Goal: Transaction & Acquisition: Purchase product/service

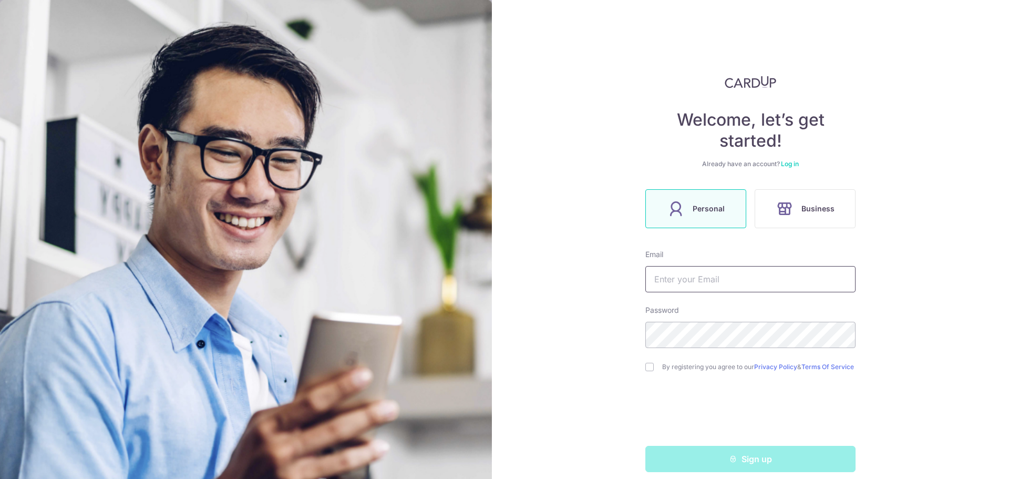
click at [699, 281] on input "text" at bounding box center [750, 279] width 210 height 26
type input "[EMAIL_ADDRESS][DOMAIN_NAME]"
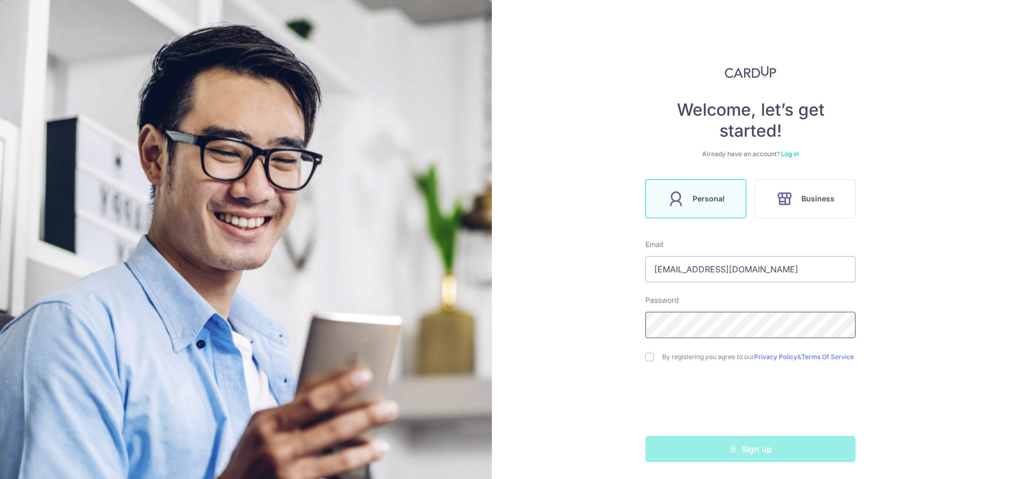
scroll to position [14, 0]
click at [625, 425] on div "Welcome, let’s get started! Already have an account? Log in Personal Business E…" at bounding box center [750, 239] width 517 height 479
click at [736, 450] on div "Sign up" at bounding box center [750, 449] width 223 height 26
click at [718, 266] on input "[EMAIL_ADDRESS][DOMAIN_NAME]" at bounding box center [750, 269] width 210 height 26
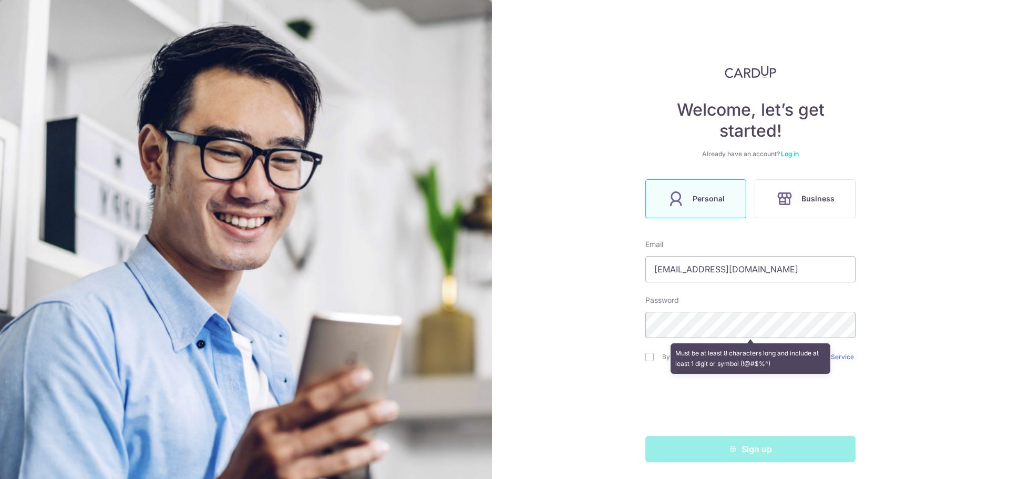
click at [645, 352] on div "Must be at least 8 characters long and include at least 1 digit or symbol (!@#$…" at bounding box center [750, 358] width 210 height 39
click at [646, 357] on div "Must be at least 8 characters long and include at least 1 digit or symbol (!@#$…" at bounding box center [750, 358] width 210 height 39
click at [646, 349] on div "Must be at least 8 characters long and include at least 1 digit or symbol (!@#$…" at bounding box center [750, 358] width 210 height 39
click at [646, 353] on div "Must be at least 8 characters long and include at least 1 digit or symbol (!@#$…" at bounding box center [750, 358] width 210 height 39
click at [646, 355] on div "Must be at least 8 characters long and include at least 1 digit or symbol (!@#$…" at bounding box center [750, 358] width 210 height 39
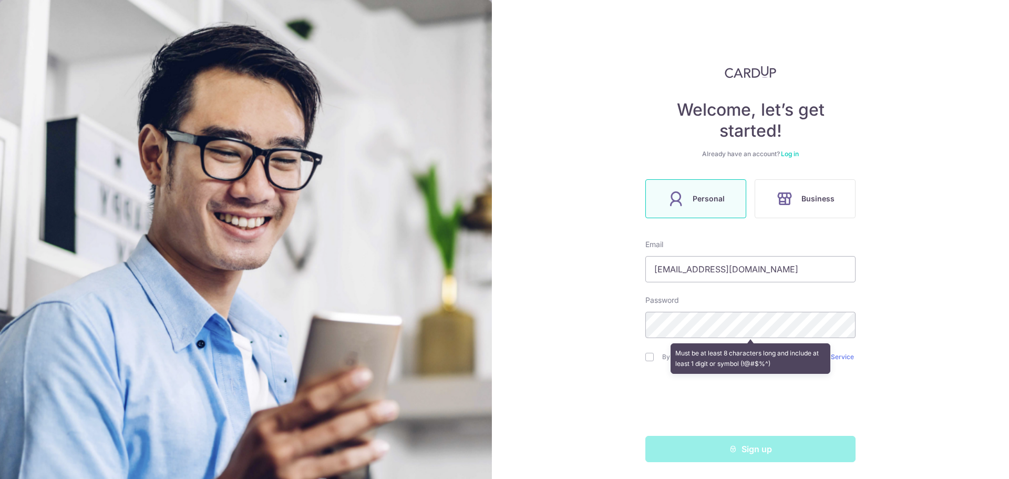
click at [624, 323] on div "Welcome, let’s get started! Already have an account? Log in Personal Business E…" at bounding box center [750, 239] width 517 height 479
click at [620, 387] on div "Welcome, let’s get started! Already have an account? Log in Personal Business E…" at bounding box center [750, 239] width 517 height 479
click at [645, 356] on div "Must be at least 8 characters long and include at least 1 digit or symbol (!@#$…" at bounding box center [750, 358] width 210 height 39
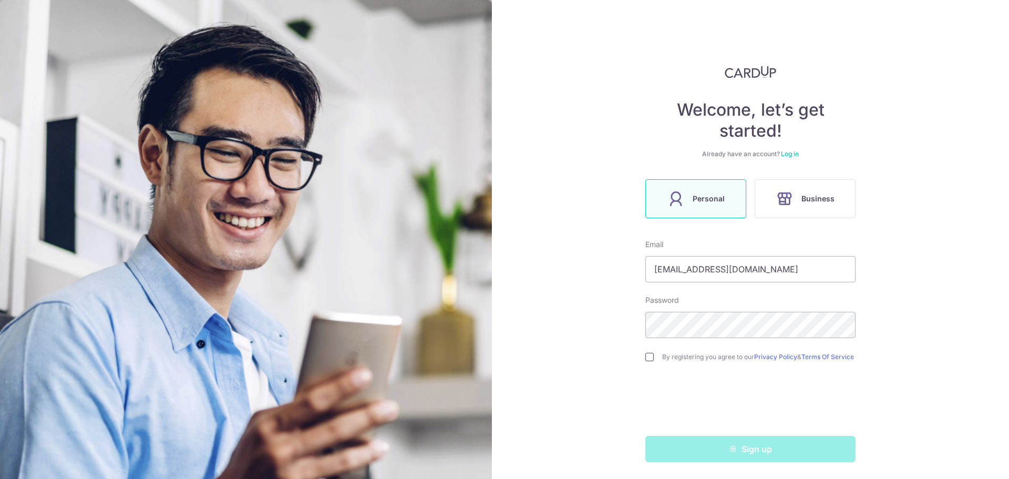
click at [649, 354] on input "checkbox" at bounding box center [649, 357] width 8 height 8
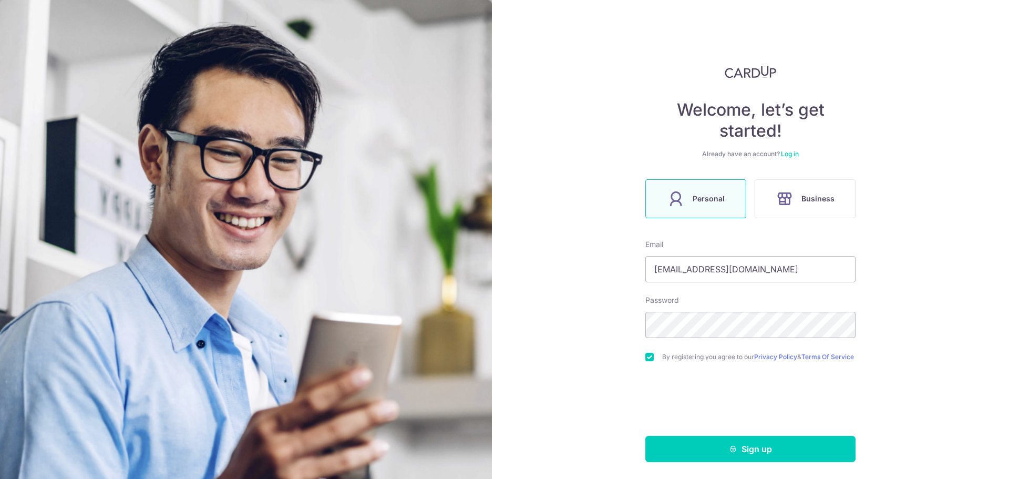
click at [649, 354] on input "checkbox" at bounding box center [649, 357] width 8 height 8
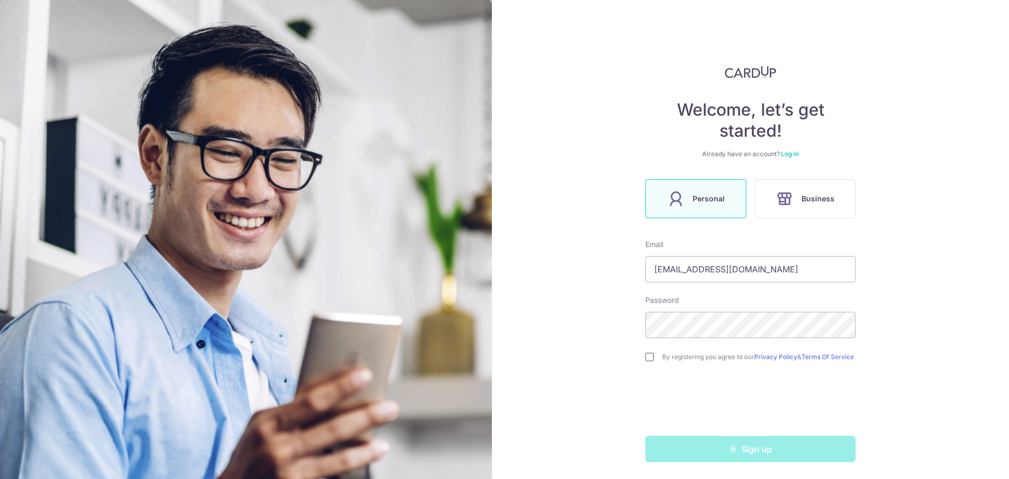
click at [649, 354] on input "checkbox" at bounding box center [649, 357] width 8 height 8
checkbox input "true"
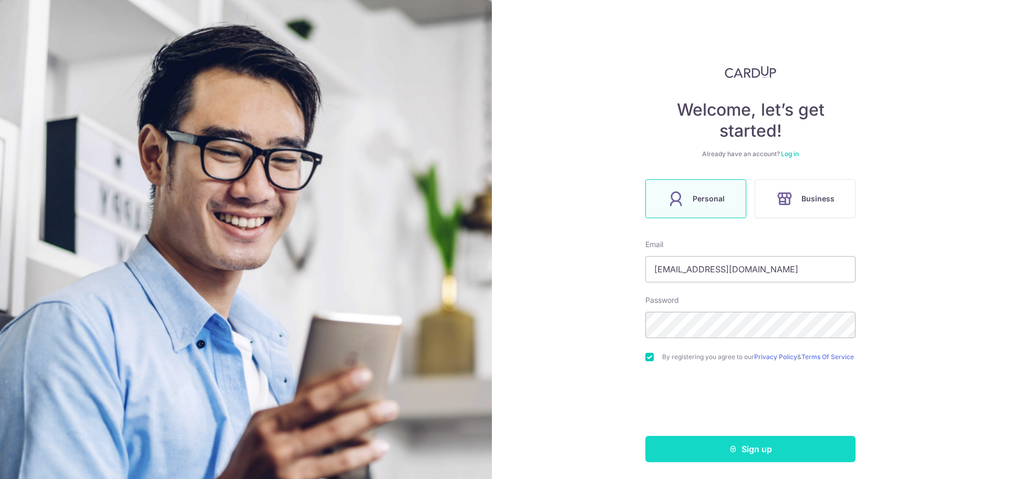
click at [759, 450] on button "Sign up" at bounding box center [750, 449] width 210 height 26
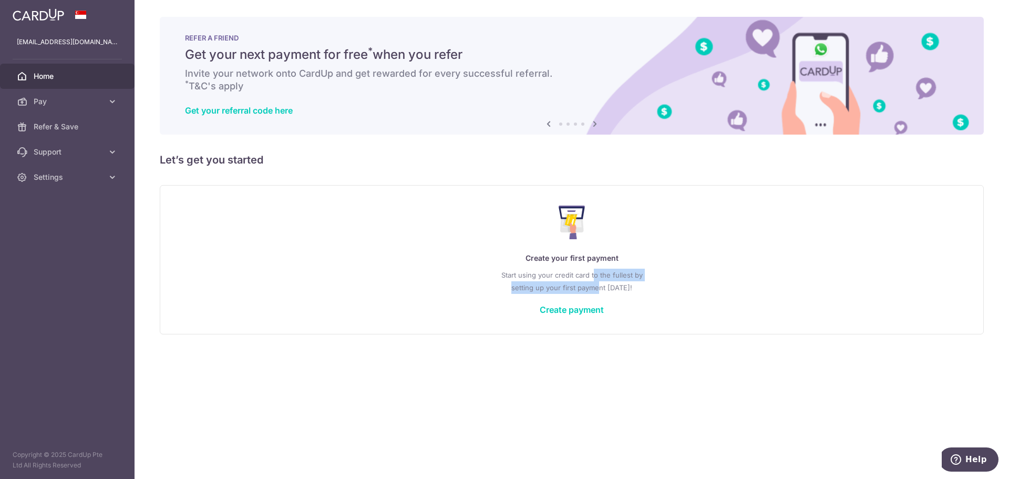
drag, startPoint x: 593, startPoint y: 275, endPoint x: 597, endPoint y: 287, distance: 12.1
click at [597, 287] on p "Start using your credit card to the fullest by setting up your first payment to…" at bounding box center [571, 281] width 781 height 25
click at [601, 286] on p "Start using your credit card to the fullest by setting up your first payment to…" at bounding box center [571, 281] width 781 height 25
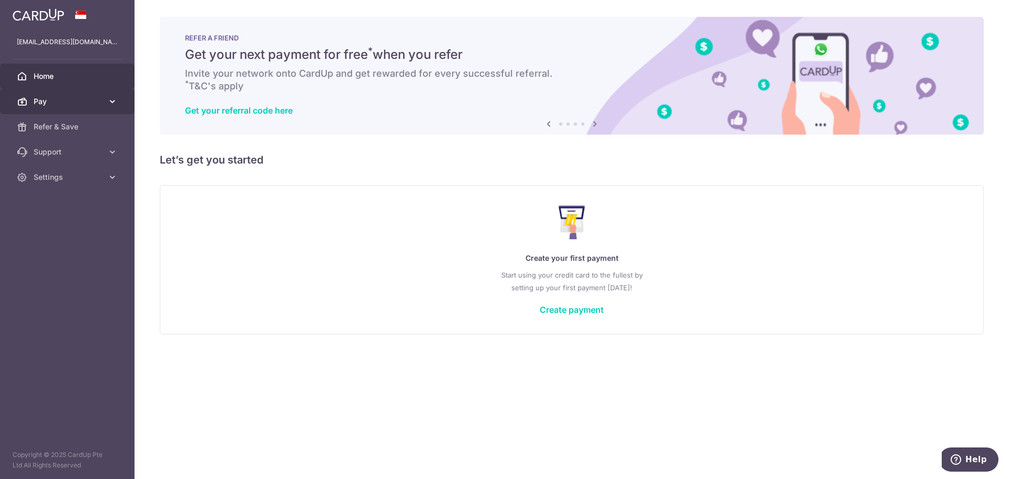
click at [110, 107] on link "Pay" at bounding box center [67, 101] width 135 height 25
click at [52, 100] on span "Pay" at bounding box center [68, 101] width 69 height 11
click at [79, 98] on span "Pay" at bounding box center [68, 101] width 69 height 11
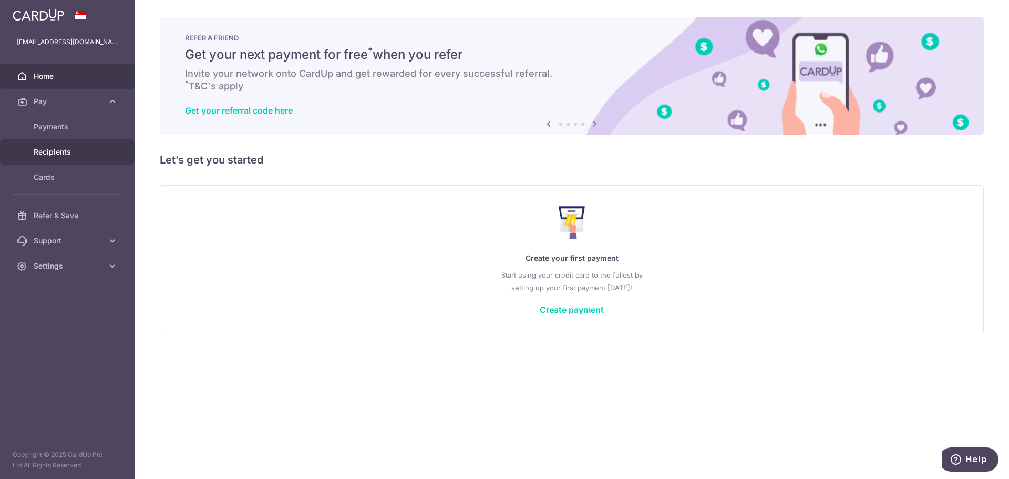
click at [61, 153] on span "Recipients" at bounding box center [68, 152] width 69 height 11
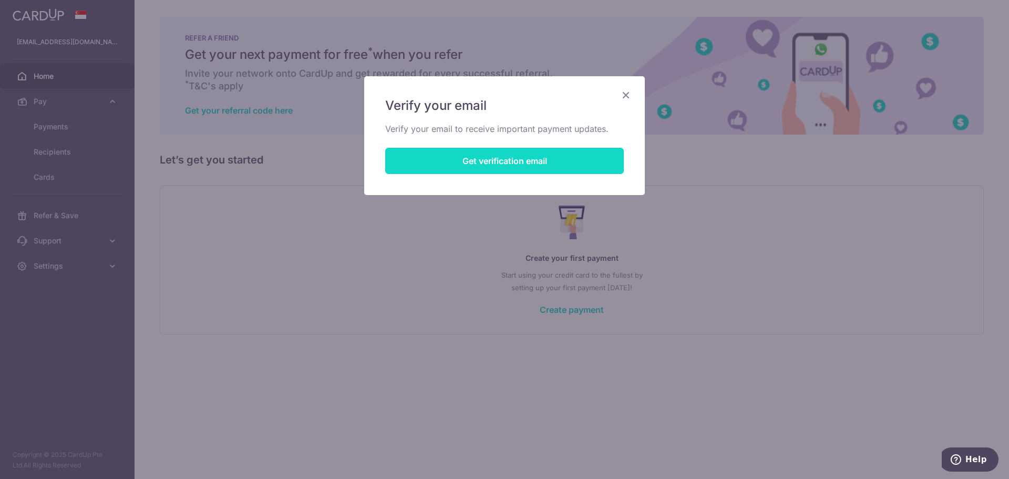
click at [494, 155] on button "Get verification email" at bounding box center [504, 161] width 239 height 26
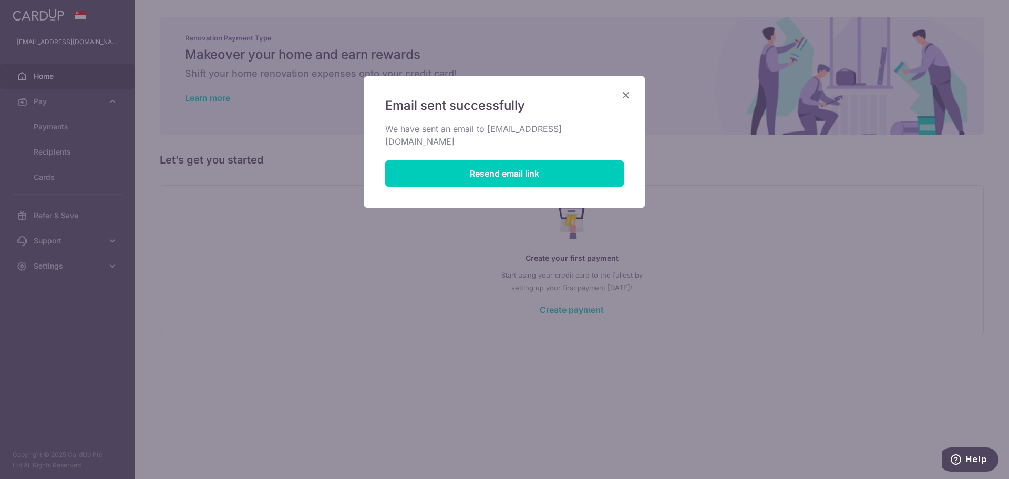
click at [626, 94] on icon "Close" at bounding box center [626, 94] width 13 height 13
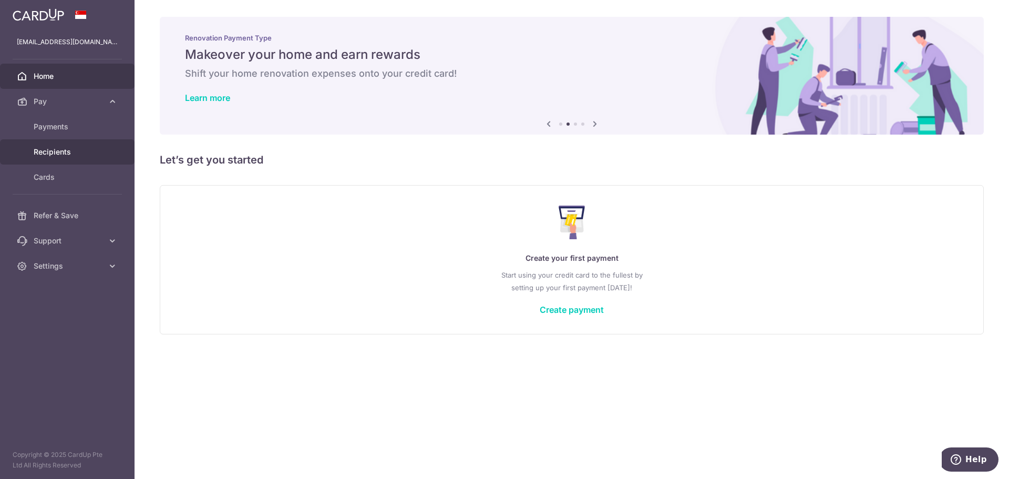
click at [59, 145] on link "Recipients" at bounding box center [67, 151] width 135 height 25
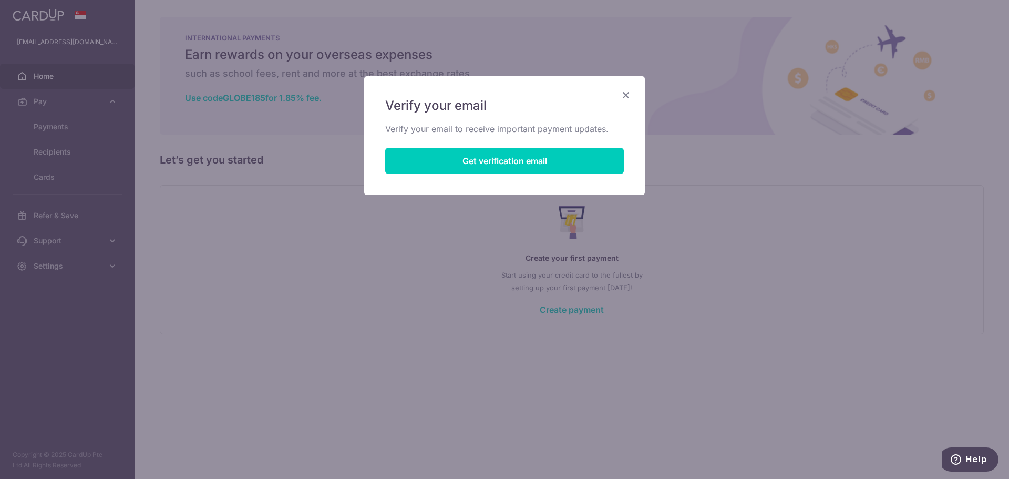
click at [628, 96] on icon "Close" at bounding box center [626, 94] width 13 height 13
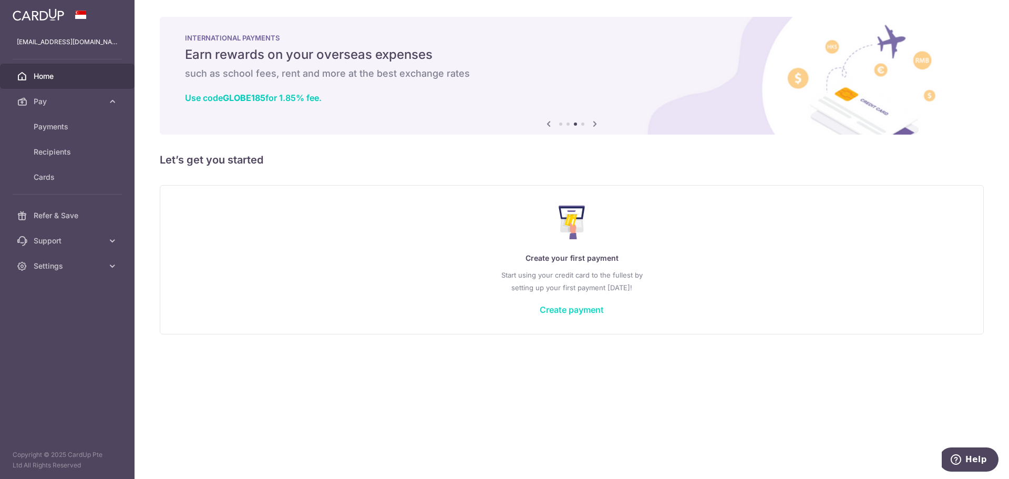
click at [559, 307] on link "Create payment" at bounding box center [572, 309] width 64 height 11
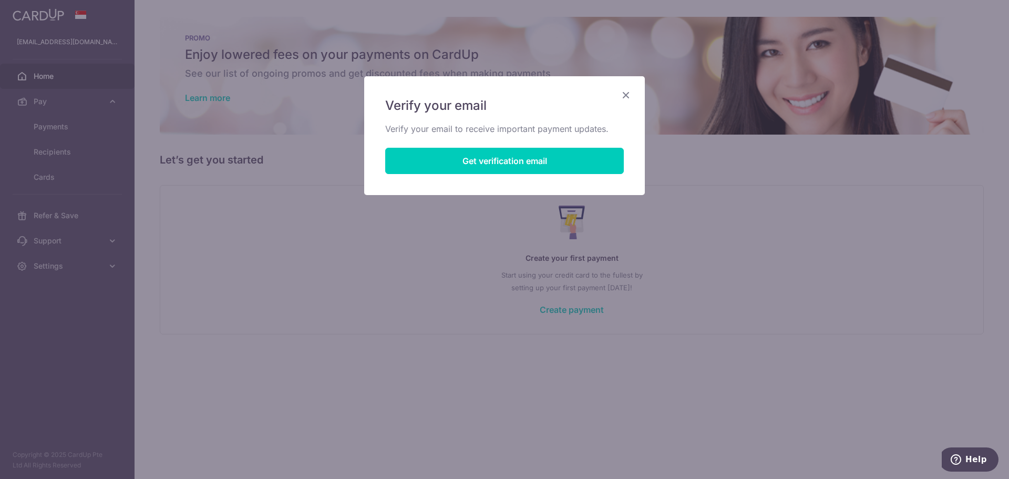
click at [624, 96] on icon "Close" at bounding box center [626, 94] width 13 height 13
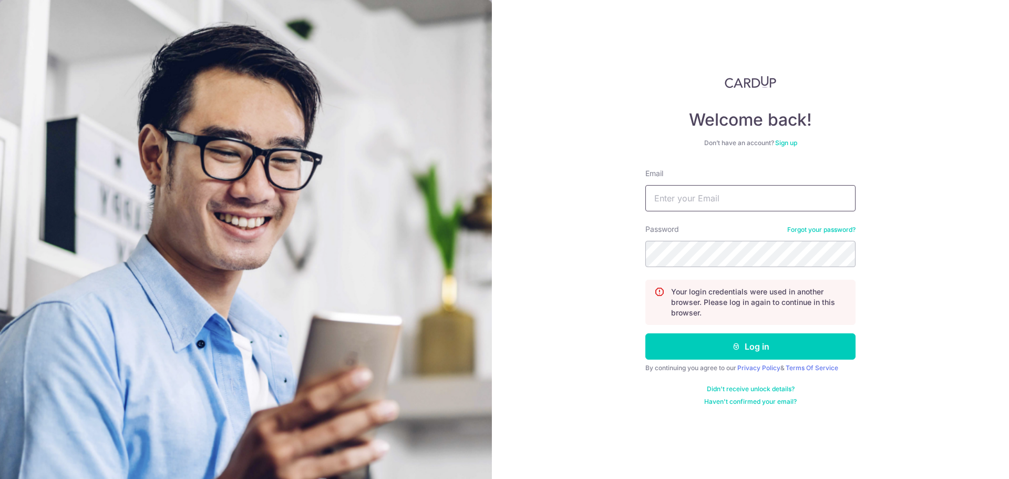
click at [683, 199] on input "Email" at bounding box center [750, 198] width 210 height 26
type input "[EMAIL_ADDRESS][DOMAIN_NAME]"
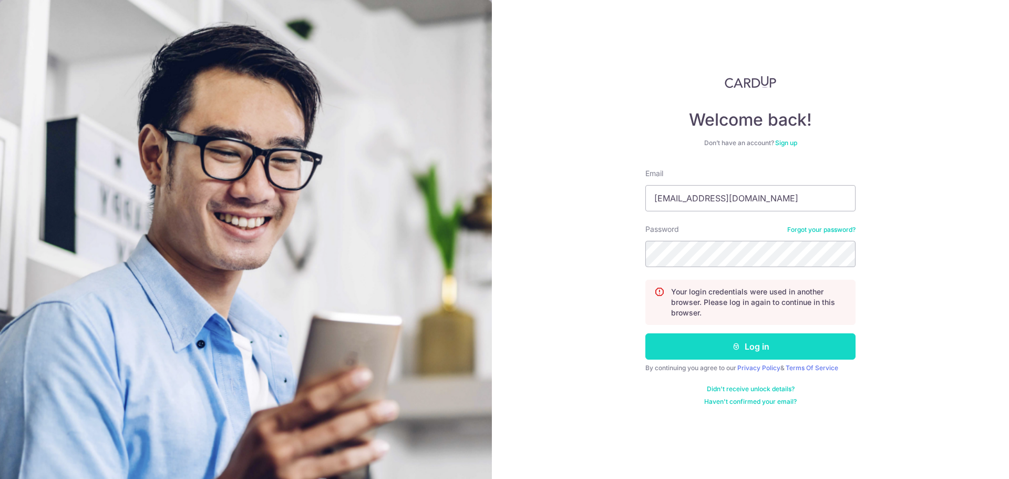
click at [692, 351] on button "Log in" at bounding box center [750, 346] width 210 height 26
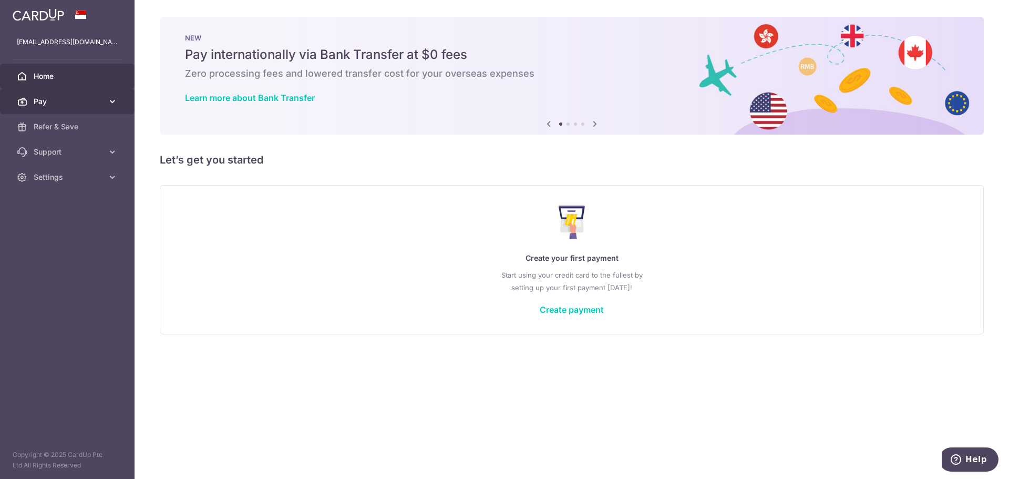
click at [105, 95] on link "Pay" at bounding box center [67, 101] width 135 height 25
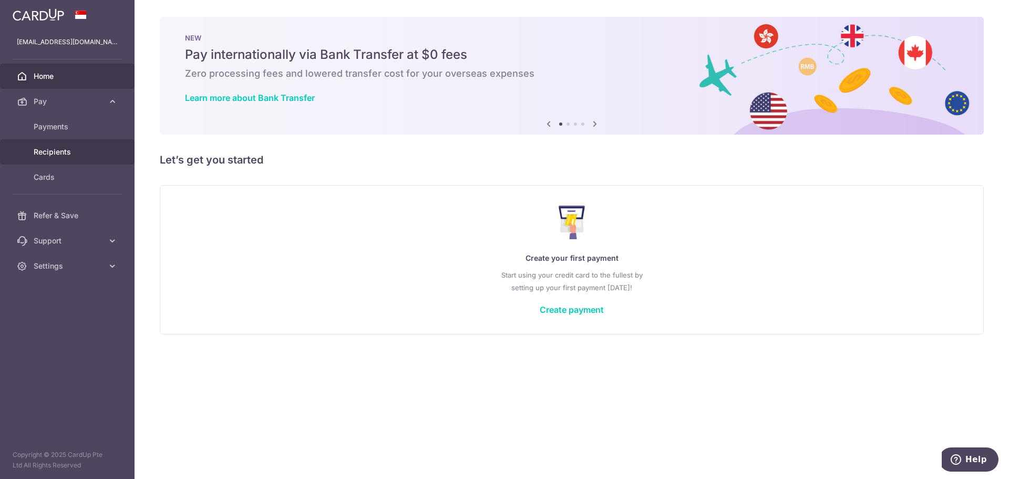
click at [56, 150] on span "Recipients" at bounding box center [68, 152] width 69 height 11
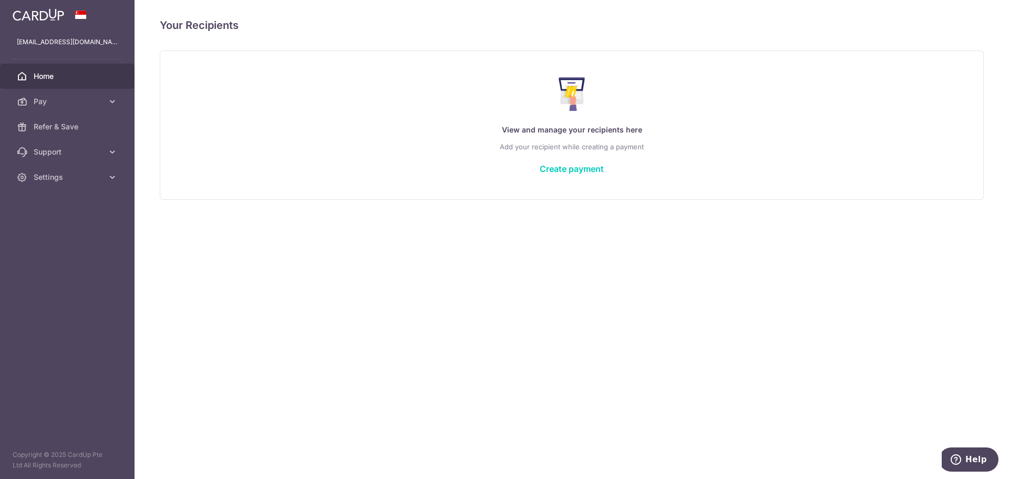
click at [63, 75] on span "Home" at bounding box center [68, 76] width 69 height 11
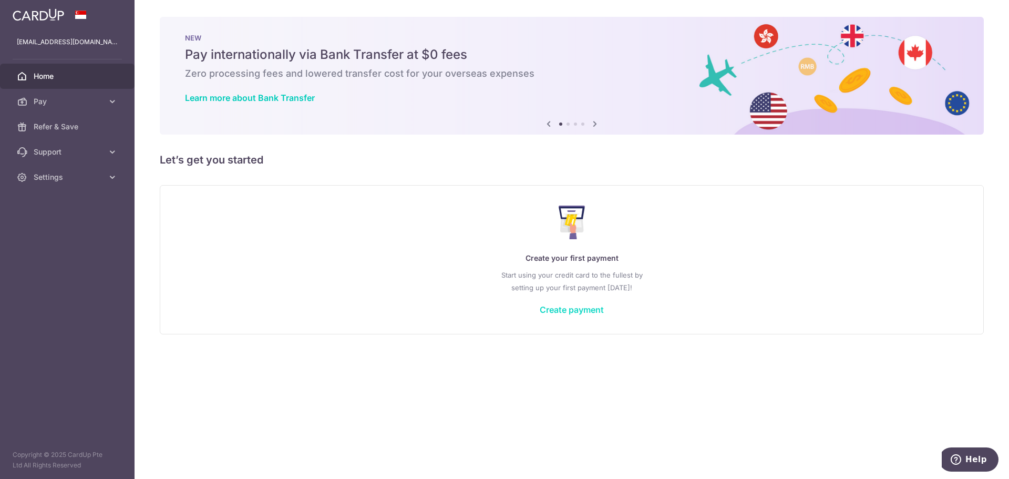
click at [563, 310] on link "Create payment" at bounding box center [572, 309] width 64 height 11
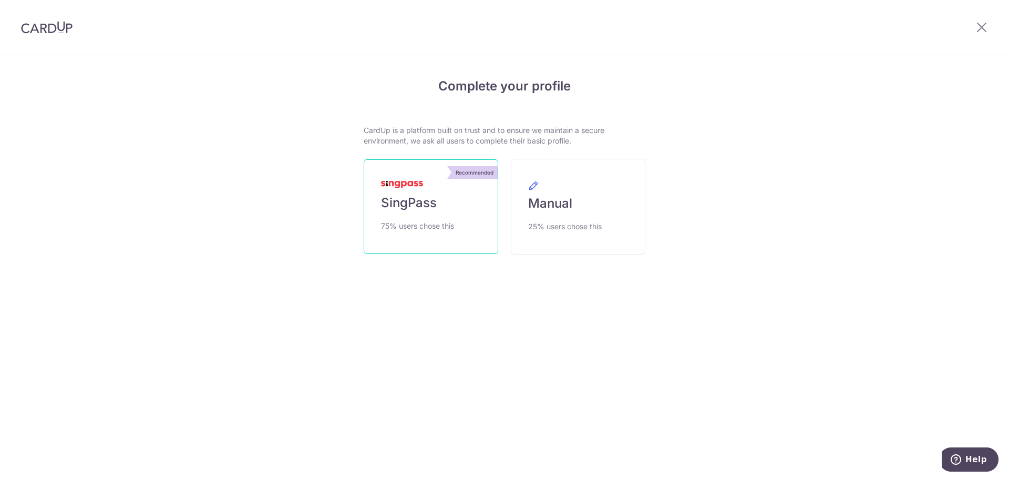
click at [415, 198] on span "SingPass" at bounding box center [409, 202] width 56 height 17
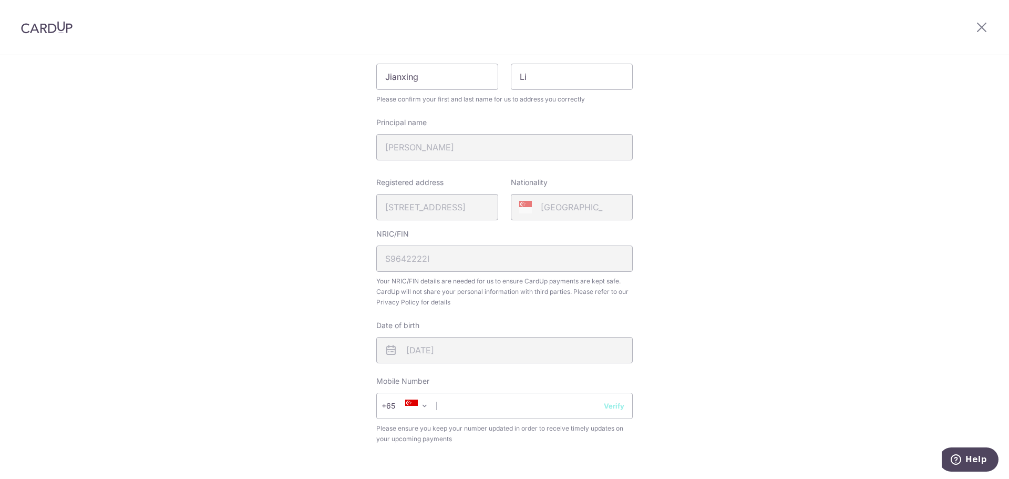
scroll to position [158, 0]
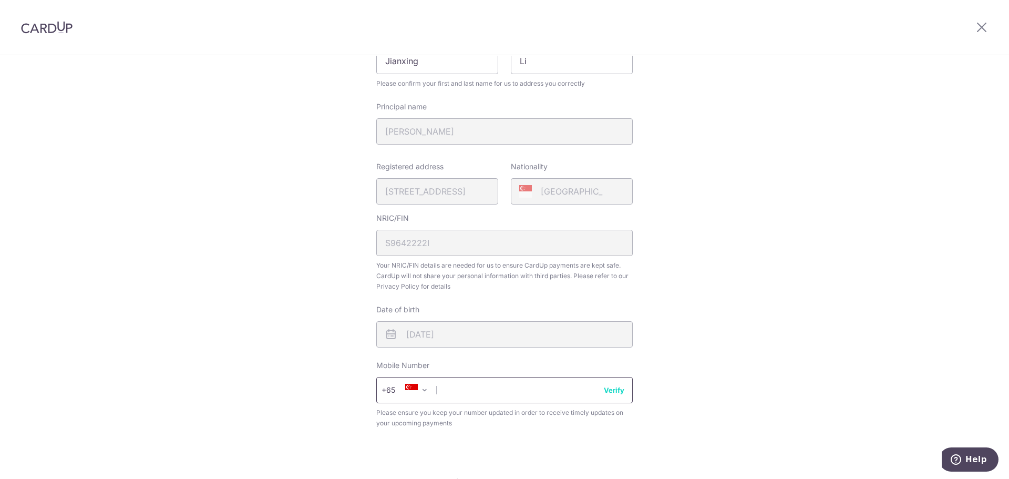
click at [450, 387] on input "text" at bounding box center [504, 390] width 256 height 26
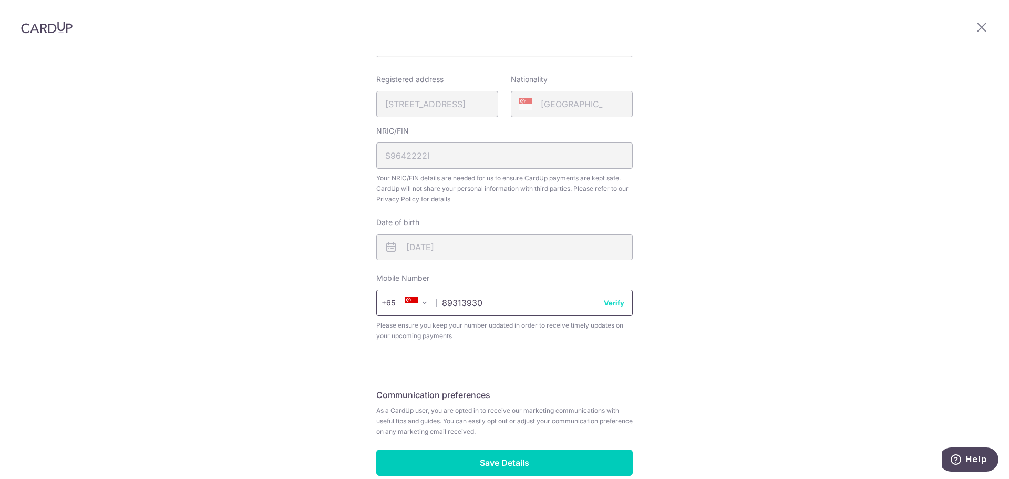
scroll to position [263, 0]
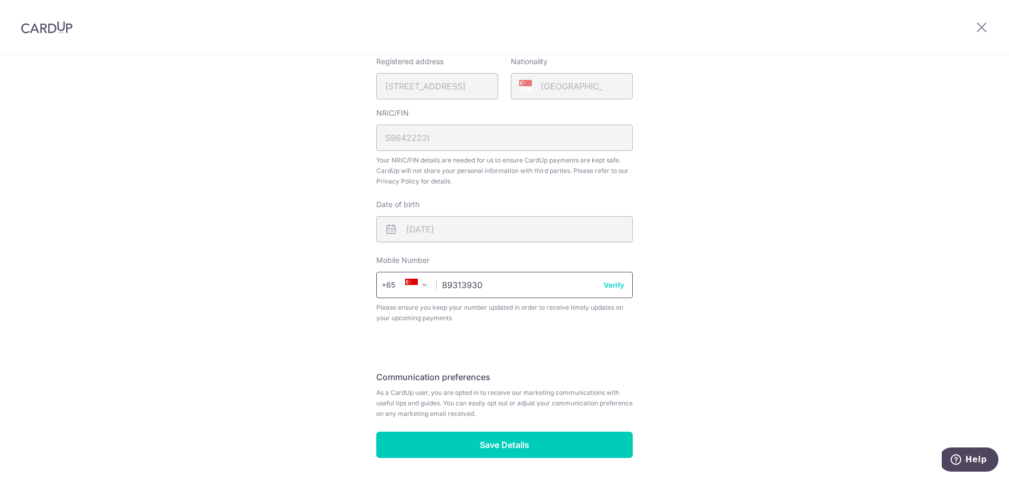
click at [605, 291] on input "89313930" at bounding box center [504, 285] width 256 height 26
type input "89313930"
click at [612, 282] on button "Verify" at bounding box center [614, 285] width 20 height 11
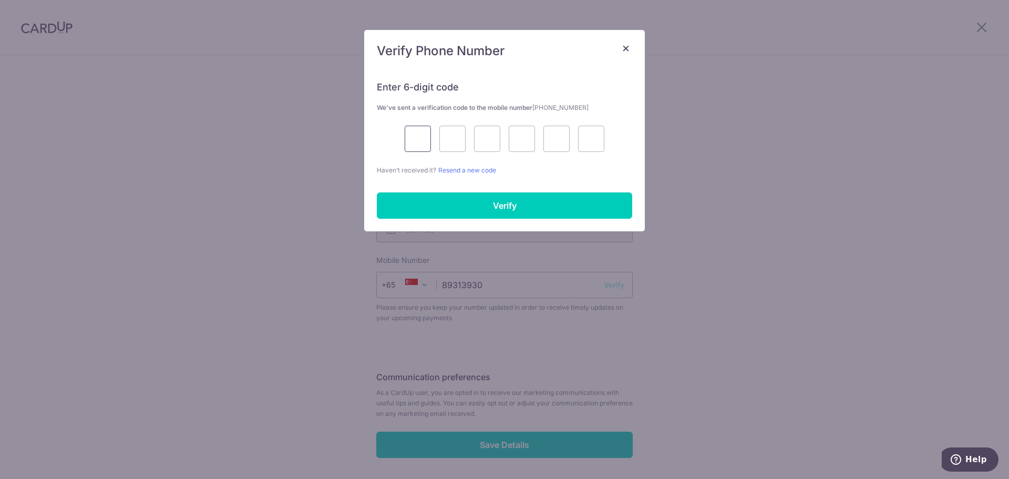
click at [418, 138] on input "text" at bounding box center [418, 139] width 26 height 26
type input "5"
type input "1"
type input "9"
type input "2"
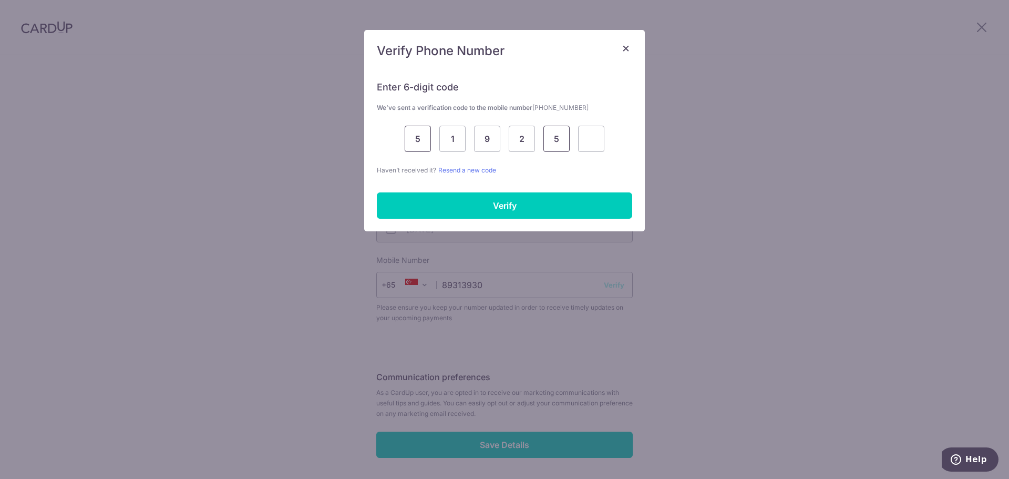
type input "5"
click at [461, 141] on input "1" at bounding box center [452, 139] width 26 height 26
type input "7"
click at [486, 133] on input "9" at bounding box center [487, 139] width 26 height 26
click at [529, 143] on input "2" at bounding box center [522, 139] width 26 height 26
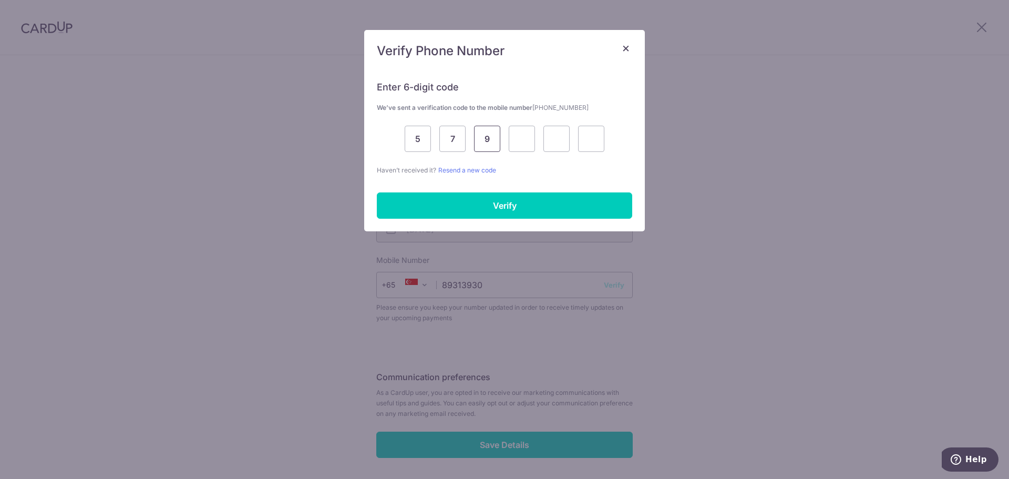
click at [490, 136] on input "9" at bounding box center [487, 139] width 26 height 26
type input "1"
type input "9"
type input "2"
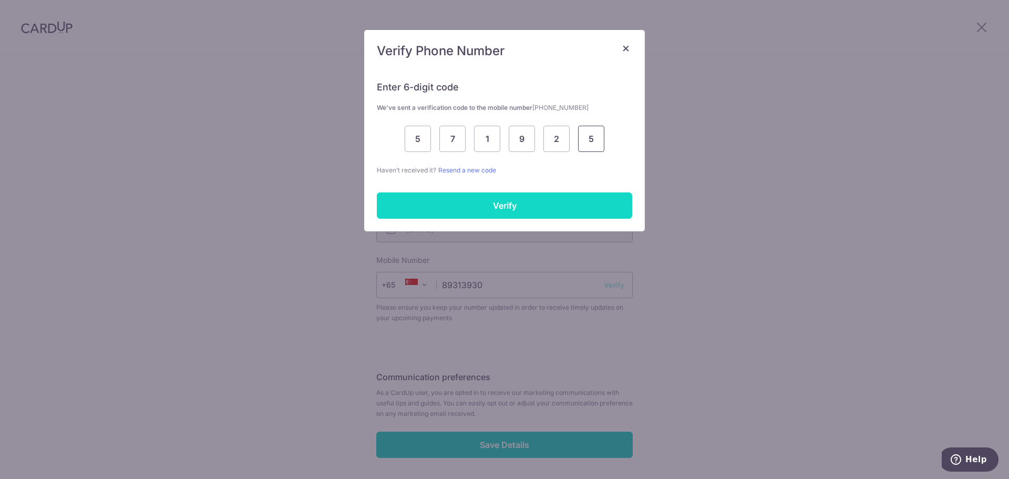
type input "5"
click at [484, 199] on input "Verify" at bounding box center [504, 205] width 255 height 26
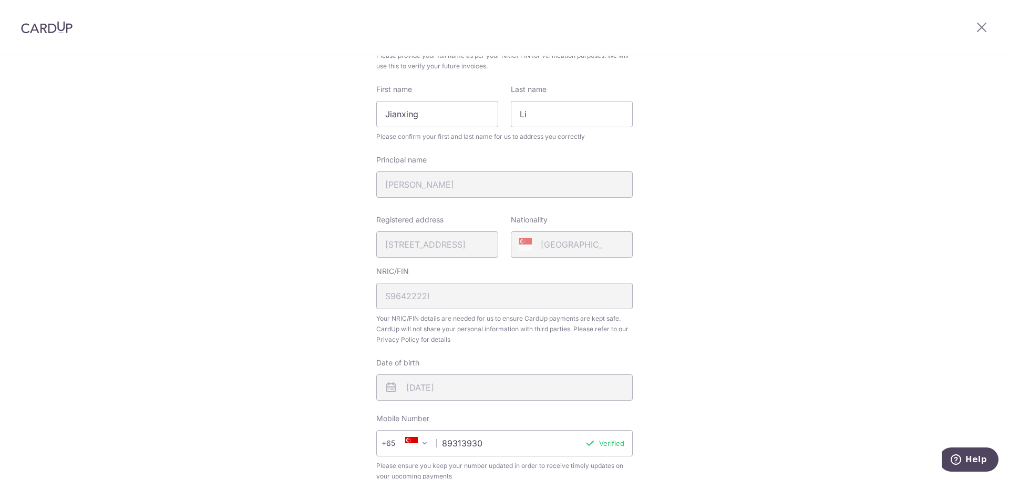
scroll to position [105, 0]
click at [428, 187] on div "Principal name LI JIANXING" at bounding box center [504, 175] width 256 height 43
click at [431, 239] on div "Registered address 658, WOODLANDS RING ROAD, 08, 110, SINGAPORE, 730658" at bounding box center [437, 235] width 122 height 43
click at [574, 248] on div "Singapore" at bounding box center [572, 244] width 122 height 26
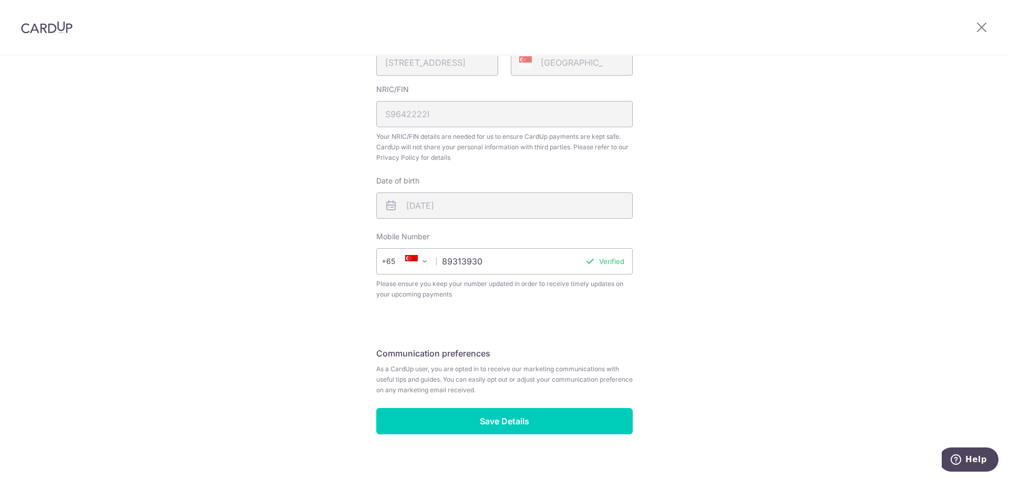
scroll to position [300, 0]
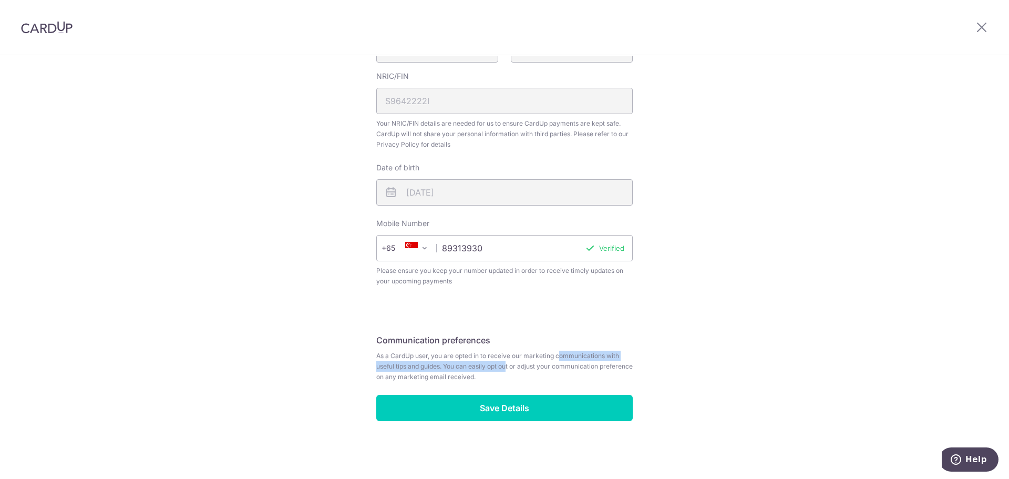
drag, startPoint x: 517, startPoint y: 358, endPoint x: 470, endPoint y: 367, distance: 47.1
click at [470, 367] on span "As a CardUp user, you are opted in to receive our marketing communications with…" at bounding box center [504, 367] width 256 height 32
drag, startPoint x: 448, startPoint y: 357, endPoint x: 503, endPoint y: 368, distance: 56.4
click at [499, 368] on span "As a CardUp user, you are opted in to receive our marketing communications with…" at bounding box center [504, 367] width 256 height 32
click at [503, 368] on span "As a CardUp user, you are opted in to receive our marketing communications with…" at bounding box center [504, 367] width 256 height 32
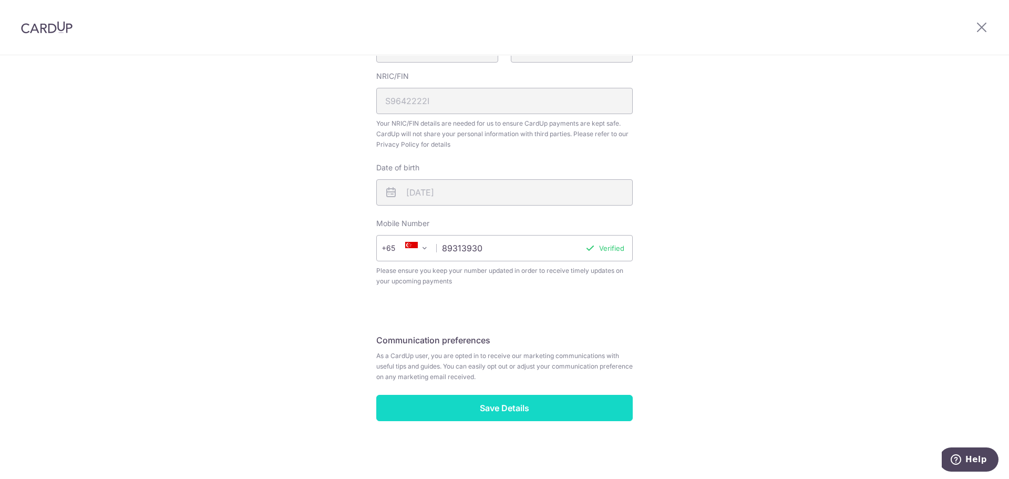
click at [484, 400] on input "Save Details" at bounding box center [504, 408] width 256 height 26
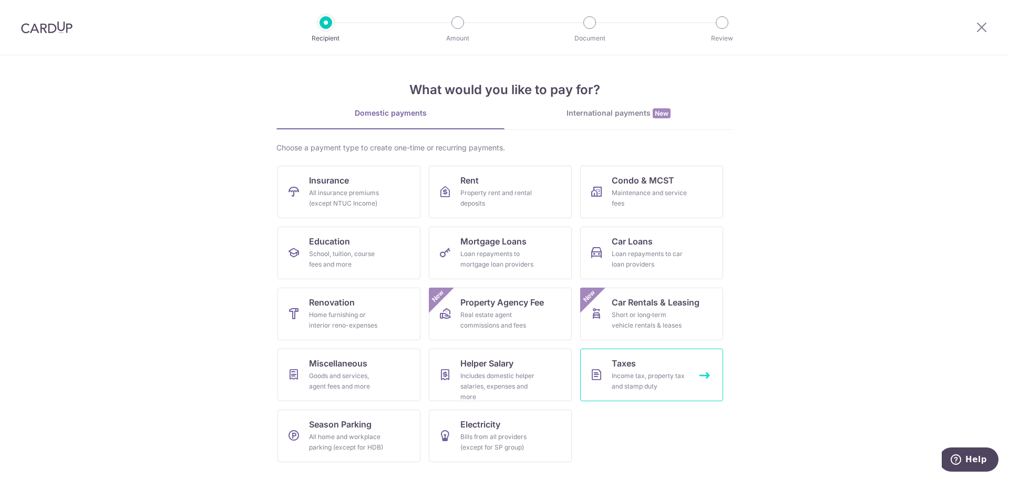
click at [615, 359] on span "Taxes" at bounding box center [624, 363] width 24 height 13
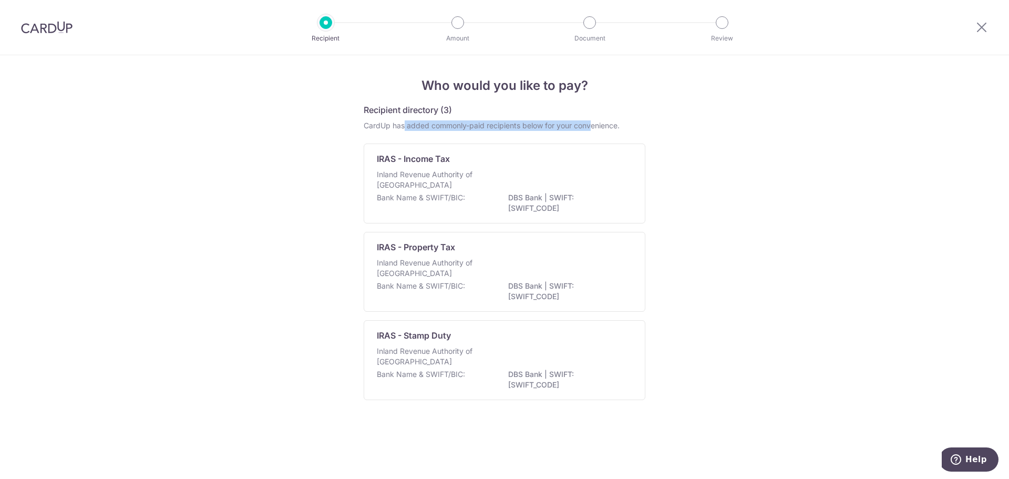
drag, startPoint x: 593, startPoint y: 125, endPoint x: 404, endPoint y: 126, distance: 188.7
click at [404, 126] on div "CardUp has added commonly-paid recipients below for your convenience." at bounding box center [505, 125] width 282 height 11
drag, startPoint x: 395, startPoint y: 129, endPoint x: 548, endPoint y: 127, distance: 152.9
click at [548, 127] on div "CardUp has added commonly-paid recipients below for your convenience." at bounding box center [505, 125] width 282 height 11
click at [558, 125] on div "CardUp has added commonly-paid recipients below for your convenience." at bounding box center [505, 125] width 282 height 11
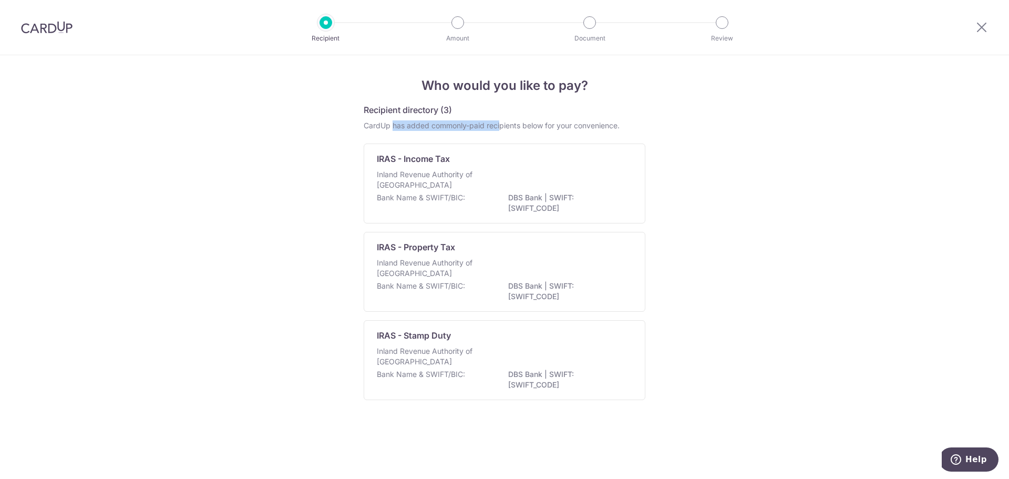
drag, startPoint x: 394, startPoint y: 129, endPoint x: 523, endPoint y: 129, distance: 129.8
click at [521, 129] on div "CardUp has added commonly-paid recipients below for your convenience." at bounding box center [505, 125] width 282 height 11
click at [526, 128] on div "CardUp has added commonly-paid recipients below for your convenience." at bounding box center [505, 125] width 282 height 11
drag, startPoint x: 385, startPoint y: 126, endPoint x: 491, endPoint y: 128, distance: 106.2
click at [489, 128] on div "CardUp has added commonly-paid recipients below for your convenience." at bounding box center [505, 125] width 282 height 11
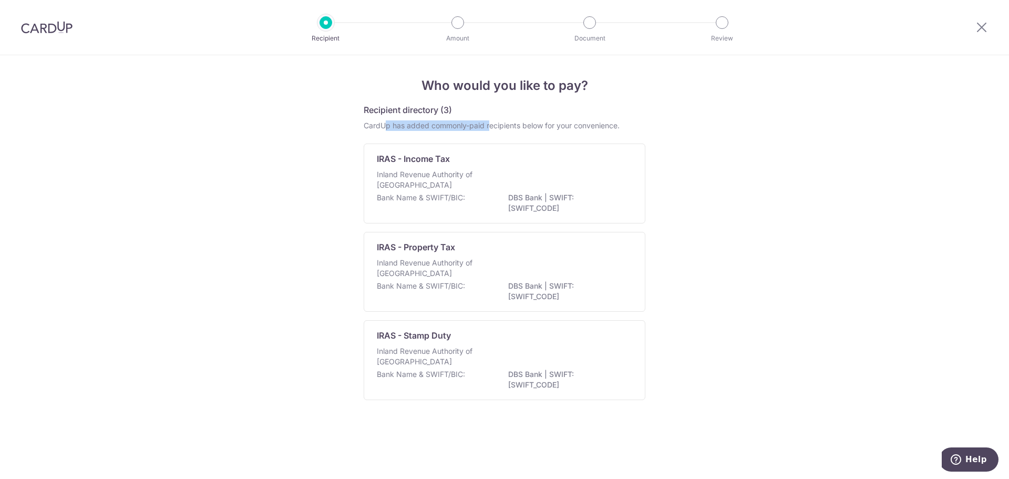
click at [480, 126] on div "CardUp has added commonly-paid recipients below for your convenience." at bounding box center [505, 125] width 282 height 11
drag, startPoint x: 460, startPoint y: 127, endPoint x: 545, endPoint y: 126, distance: 84.6
click at [536, 126] on div "CardUp has added commonly-paid recipients below for your convenience." at bounding box center [505, 125] width 282 height 11
drag, startPoint x: 421, startPoint y: 122, endPoint x: 548, endPoint y: 123, distance: 127.2
click at [542, 123] on div "CardUp has added commonly-paid recipients below for your convenience." at bounding box center [505, 125] width 282 height 11
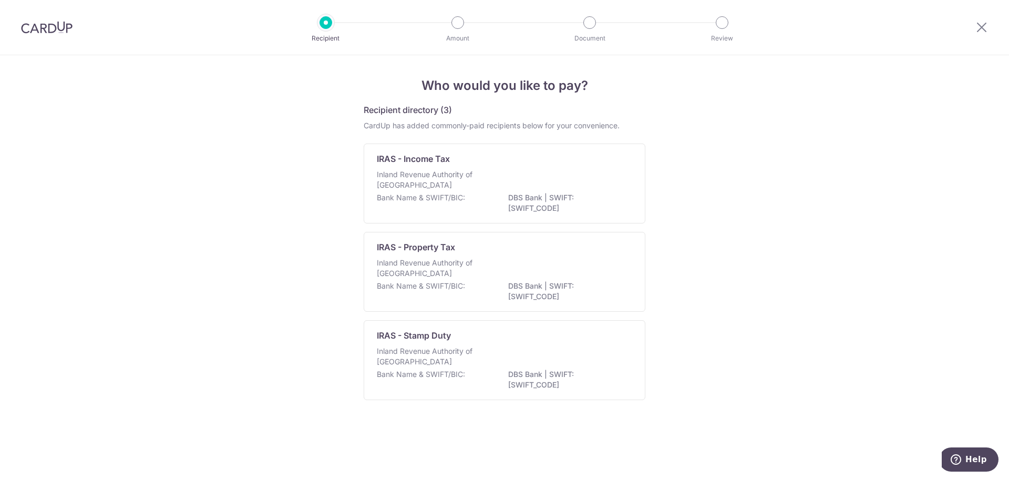
click at [585, 124] on div "CardUp has added commonly-paid recipients below for your convenience." at bounding box center [505, 125] width 282 height 11
drag, startPoint x: 418, startPoint y: 124, endPoint x: 577, endPoint y: 123, distance: 158.7
click at [577, 123] on div "CardUp has added commonly-paid recipients below for your convenience." at bounding box center [505, 125] width 282 height 11
drag, startPoint x: 608, startPoint y: 125, endPoint x: 453, endPoint y: 125, distance: 154.5
click at [457, 125] on div "CardUp has added commonly-paid recipients below for your convenience." at bounding box center [505, 125] width 282 height 11
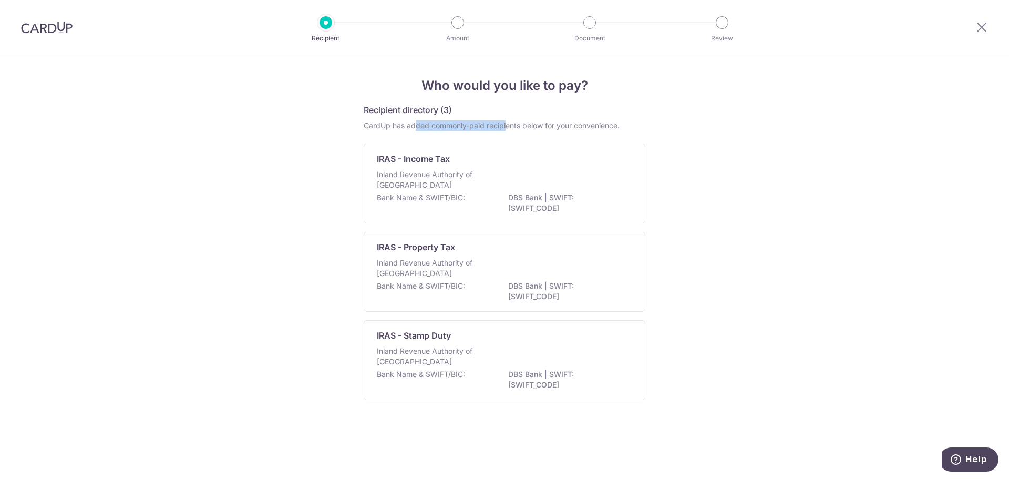
drag, startPoint x: 414, startPoint y: 125, endPoint x: 511, endPoint y: 124, distance: 96.7
click at [509, 125] on div "CardUp has added commonly-paid recipients below for your convenience." at bounding box center [505, 125] width 282 height 11
click at [629, 160] on div "IRAS - Income Tax Inland Revenue Authority of Singapore Bank Name & SWIFT/BIC: …" at bounding box center [505, 183] width 282 height 80
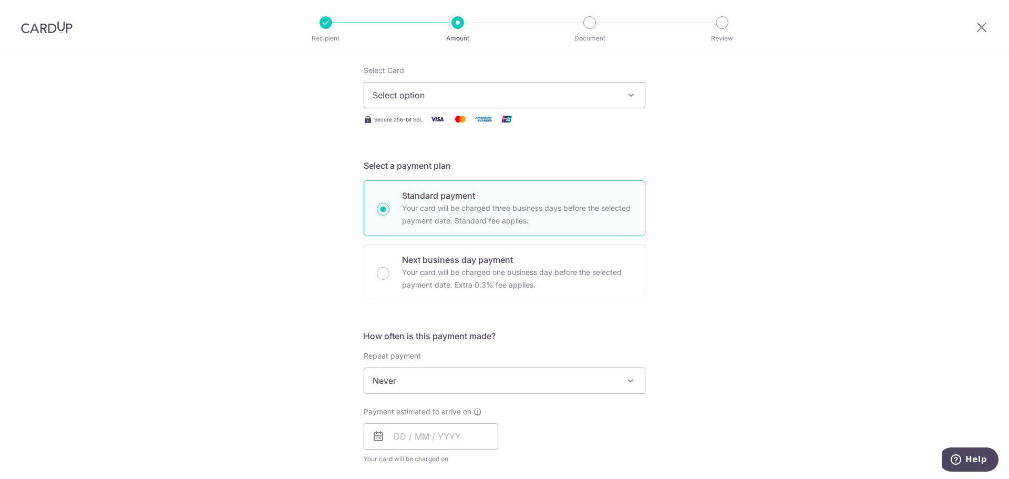
scroll to position [210, 0]
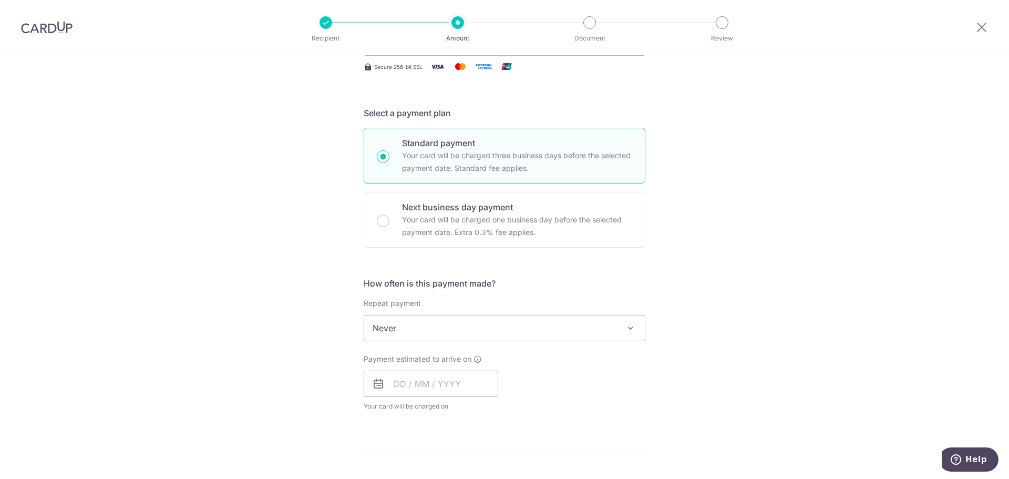
click at [417, 321] on span "Never" at bounding box center [504, 327] width 281 height 25
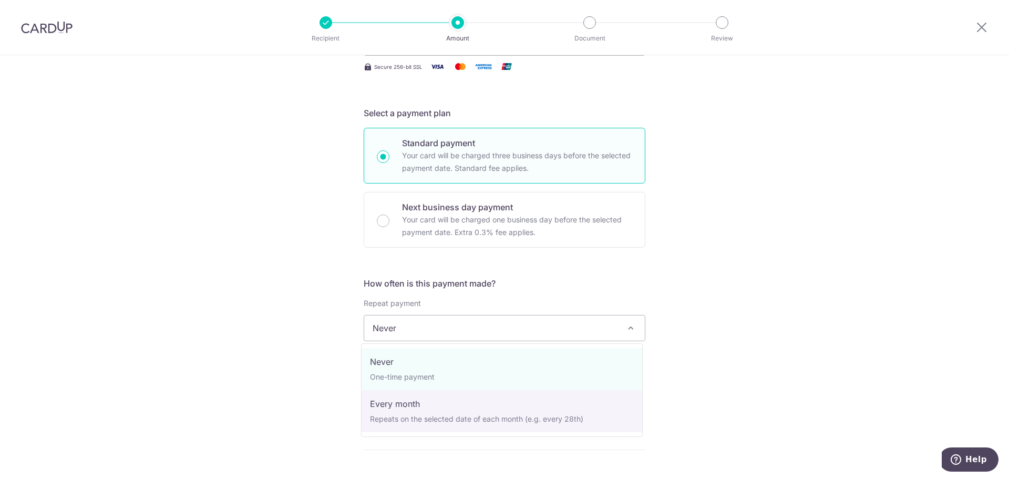
select select "3"
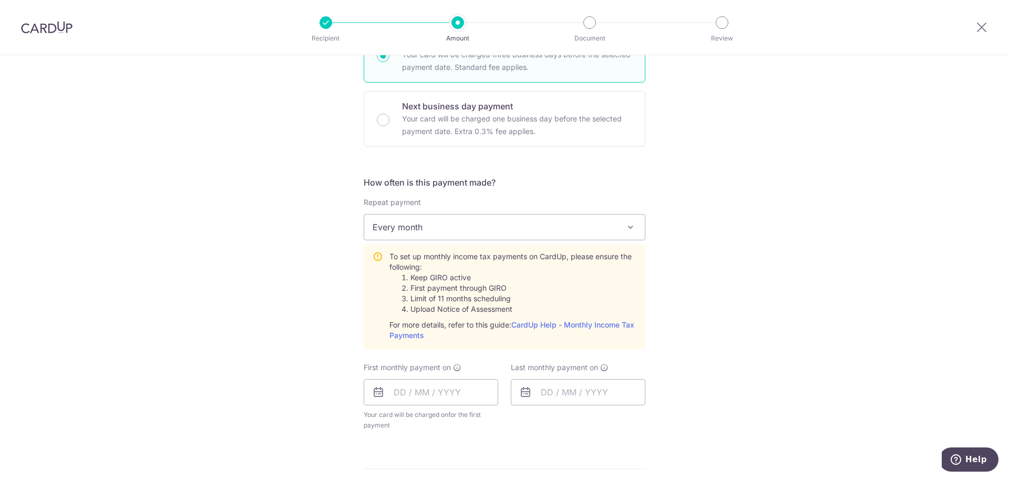
scroll to position [315, 0]
click at [426, 236] on div "Repeat payment Never Every month Every month To set up monthly income tax payme…" at bounding box center [505, 269] width 282 height 152
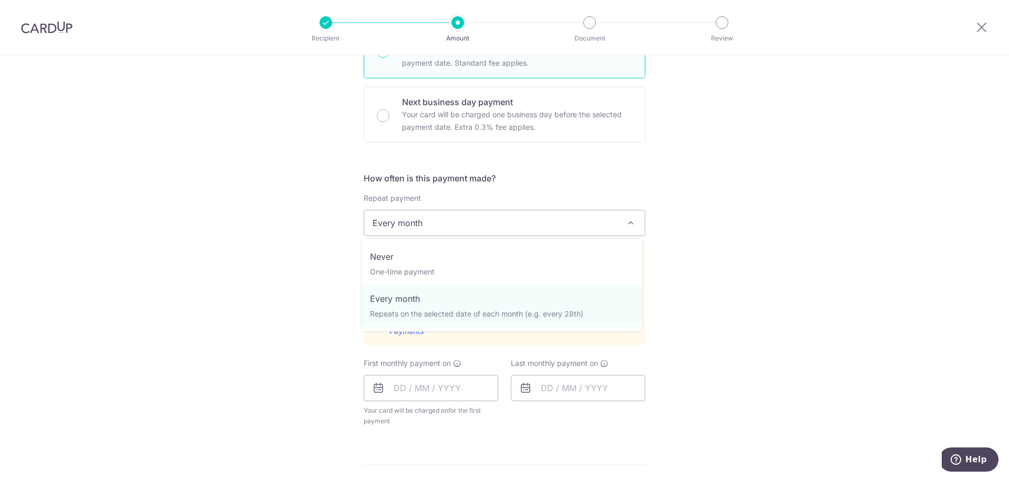
click at [425, 226] on span "Every month" at bounding box center [504, 222] width 281 height 25
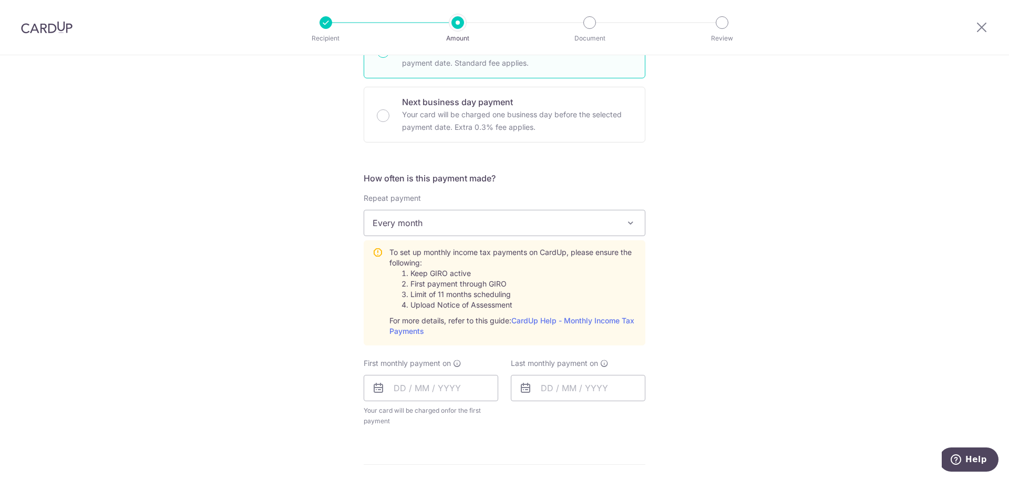
click at [332, 321] on div "Tell us more about your payment Enter one-time or monthly payment amount SGD Th…" at bounding box center [504, 288] width 1009 height 1096
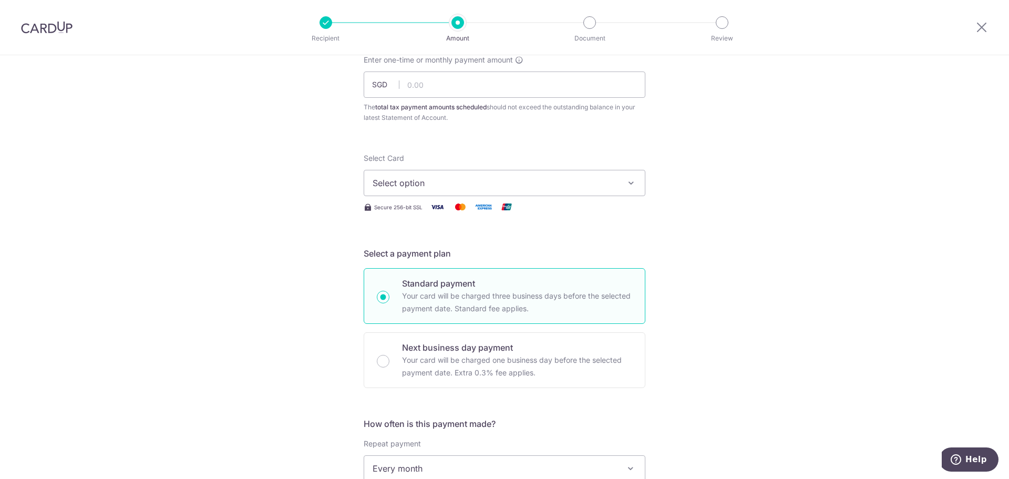
scroll to position [53, 0]
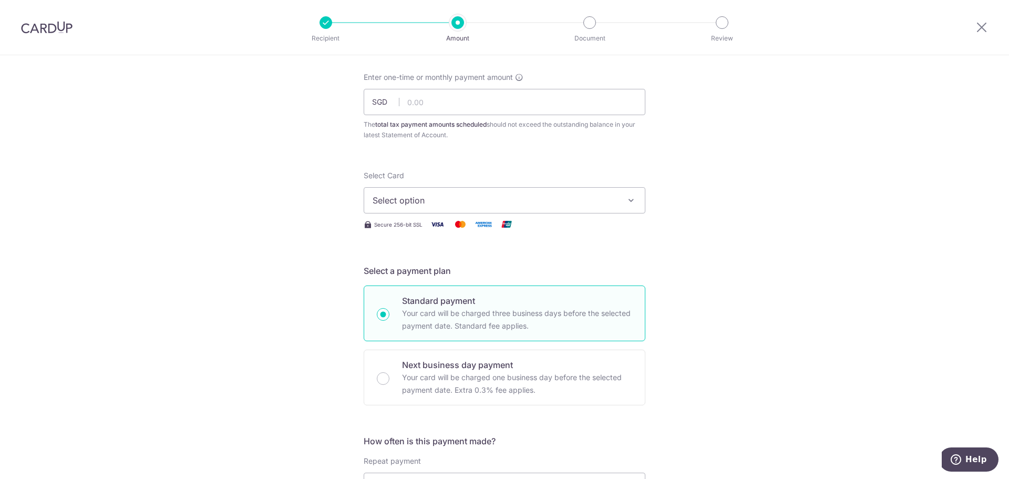
click at [392, 198] on span "Select option" at bounding box center [495, 200] width 245 height 13
click at [424, 226] on span "Add credit card" at bounding box center [514, 229] width 245 height 11
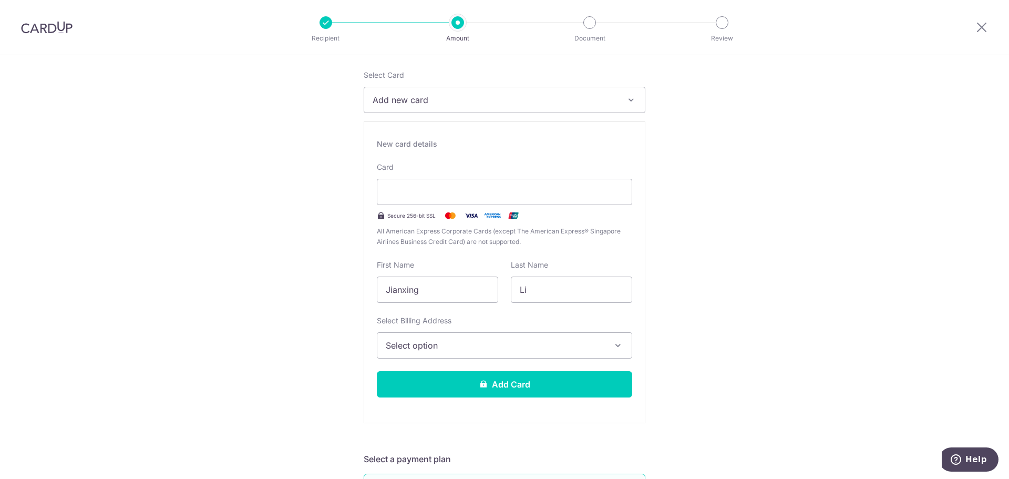
scroll to position [158, 0]
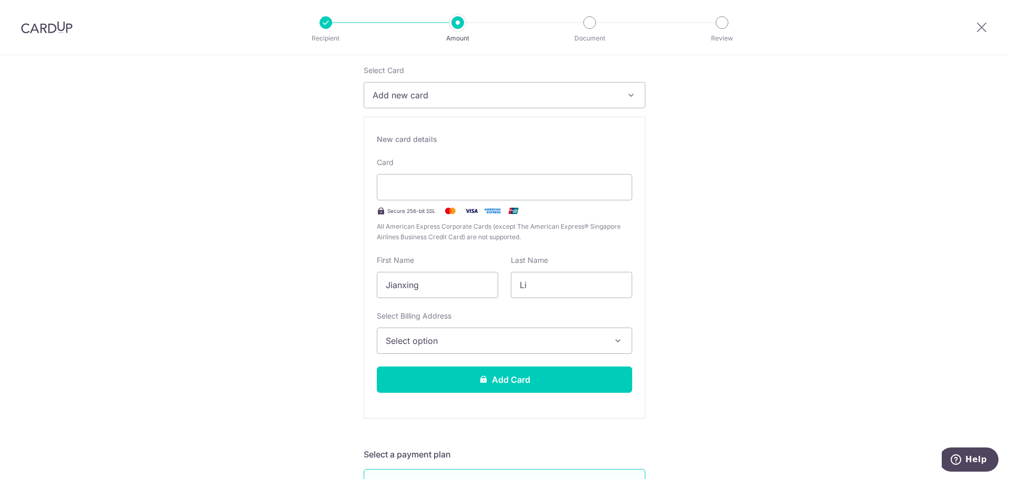
click at [438, 343] on span "Select option" at bounding box center [495, 340] width 219 height 13
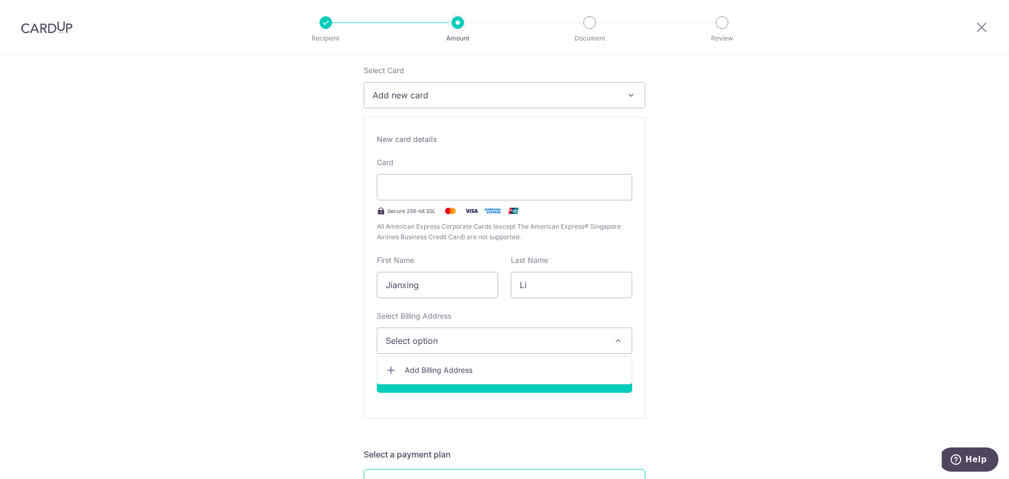
click at [529, 324] on div "Select Billing Address Select option Add Billing Address" at bounding box center [504, 332] width 255 height 43
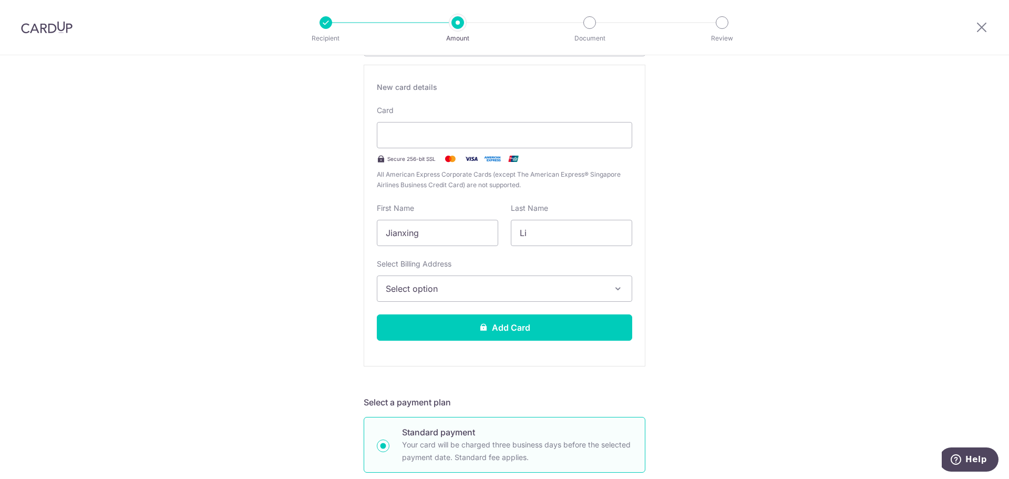
scroll to position [210, 0]
click at [501, 331] on button "Add Card" at bounding box center [504, 327] width 255 height 26
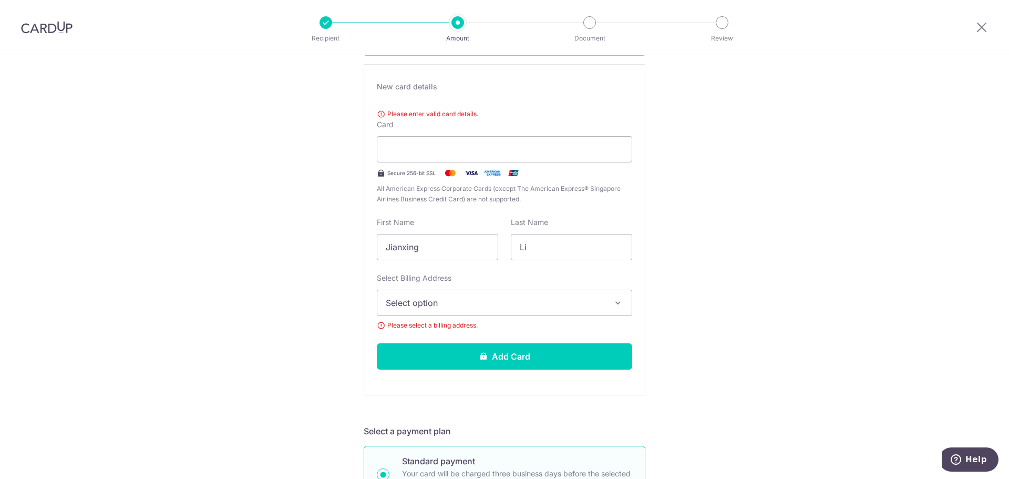
click at [445, 309] on span "Select option" at bounding box center [495, 302] width 219 height 13
click at [424, 334] on span "Add Billing Address" at bounding box center [514, 332] width 219 height 11
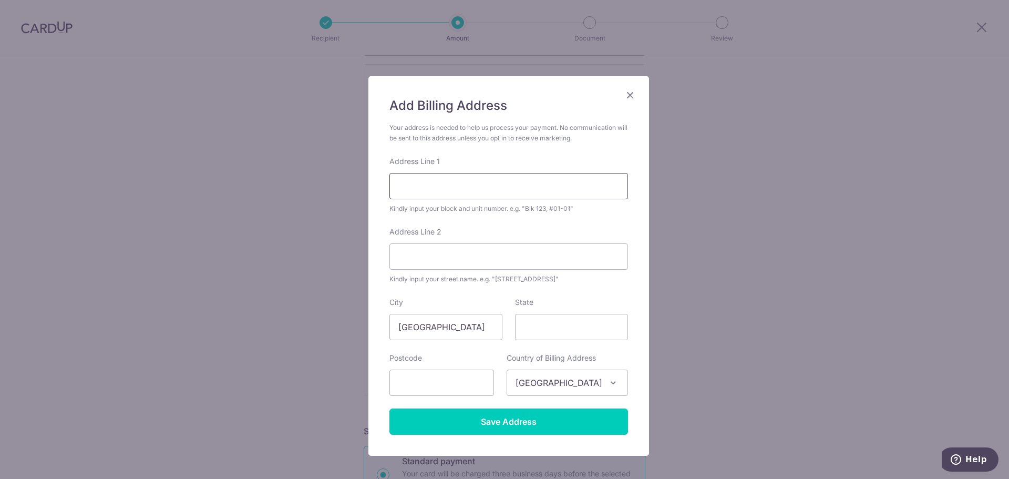
click at [429, 189] on input "Address Line 1" at bounding box center [508, 186] width 239 height 26
type input "Blk 658 #08-110"
click at [489, 266] on input "Address Line 2" at bounding box center [508, 256] width 239 height 26
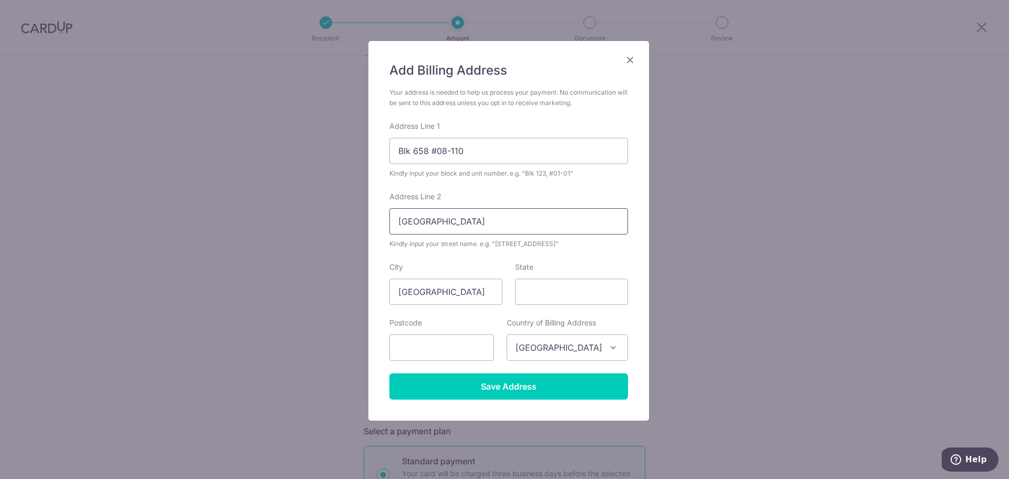
scroll to position [53, 0]
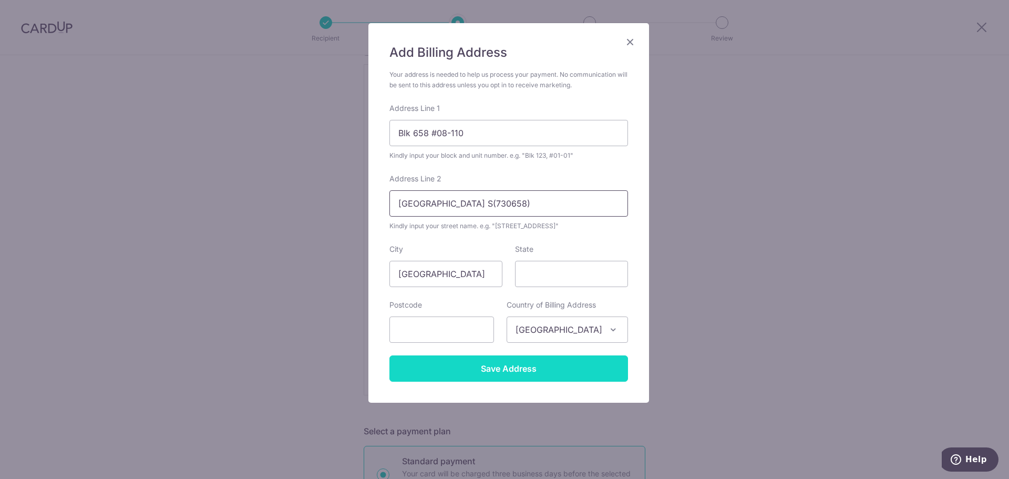
type input "Woodlands Ring Road S(730658)"
click at [491, 365] on input "Save Address" at bounding box center [508, 368] width 239 height 26
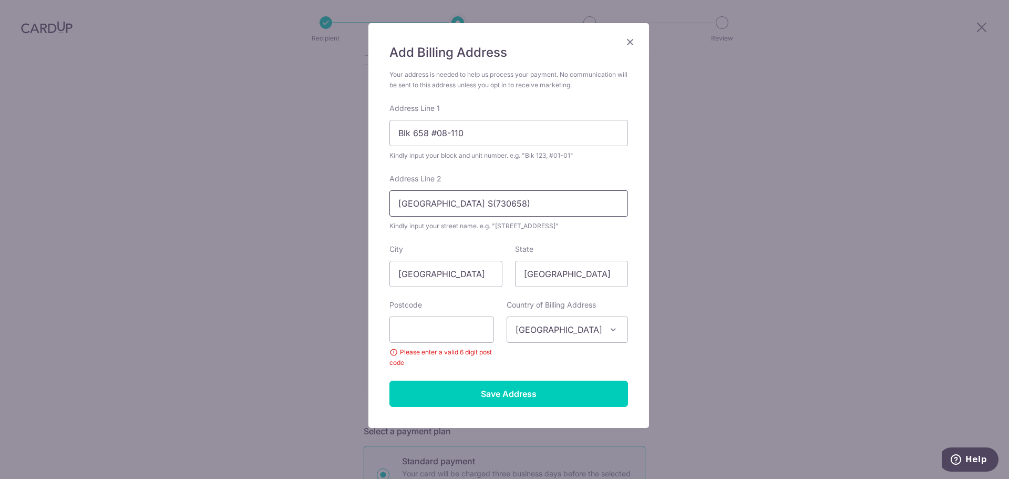
drag, startPoint x: 485, startPoint y: 204, endPoint x: 559, endPoint y: 207, distance: 73.6
click at [557, 206] on input "Woodlands Ring Road S(730658)" at bounding box center [508, 203] width 239 height 26
type input "Woodlands Ring Road"
click at [420, 338] on input "text" at bounding box center [441, 329] width 105 height 26
type input "730658"
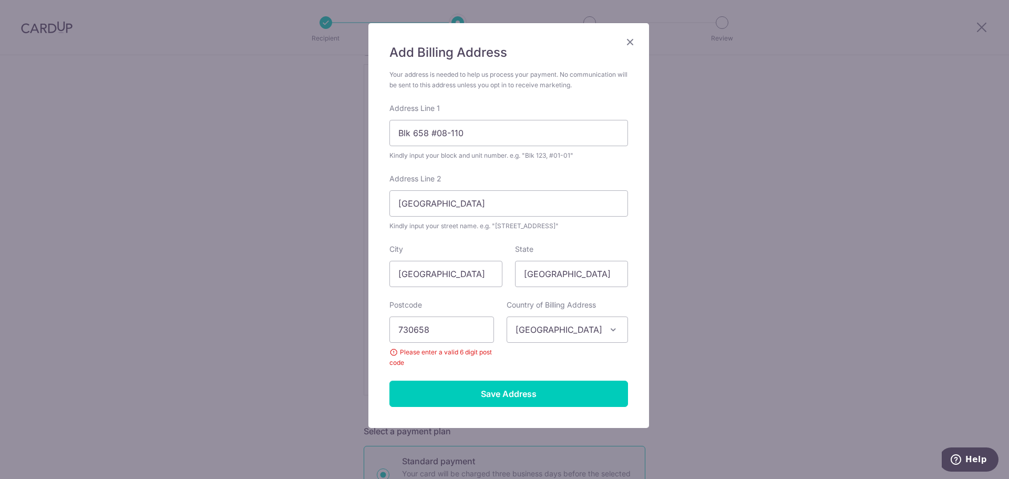
click at [454, 309] on div "Postcode 730658 Please enter a valid 6 digit post code" at bounding box center [441, 334] width 105 height 68
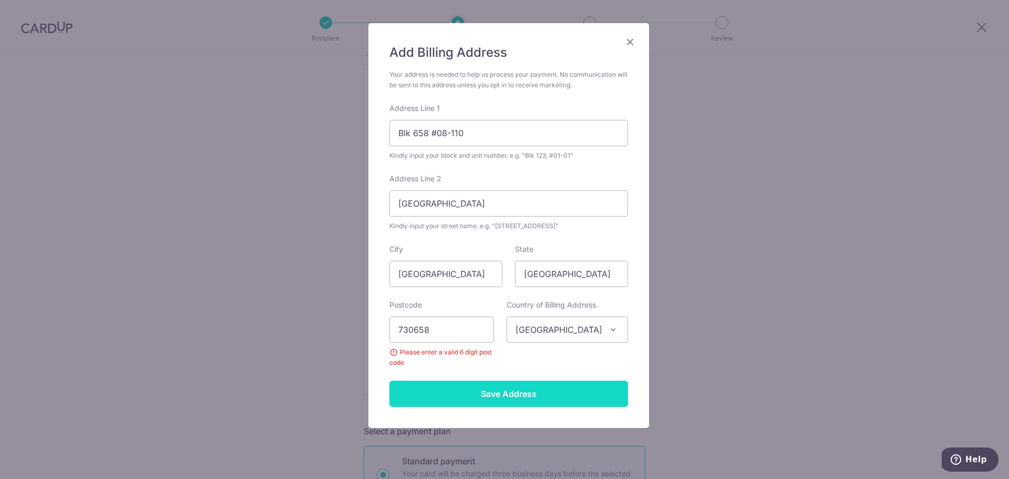
click at [493, 396] on input "Save Address" at bounding box center [508, 394] width 239 height 26
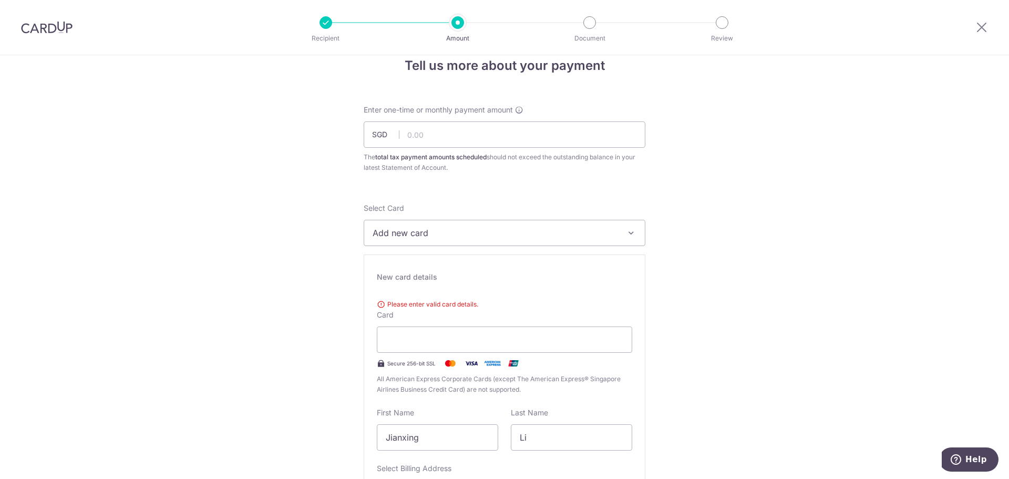
scroll to position [0, 0]
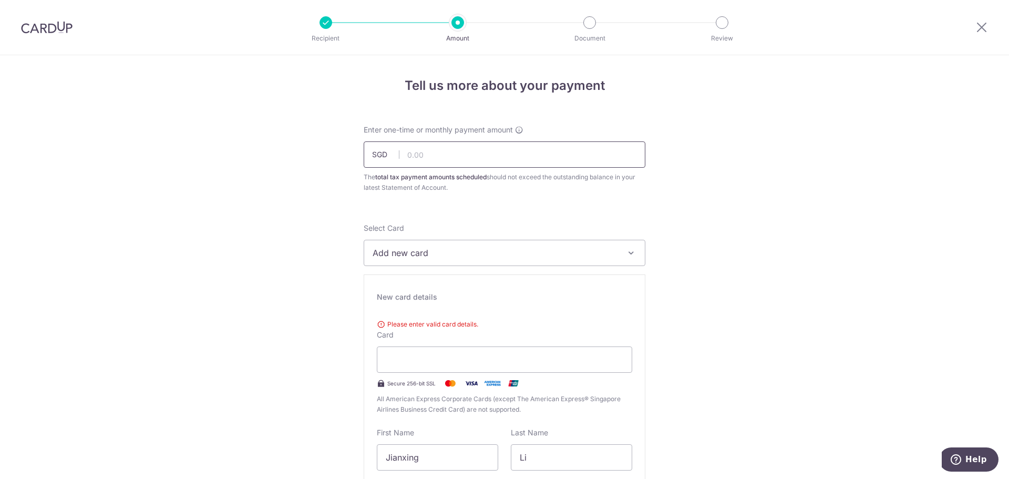
click at [417, 163] on input "text" at bounding box center [505, 154] width 282 height 26
click at [442, 158] on input "334.40" at bounding box center [505, 154] width 282 height 26
type input "334.41"
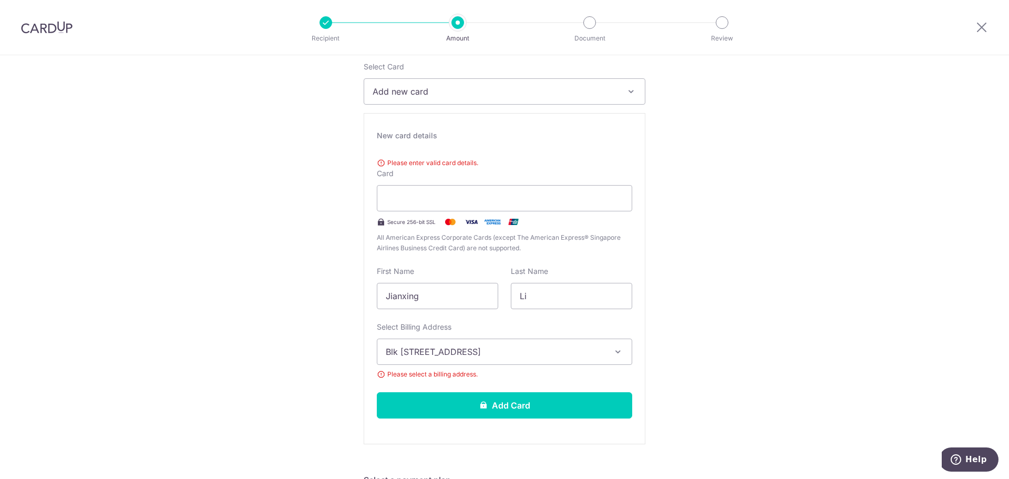
scroll to position [210, 0]
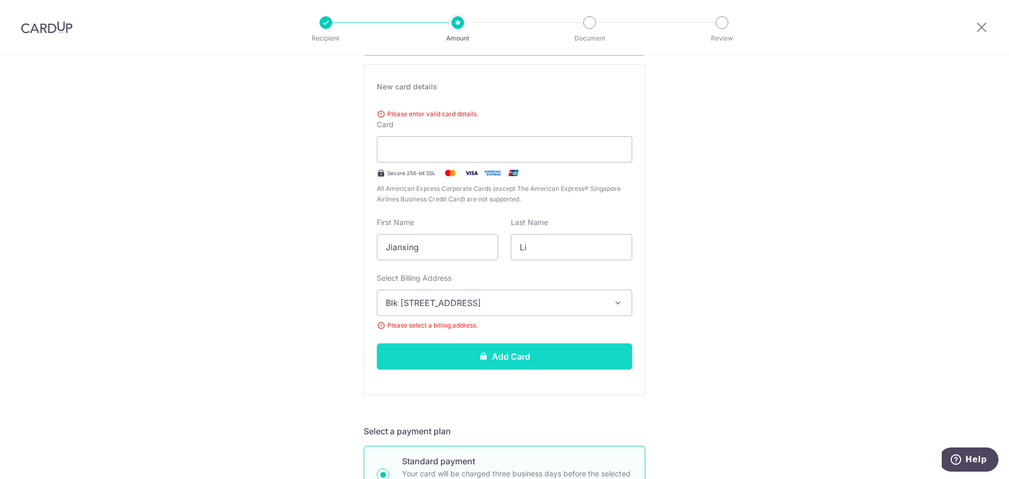
click at [456, 349] on button "Add Card" at bounding box center [504, 356] width 255 height 26
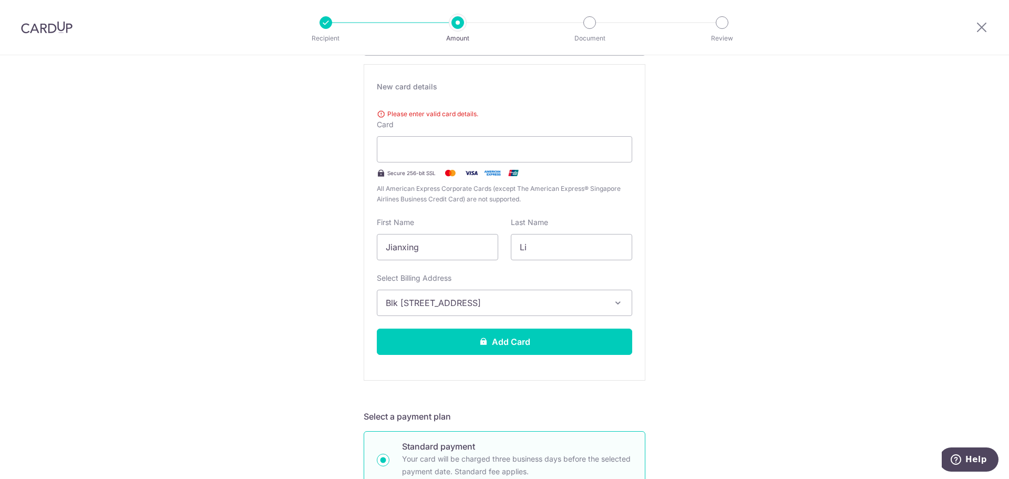
click at [496, 300] on span "Blk 658 #08-110, Woodlands Ring Road, Singapore, Singapore, Singapore-730658" at bounding box center [495, 302] width 219 height 13
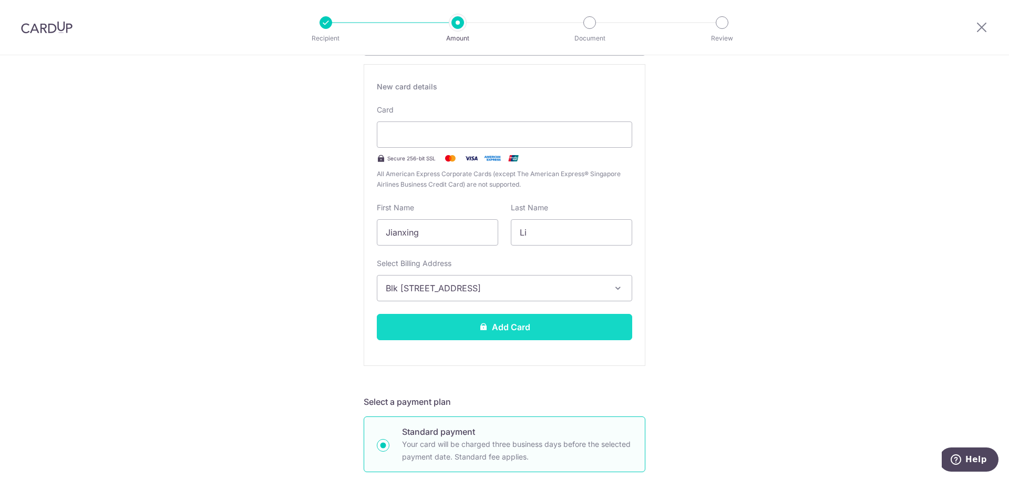
click at [525, 321] on button "Add Card" at bounding box center [504, 327] width 255 height 26
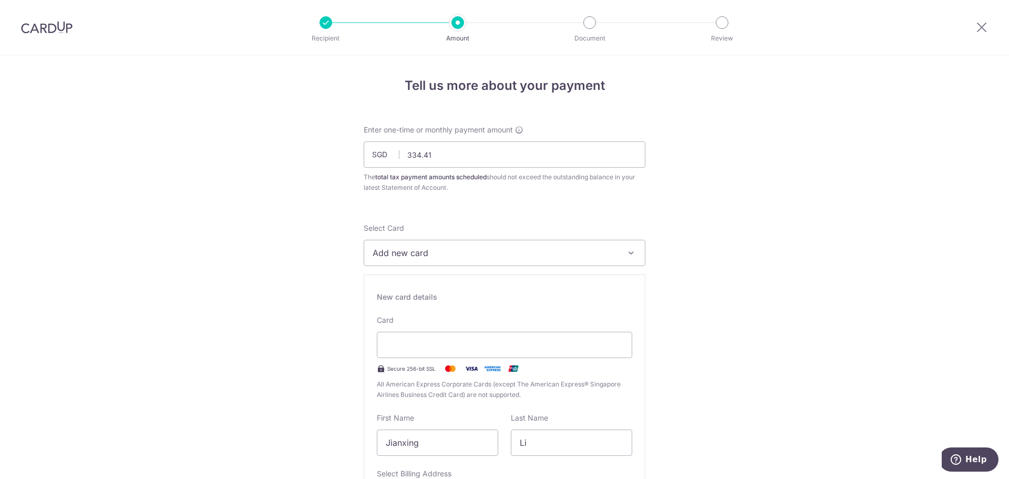
scroll to position [35, 0]
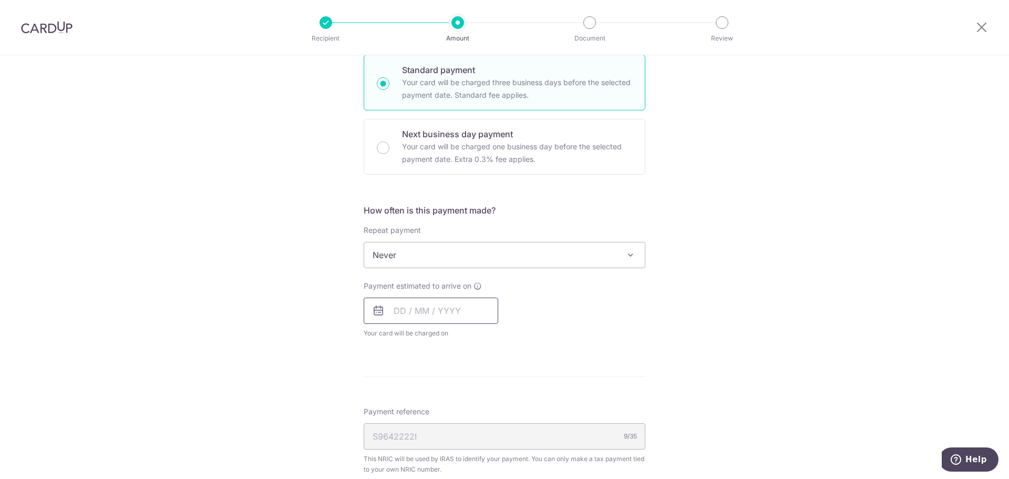
scroll to position [315, 0]
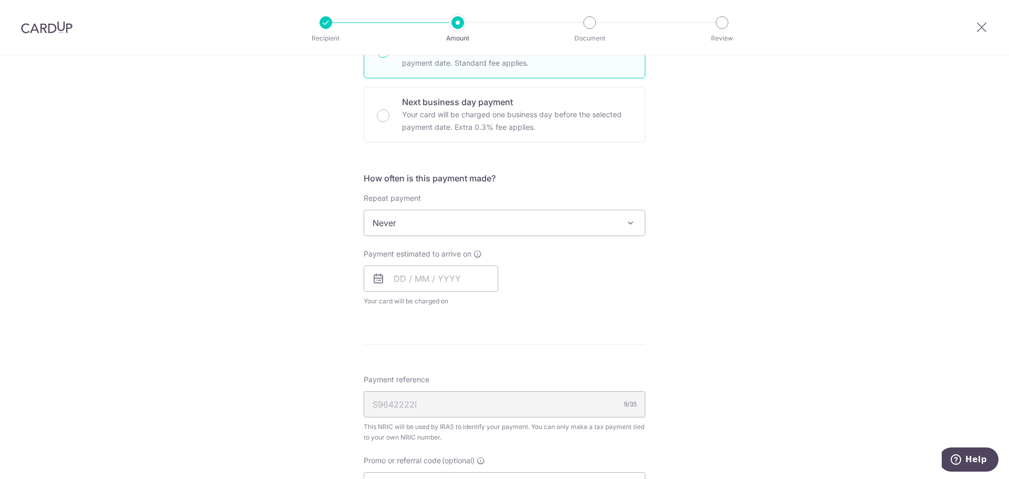
click at [391, 230] on span "Never" at bounding box center [504, 222] width 281 height 25
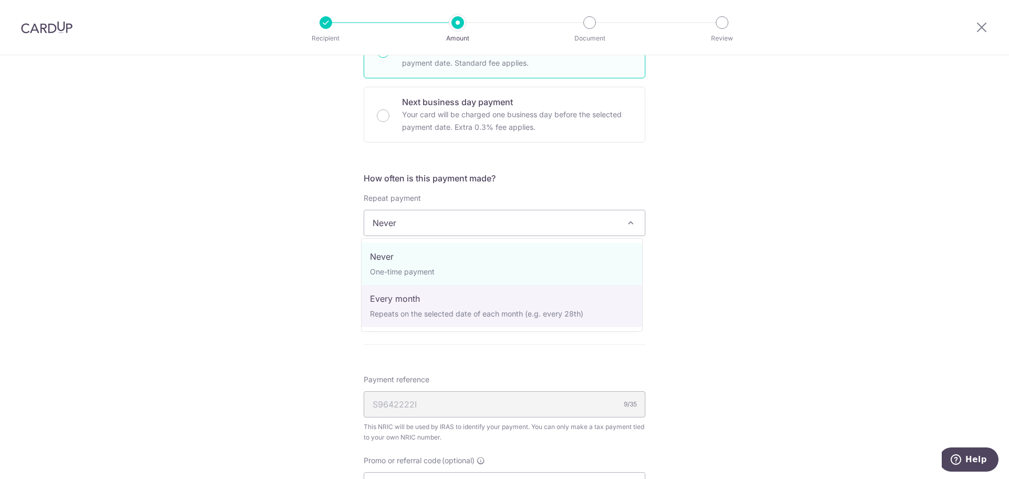
select select "3"
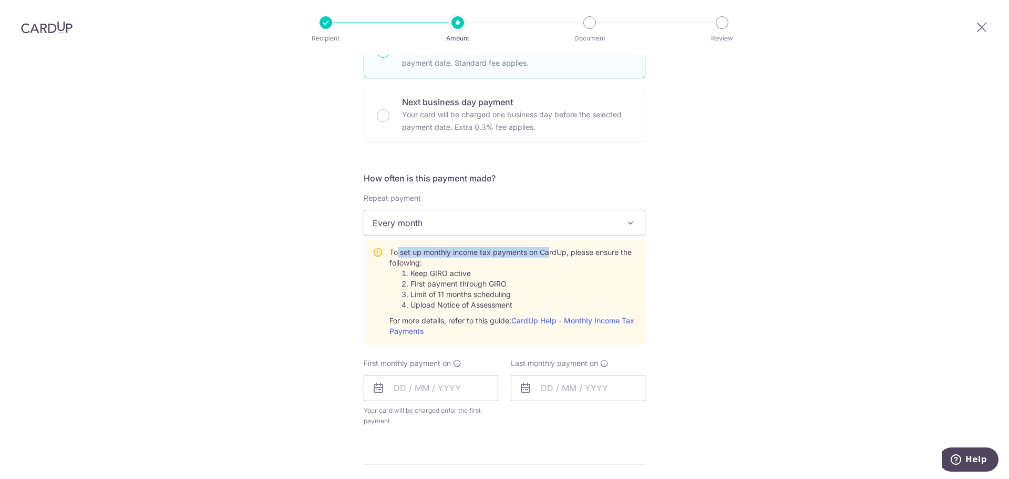
drag, startPoint x: 396, startPoint y: 253, endPoint x: 550, endPoint y: 253, distance: 154.0
click at [550, 253] on div "To set up monthly income tax payments on CardUp, please ensure the following: K…" at bounding box center [512, 291] width 247 height 89
click at [551, 253] on div "To set up monthly income tax payments on CardUp, please ensure the following: K…" at bounding box center [512, 291] width 247 height 89
drag, startPoint x: 564, startPoint y: 251, endPoint x: 481, endPoint y: 283, distance: 88.7
click at [481, 283] on div "To set up monthly income tax payments on CardUp, please ensure the following: K…" at bounding box center [512, 291] width 247 height 89
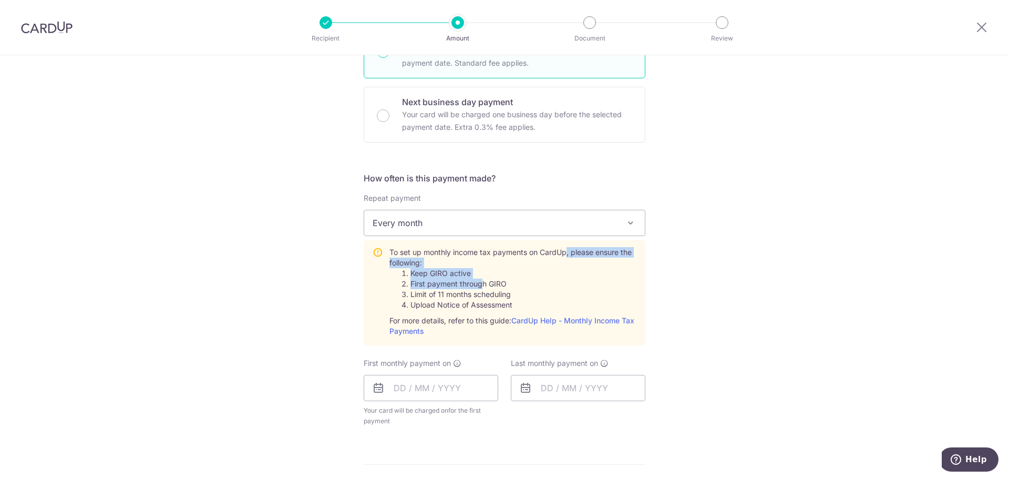
click at [481, 283] on li "First payment through GIRO" at bounding box center [523, 284] width 226 height 11
drag, startPoint x: 418, startPoint y: 284, endPoint x: 476, endPoint y: 282, distance: 58.4
click at [475, 282] on li "First payment through GIRO" at bounding box center [523, 284] width 226 height 11
click at [479, 282] on li "First payment through GIRO" at bounding box center [523, 284] width 226 height 11
drag, startPoint x: 492, startPoint y: 283, endPoint x: 434, endPoint y: 294, distance: 59.0
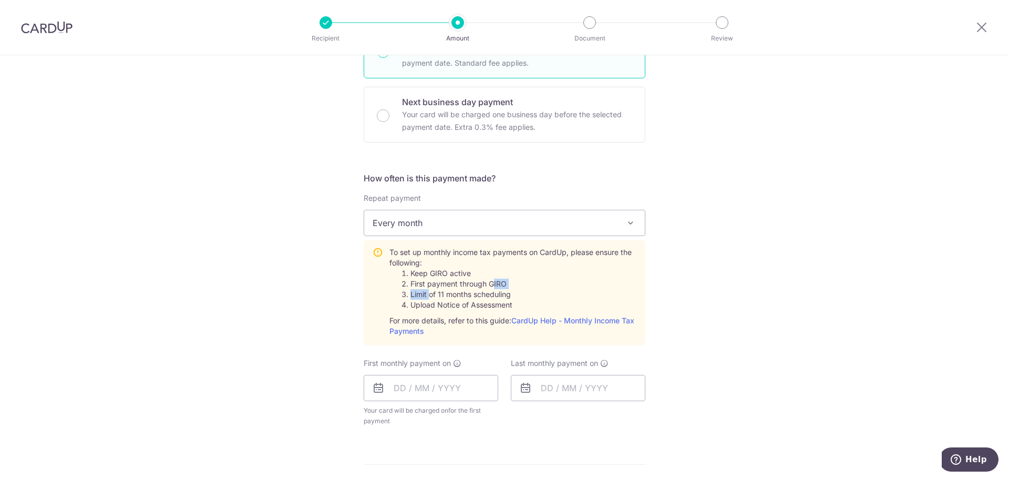
click at [429, 294] on ol "Keep GIRO active First payment through GIRO Limit of 11 months scheduling Uploa…" at bounding box center [512, 289] width 247 height 42
click at [440, 293] on li "Limit of 11 months scheduling" at bounding box center [523, 294] width 226 height 11
drag, startPoint x: 420, startPoint y: 285, endPoint x: 472, endPoint y: 293, distance: 52.6
click at [470, 293] on ol "Keep GIRO active First payment through GIRO Limit of 11 months scheduling Uploa…" at bounding box center [512, 289] width 247 height 42
click at [472, 293] on li "Limit of 11 months scheduling" at bounding box center [523, 294] width 226 height 11
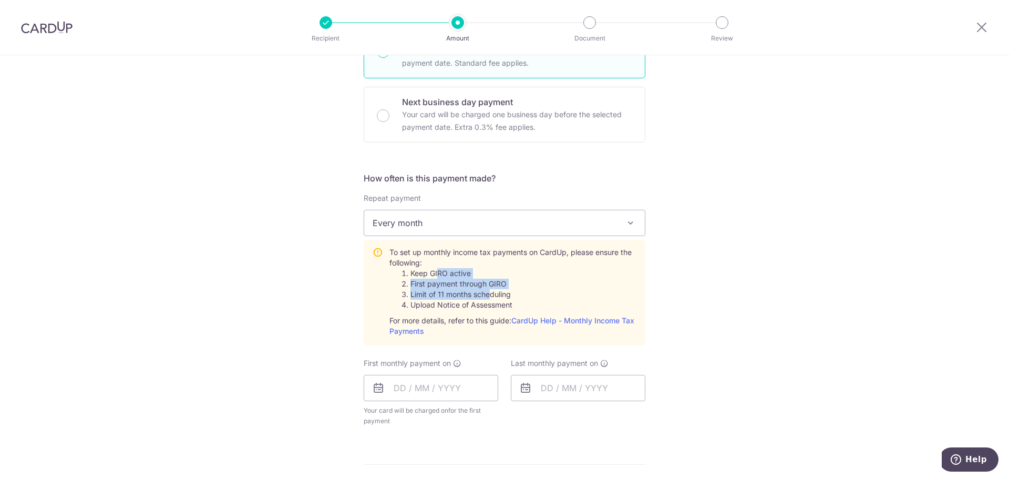
drag, startPoint x: 490, startPoint y: 292, endPoint x: 433, endPoint y: 274, distance: 60.5
click at [435, 276] on ol "Keep GIRO active First payment through GIRO Limit of 11 months scheduling Uploa…" at bounding box center [512, 289] width 247 height 42
drag, startPoint x: 426, startPoint y: 270, endPoint x: 418, endPoint y: 273, distance: 8.5
click at [425, 270] on li "Keep GIRO active" at bounding box center [523, 273] width 226 height 11
drag, startPoint x: 417, startPoint y: 274, endPoint x: 461, endPoint y: 298, distance: 50.8
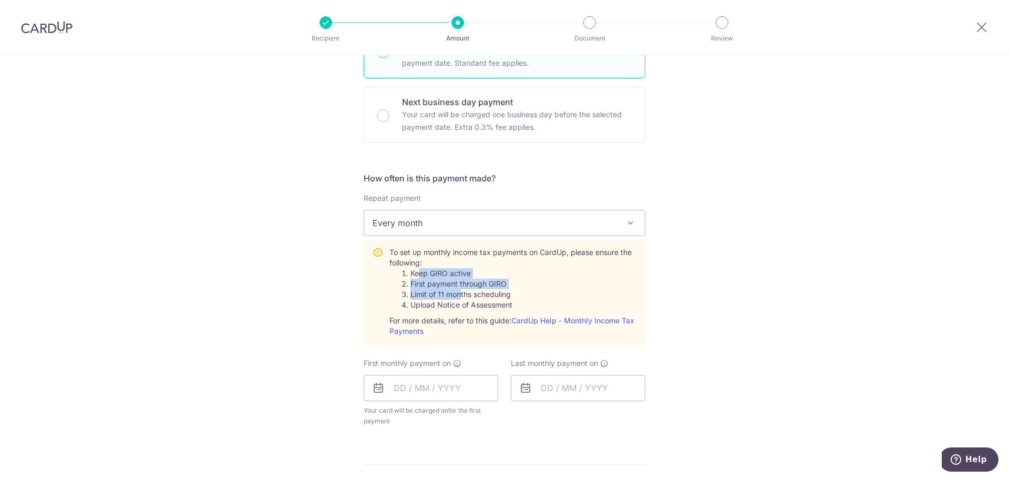
click at [460, 298] on ol "Keep GIRO active First payment through GIRO Limit of 11 months scheduling Uploa…" at bounding box center [512, 289] width 247 height 42
click at [463, 299] on li "Limit of 11 months scheduling" at bounding box center [523, 294] width 226 height 11
drag, startPoint x: 471, startPoint y: 304, endPoint x: 429, endPoint y: 270, distance: 54.9
click at [430, 271] on ol "Keep GIRO active First payment through GIRO Limit of 11 months scheduling Uploa…" at bounding box center [512, 289] width 247 height 42
click at [429, 270] on li "Keep GIRO active" at bounding box center [523, 273] width 226 height 11
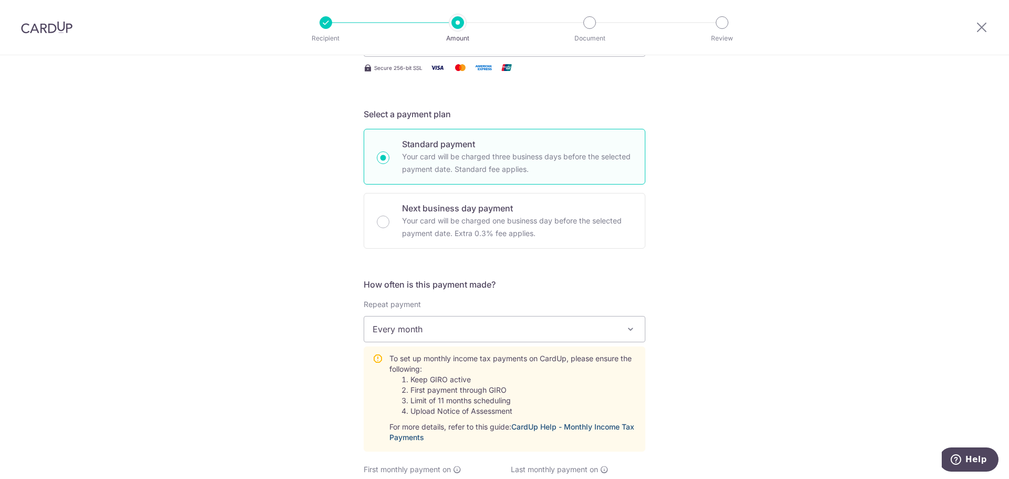
scroll to position [368, 0]
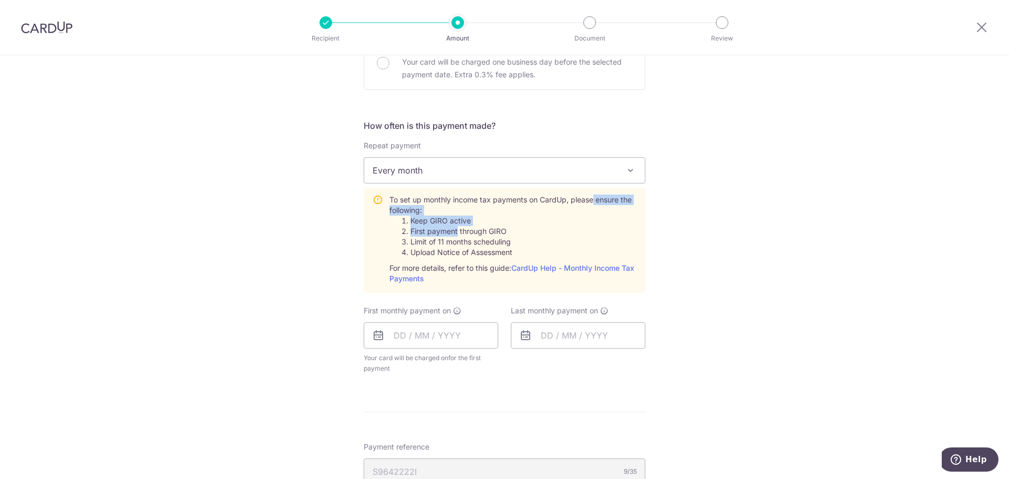
drag, startPoint x: 590, startPoint y: 199, endPoint x: 457, endPoint y: 229, distance: 136.9
click at [457, 229] on div "To set up monthly income tax payments on CardUp, please ensure the following: K…" at bounding box center [512, 238] width 247 height 89
click at [459, 231] on li "First payment through GIRO" at bounding box center [523, 231] width 226 height 11
drag, startPoint x: 415, startPoint y: 234, endPoint x: 475, endPoint y: 228, distance: 60.7
click at [474, 228] on li "First payment through GIRO" at bounding box center [523, 231] width 226 height 11
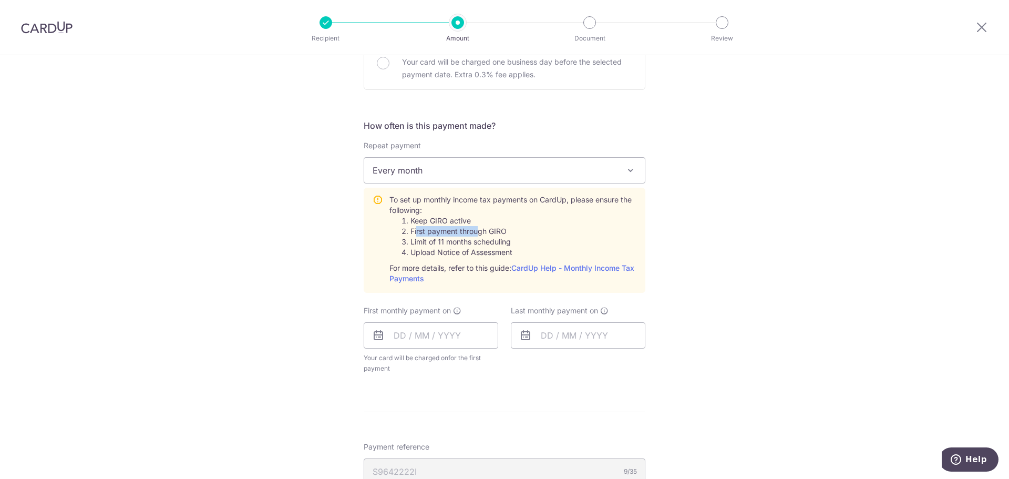
click at [477, 228] on li "First payment through GIRO" at bounding box center [523, 231] width 226 height 11
drag, startPoint x: 410, startPoint y: 234, endPoint x: 472, endPoint y: 242, distance: 62.6
click at [471, 242] on ol "Keep GIRO active First payment through GIRO Limit of 11 months scheduling Uploa…" at bounding box center [512, 236] width 247 height 42
click at [472, 242] on li "Limit of 11 months scheduling" at bounding box center [523, 242] width 226 height 11
drag, startPoint x: 415, startPoint y: 244, endPoint x: 499, endPoint y: 241, distance: 84.1
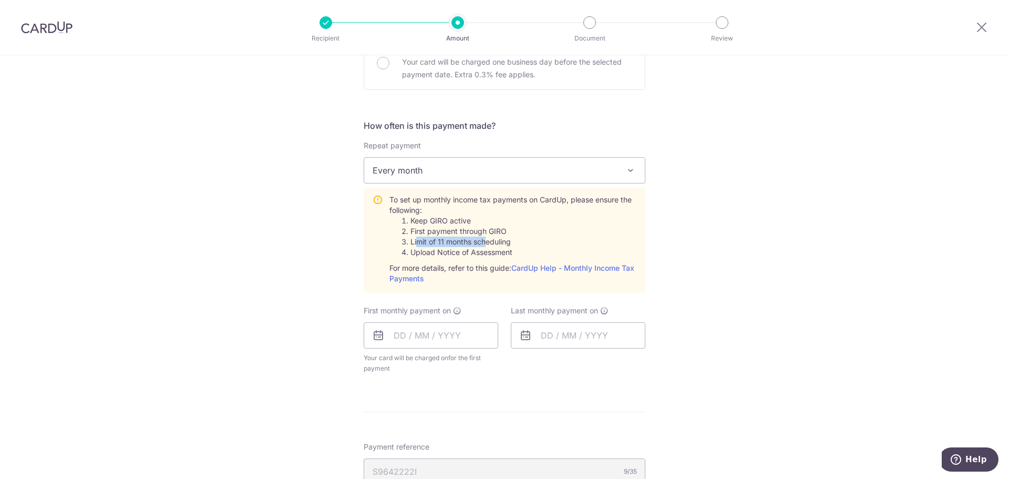
click at [492, 241] on li "Limit of 11 months scheduling" at bounding box center [523, 242] width 226 height 11
click at [499, 241] on li "Limit of 11 months scheduling" at bounding box center [523, 242] width 226 height 11
click at [393, 338] on input "text" at bounding box center [431, 335] width 135 height 26
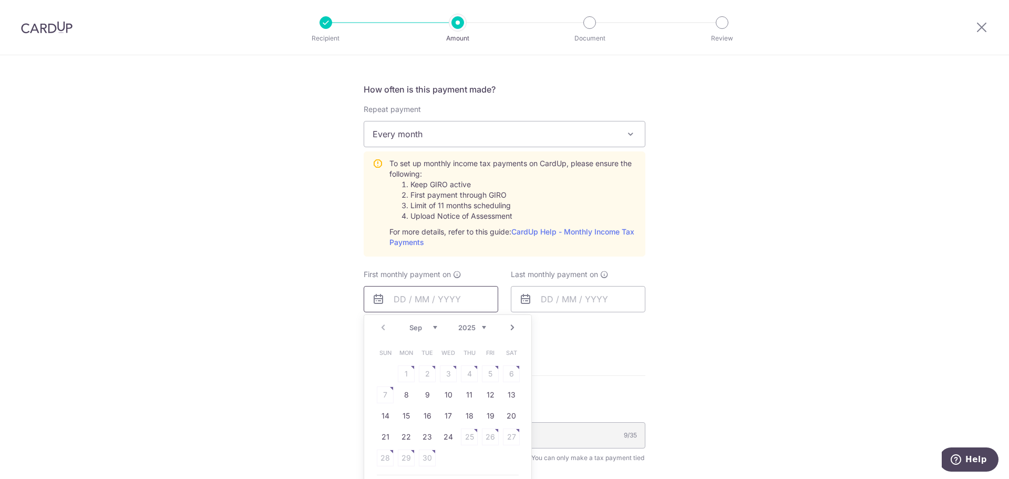
scroll to position [526, 0]
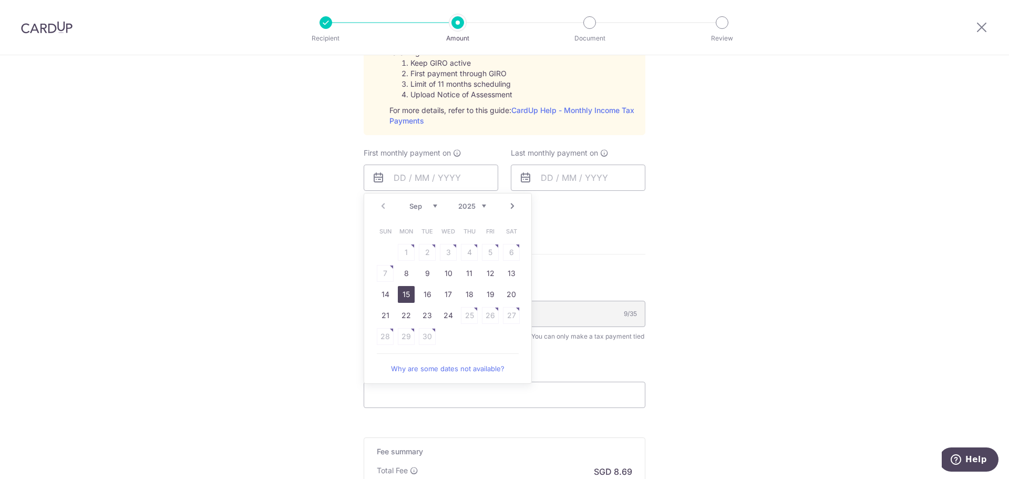
click at [407, 291] on link "15" at bounding box center [406, 294] width 17 height 17
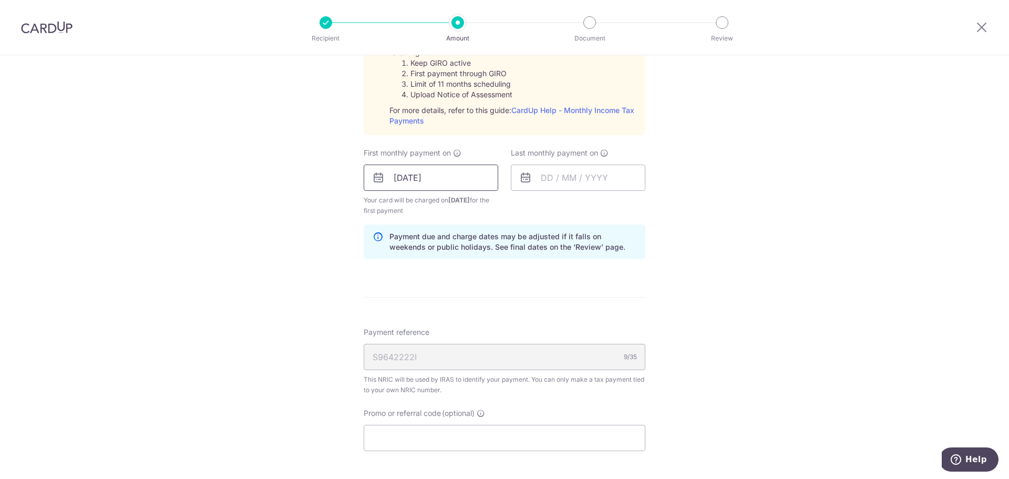
click at [422, 185] on input "15/09/2025" at bounding box center [431, 178] width 135 height 26
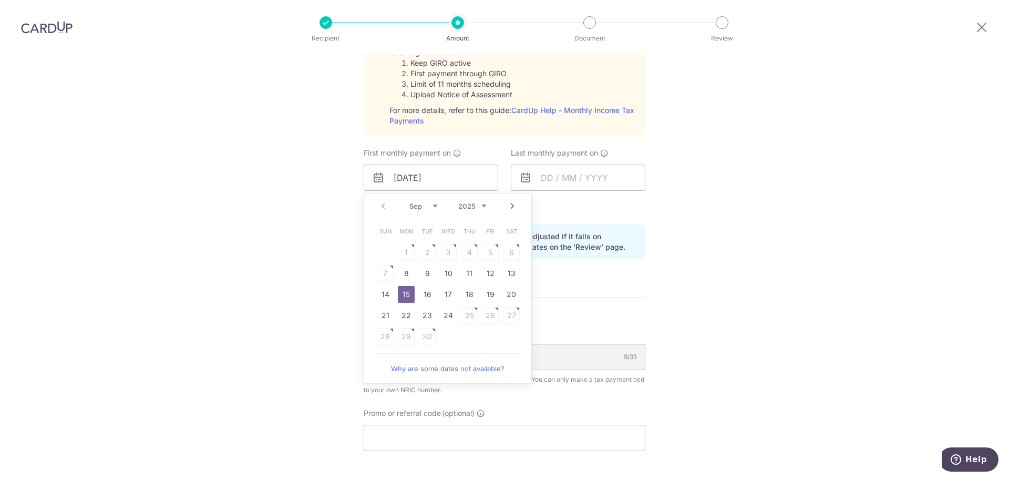
click at [588, 280] on form "Enter one-time or monthly payment amount SGD 334.41 334.41 The total tax paymen…" at bounding box center [505, 109] width 282 height 1020
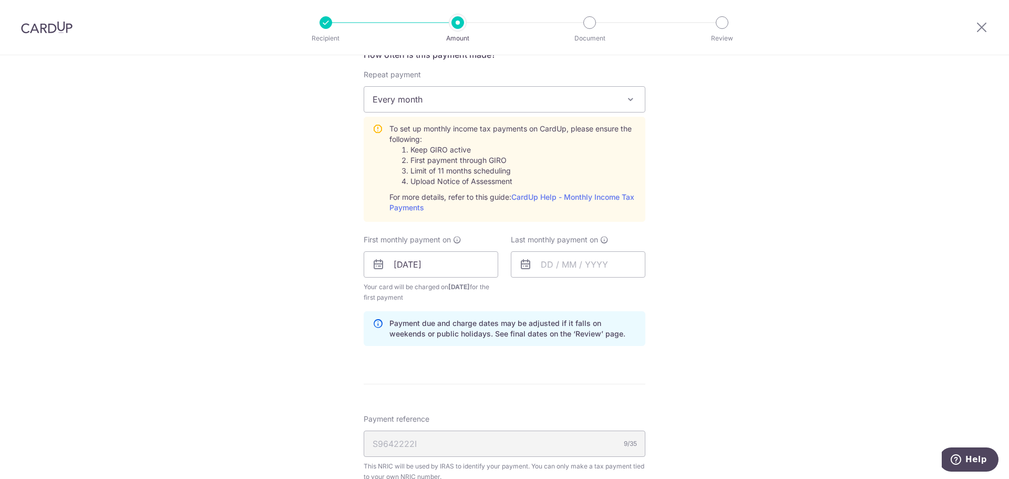
scroll to position [420, 0]
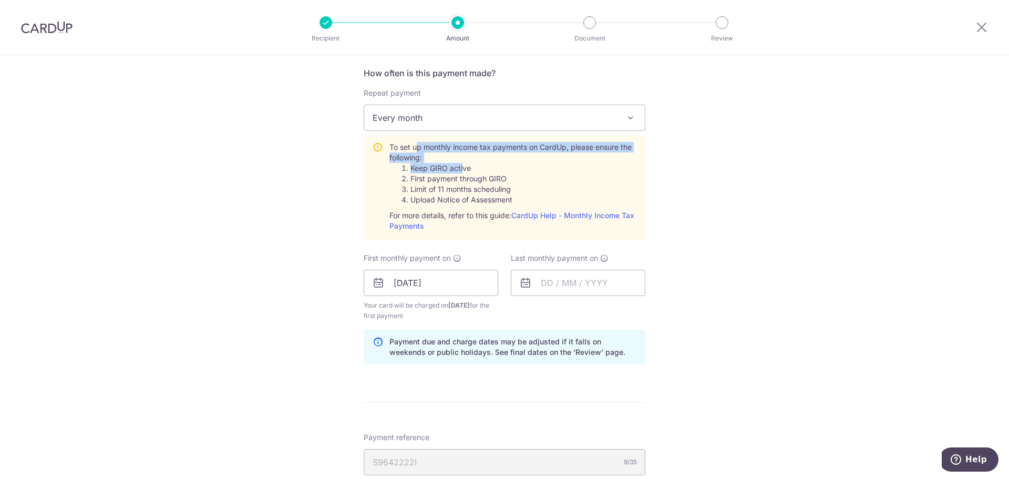
drag, startPoint x: 416, startPoint y: 148, endPoint x: 465, endPoint y: 176, distance: 56.0
click at [463, 174] on div "To set up monthly income tax payments on CardUp, please ensure the following: K…" at bounding box center [512, 186] width 247 height 89
click at [471, 178] on li "First payment through GIRO" at bounding box center [523, 178] width 226 height 11
drag, startPoint x: 431, startPoint y: 180, endPoint x: 485, endPoint y: 179, distance: 53.6
click at [480, 179] on li "First payment through GIRO" at bounding box center [523, 178] width 226 height 11
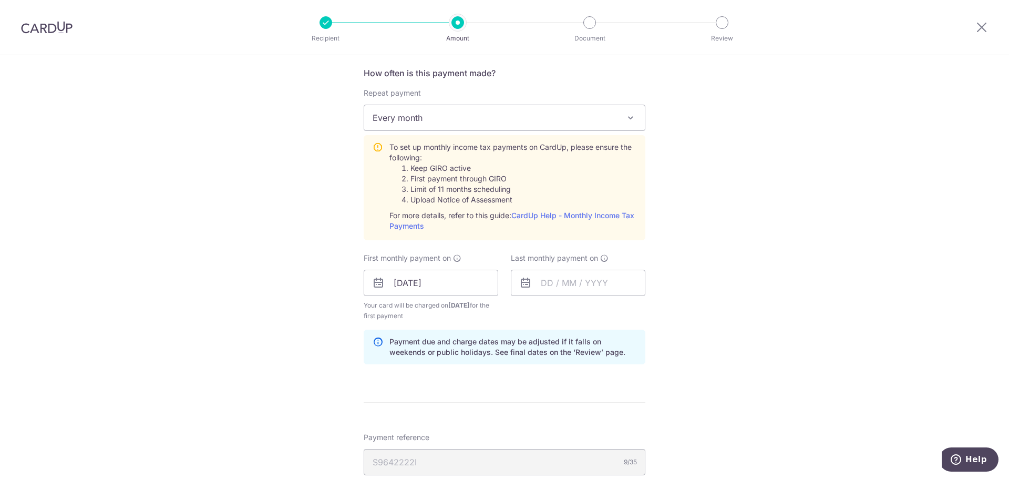
click at [486, 180] on li "First payment through GIRO" at bounding box center [523, 178] width 226 height 11
click at [426, 289] on input "15/09/2025" at bounding box center [431, 283] width 135 height 26
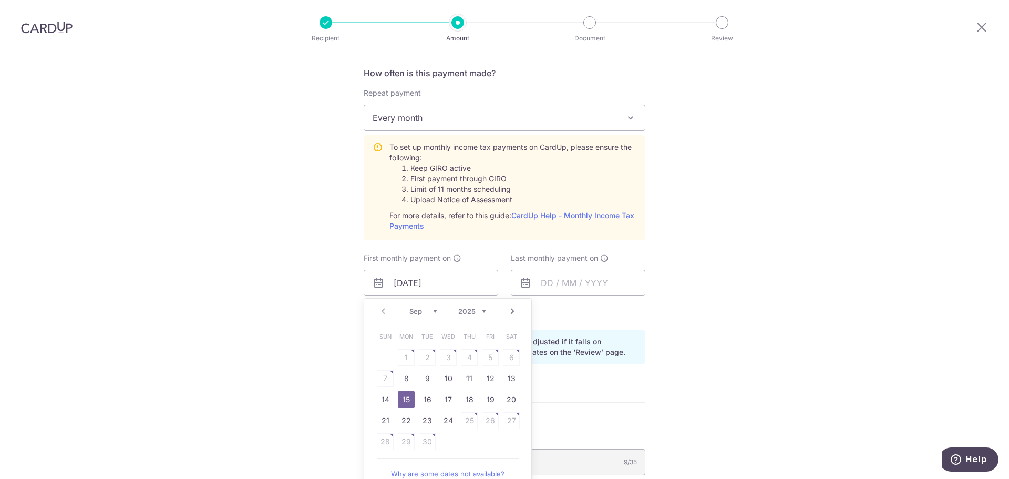
click at [314, 291] on div "Tell us more about your payment Enter one-time or monthly payment amount SGD 33…" at bounding box center [504, 204] width 1009 height 1139
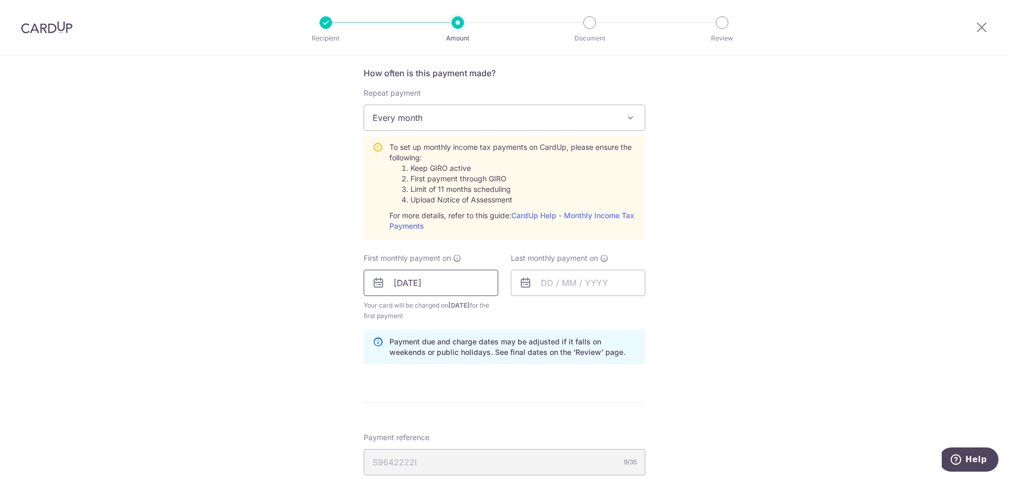
click at [427, 283] on input "15/09/2025" at bounding box center [431, 283] width 135 height 26
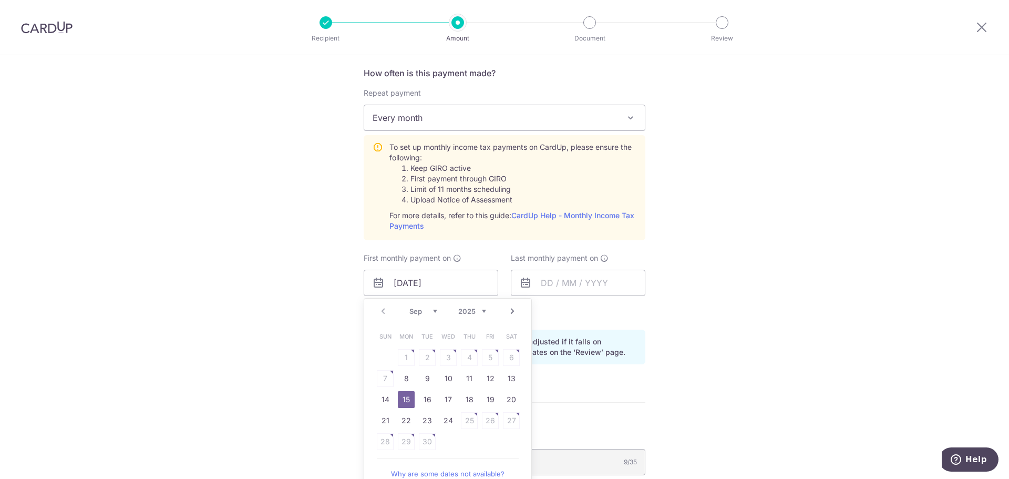
click at [481, 266] on div "First monthly payment on 15/09/2025 Prev Next Sep Oct Nov Dec 2025 2026 Sun Mon…" at bounding box center [431, 287] width 135 height 68
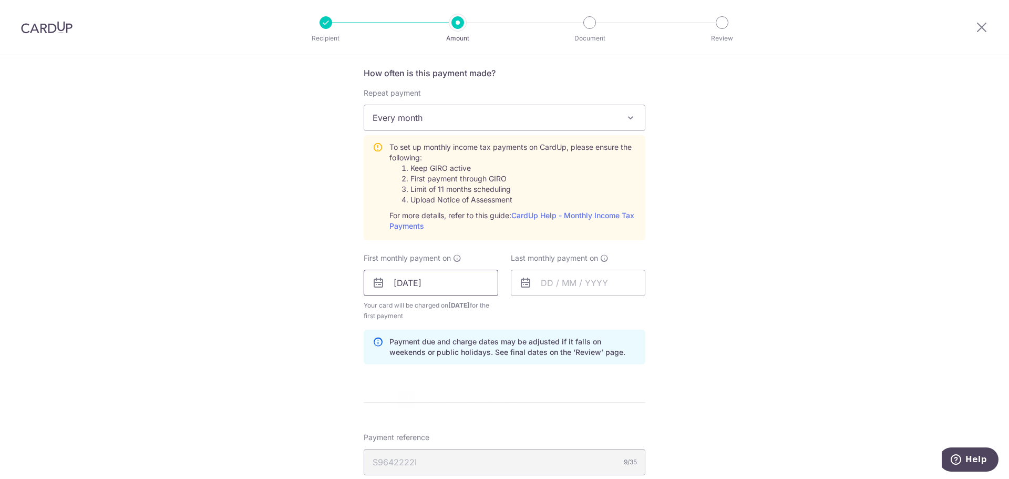
click at [420, 283] on input "15/09/2025" at bounding box center [431, 283] width 135 height 26
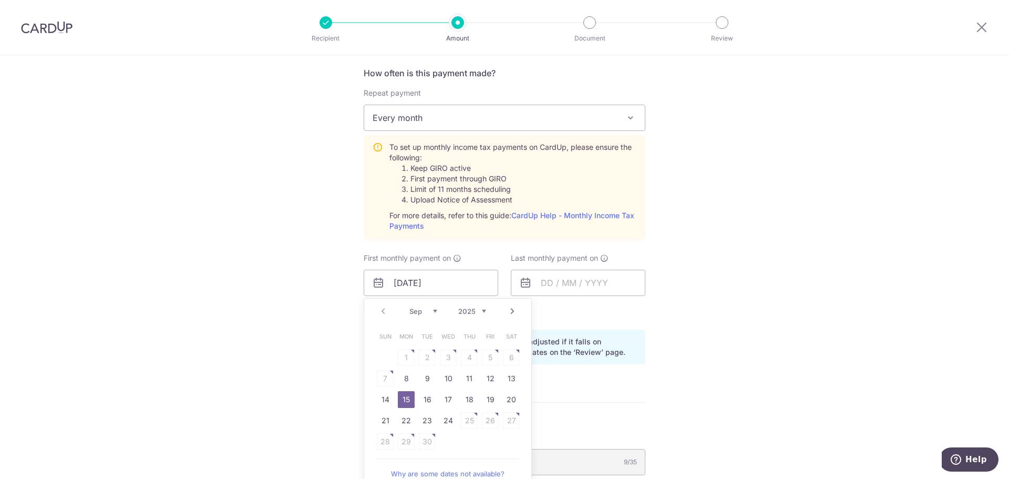
click at [508, 316] on link "Next" at bounding box center [512, 311] width 13 height 13
click at [446, 393] on link "15" at bounding box center [448, 399] width 17 height 17
type input "15/10/2025"
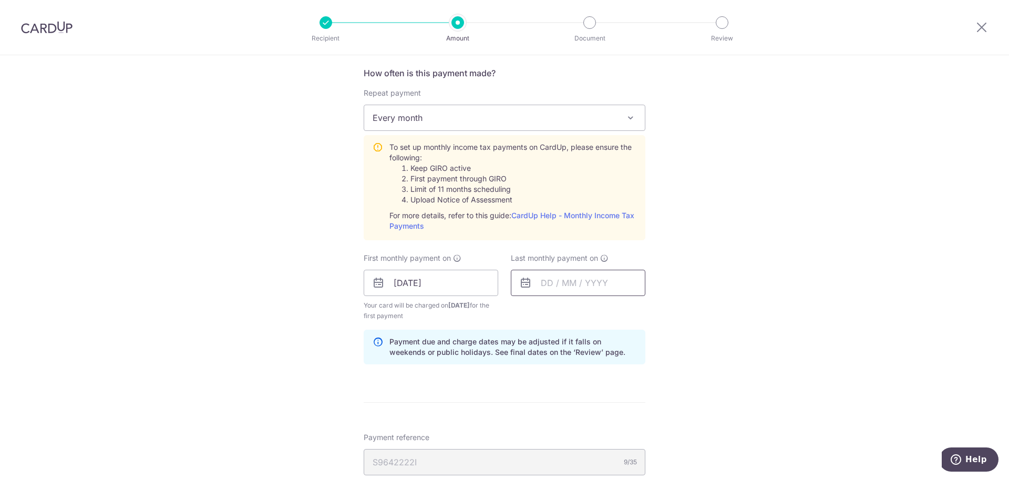
click at [571, 284] on input "text" at bounding box center [578, 283] width 135 height 26
click at [719, 285] on div "Tell us more about your payment Enter one-time or monthly payment amount SGD 33…" at bounding box center [504, 204] width 1009 height 1139
click at [546, 286] on input "text" at bounding box center [578, 283] width 135 height 26
click at [633, 314] on div "Prev Next Sep Oct Nov Dec 2025 2026" at bounding box center [594, 311] width 167 height 25
click at [625, 310] on select "2025 2026" at bounding box center [619, 311] width 28 height 8
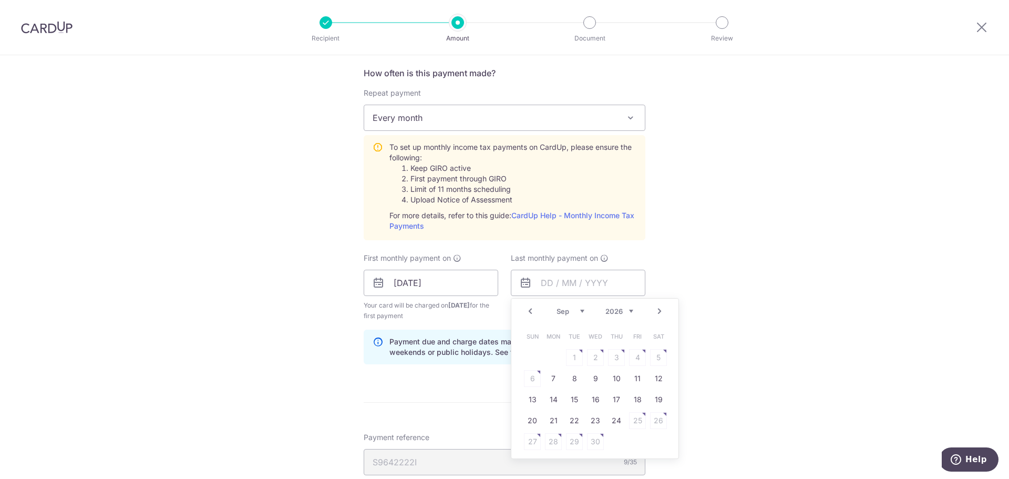
click at [574, 310] on select "Jan Feb Mar Apr May Jun Jul Aug Sep Oct" at bounding box center [571, 311] width 28 height 8
click at [530, 396] on link "15" at bounding box center [532, 399] width 17 height 17
type input "[DATE]"
click at [693, 317] on div "Tell us more about your payment Enter one-time or monthly payment amount SGD 33…" at bounding box center [504, 204] width 1009 height 1139
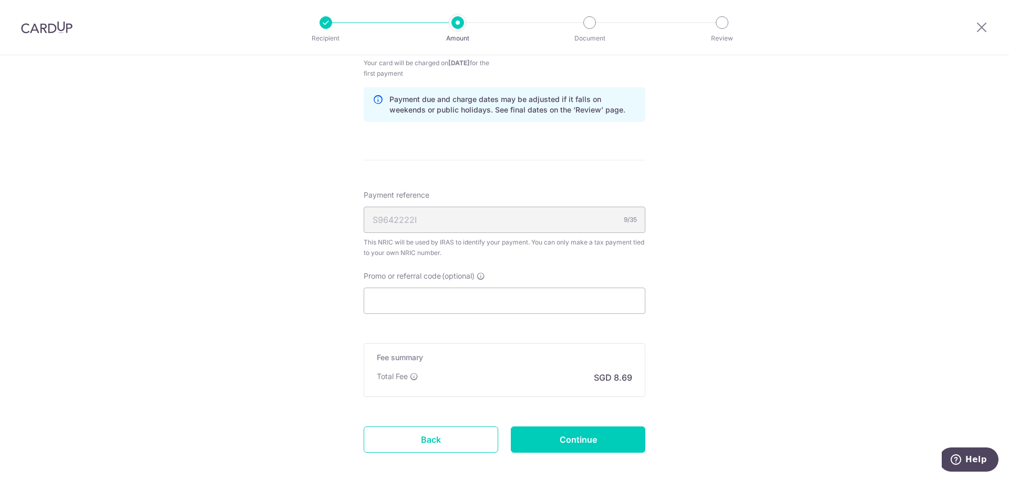
scroll to position [683, 0]
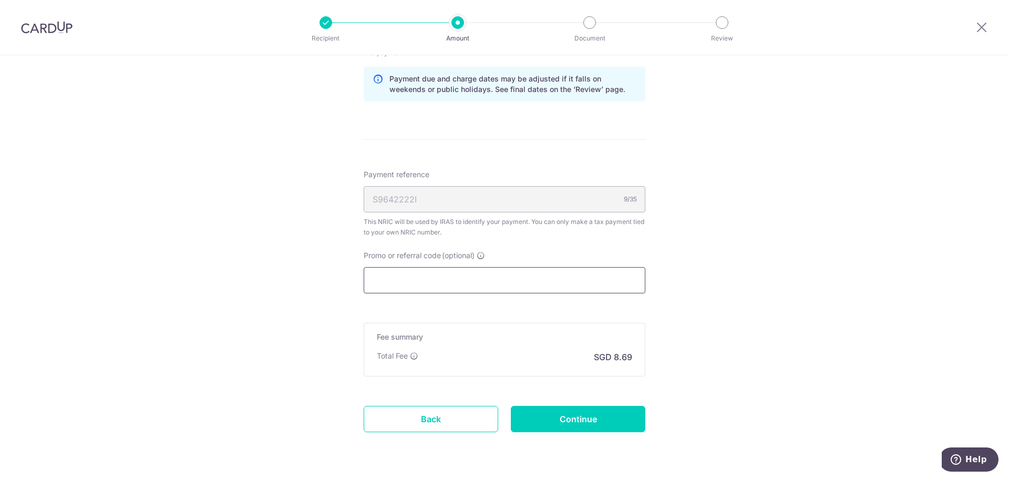
click at [391, 277] on input "Promo or referral code (optional)" at bounding box center [505, 280] width 282 height 26
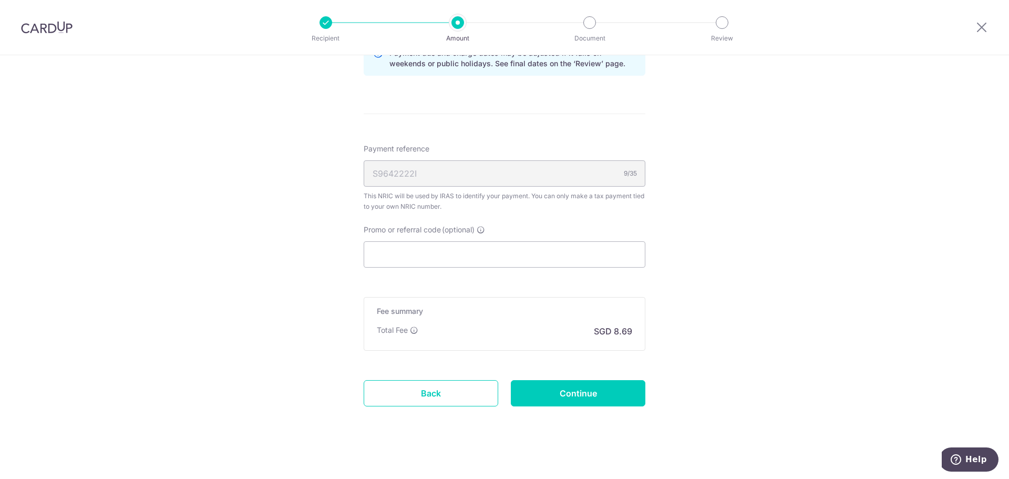
scroll to position [715, 0]
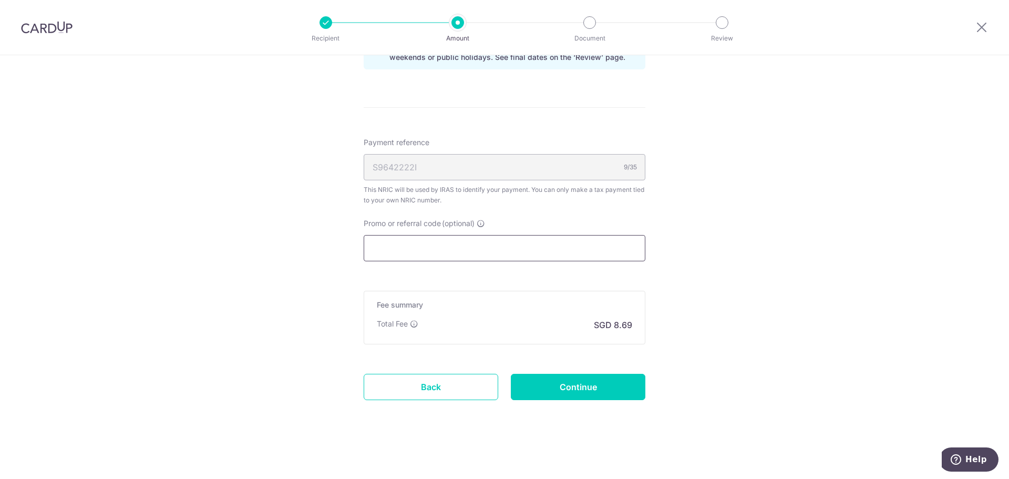
click at [401, 247] on input "Promo or referral code (optional)" at bounding box center [505, 248] width 282 height 26
click at [384, 244] on input "Promo or referral code (optional)" at bounding box center [505, 248] width 282 height 26
paste input "VTAX25R"
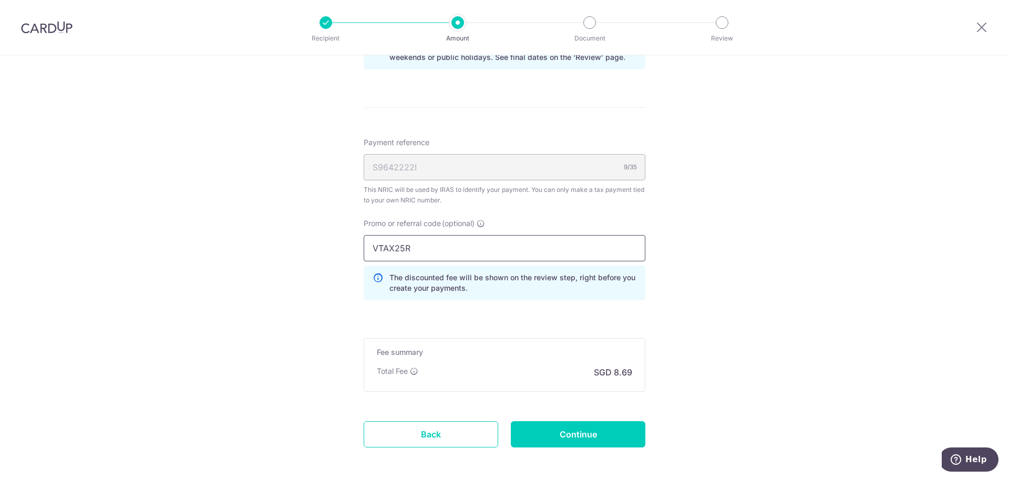
type input "VTAX25R"
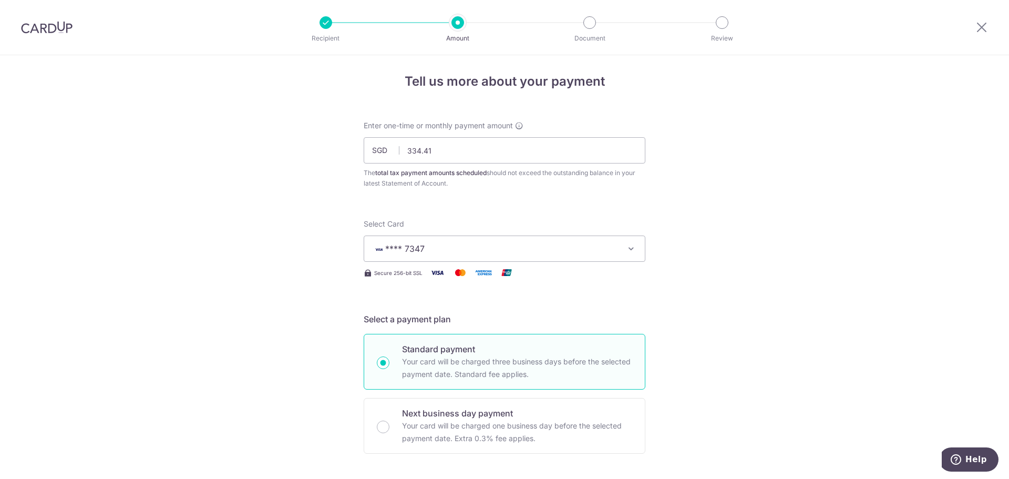
scroll to position [0, 0]
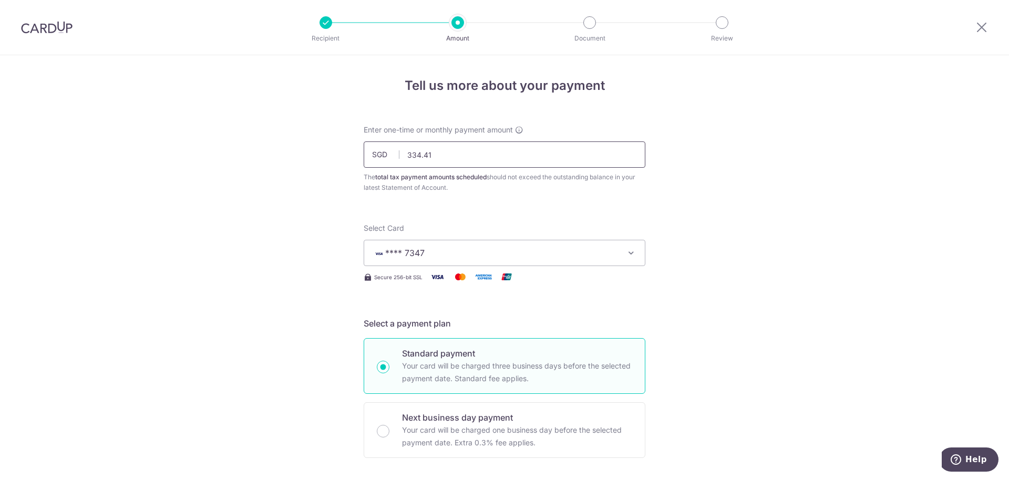
drag, startPoint x: 453, startPoint y: 160, endPoint x: 373, endPoint y: 159, distance: 79.9
click at [373, 159] on div "SGD 334.41 334.41" at bounding box center [505, 154] width 282 height 26
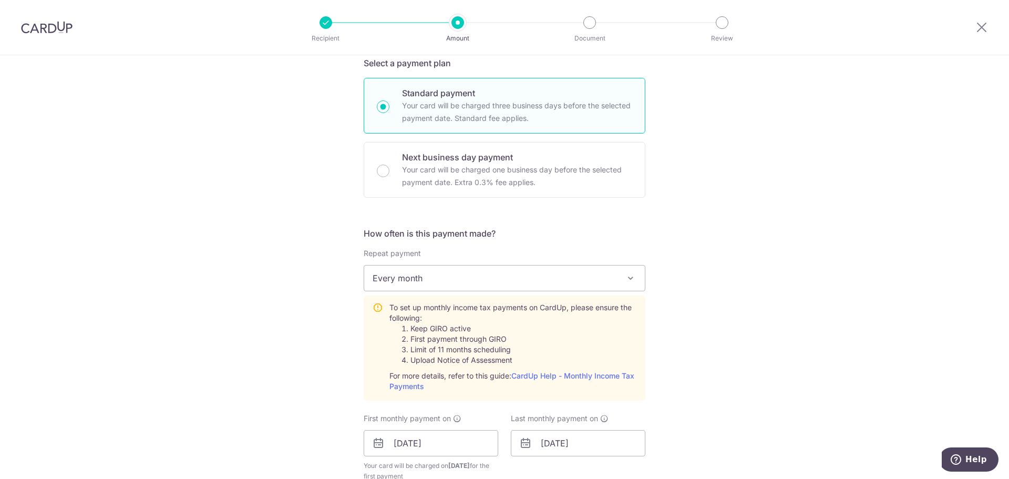
scroll to position [263, 0]
click at [413, 266] on span "Every month" at bounding box center [504, 275] width 281 height 25
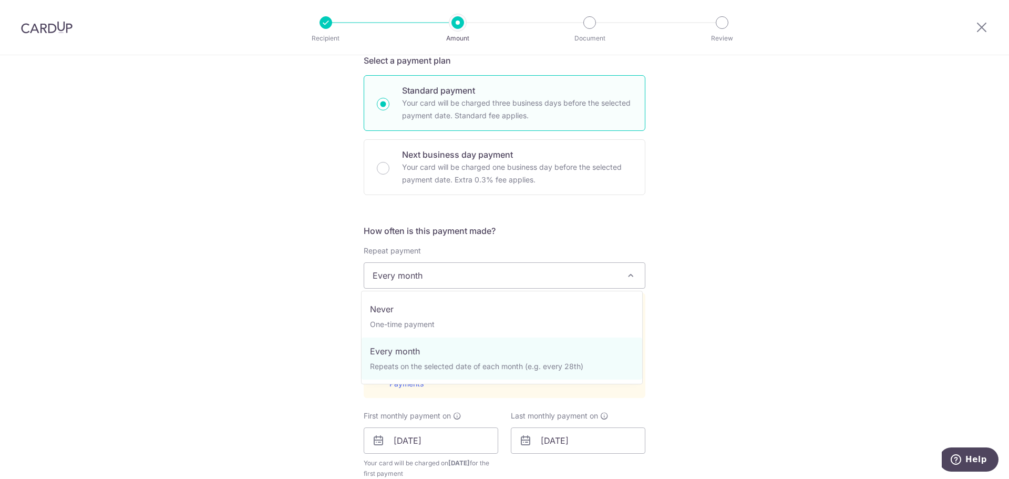
click at [398, 276] on span "Every month" at bounding box center [504, 275] width 281 height 25
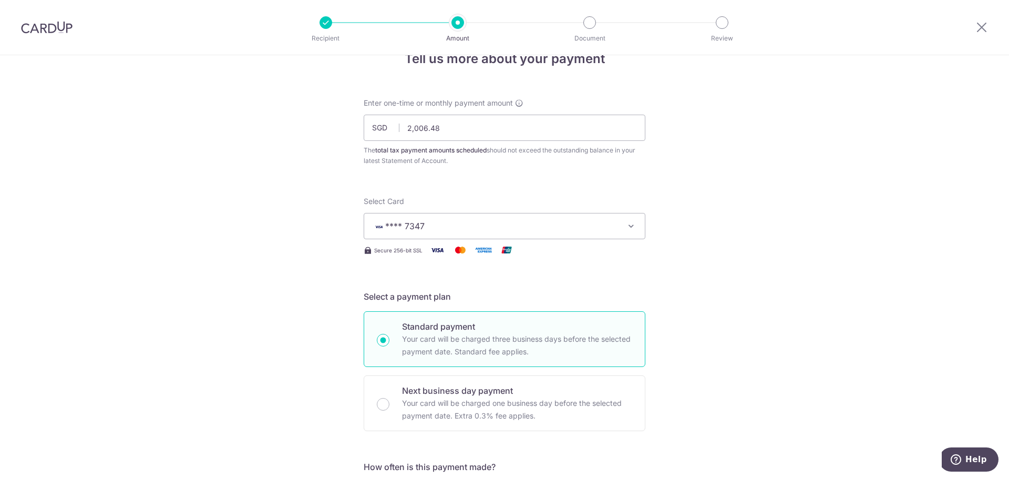
scroll to position [0, 0]
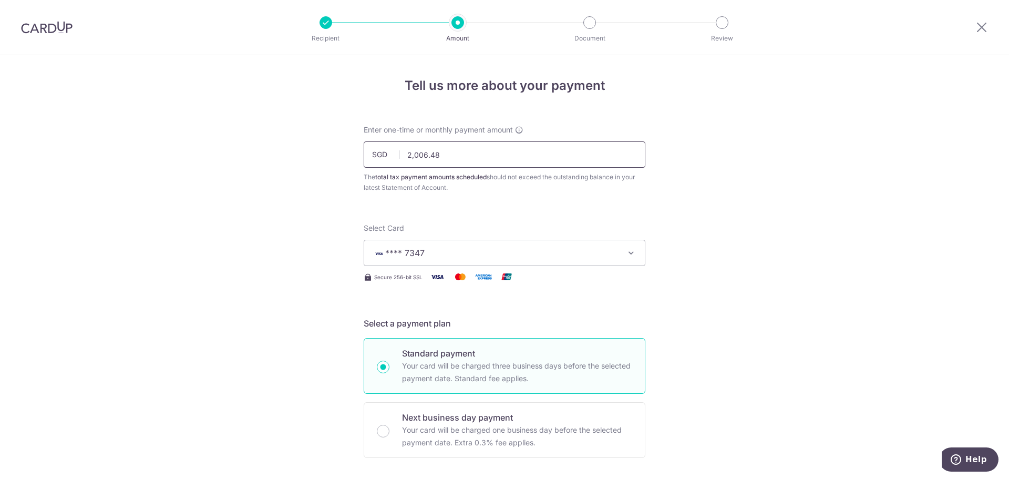
drag, startPoint x: 454, startPoint y: 157, endPoint x: 383, endPoint y: 155, distance: 71.5
click at [383, 155] on div "SGD 2,006.48 2006.48" at bounding box center [505, 154] width 282 height 26
type input "334.41"
click at [371, 190] on div "The total tax payment amounts scheduled should not exceed the outstanding balan…" at bounding box center [505, 182] width 282 height 21
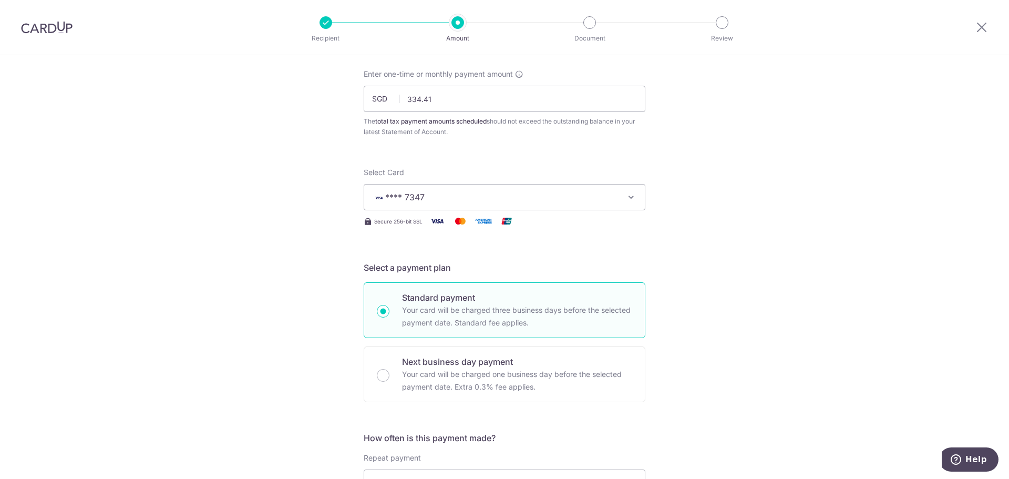
scroll to position [53, 0]
click at [444, 204] on span "**** 7347" at bounding box center [495, 200] width 245 height 13
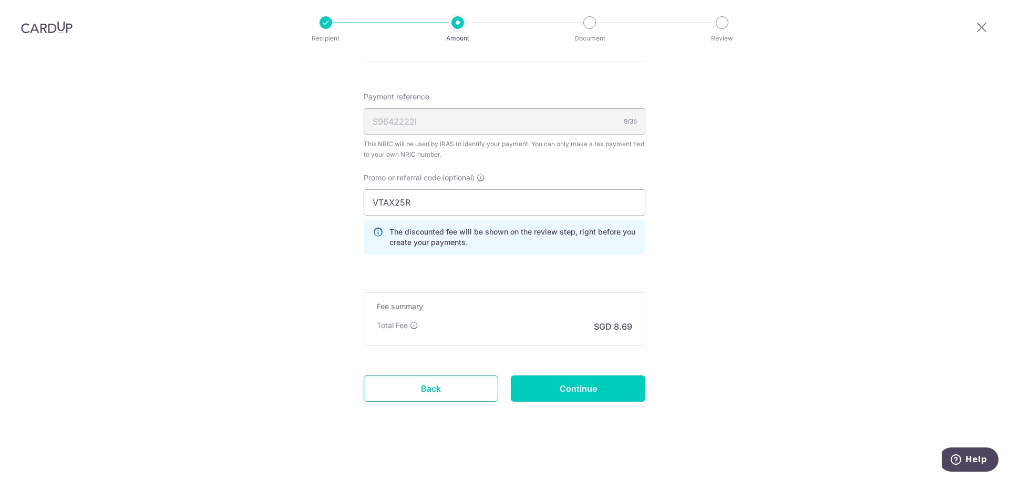
scroll to position [763, 0]
click at [574, 389] on input "Continue" at bounding box center [578, 387] width 135 height 26
type input "Create Schedule"
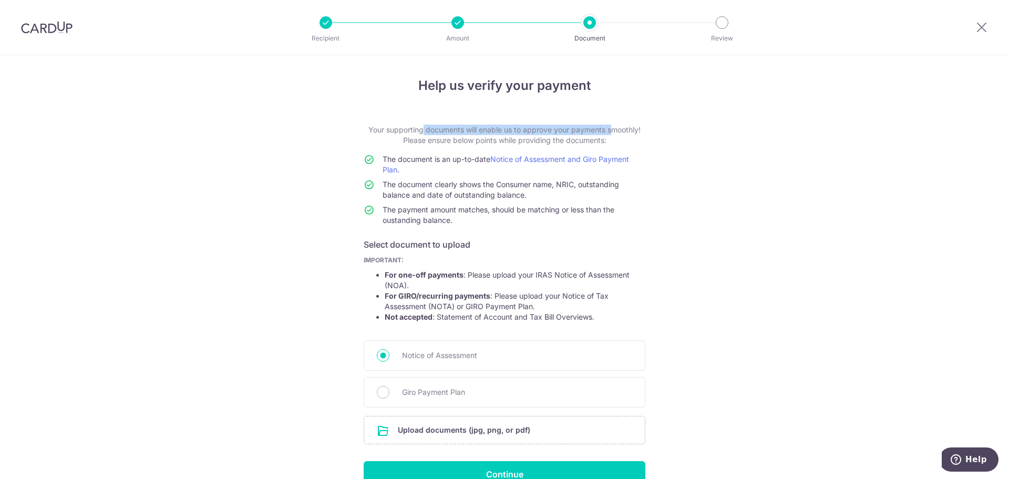
drag, startPoint x: 385, startPoint y: 131, endPoint x: 578, endPoint y: 132, distance: 192.9
click at [578, 132] on p "Your supporting documents will enable us to approve your payments smoothly! Ple…" at bounding box center [505, 135] width 282 height 21
click at [521, 130] on p "Your supporting documents will enable us to approve your payments smoothly! Ple…" at bounding box center [505, 135] width 282 height 21
drag, startPoint x: 600, startPoint y: 130, endPoint x: 498, endPoint y: 141, distance: 102.0
click at [489, 141] on p "Your supporting documents will enable us to approve your payments smoothly! Ple…" at bounding box center [505, 135] width 282 height 21
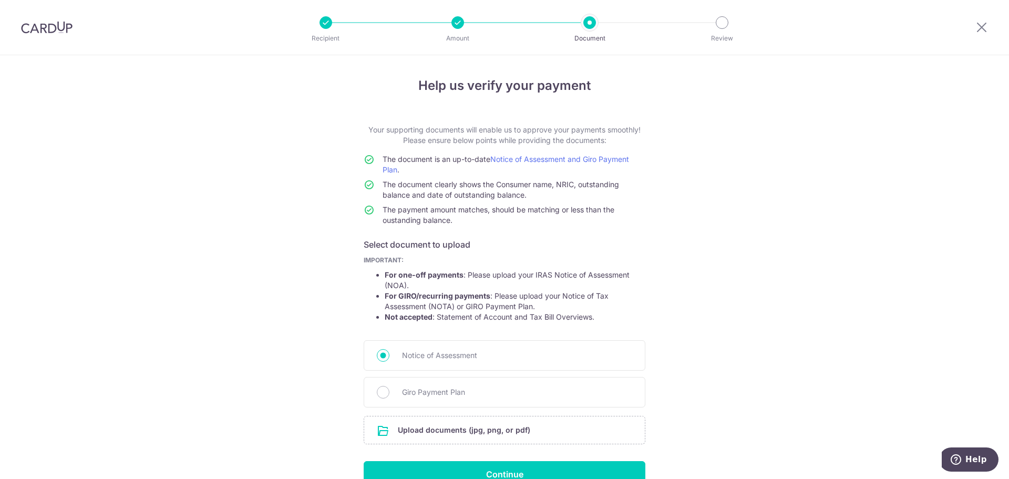
click at [532, 140] on p "Your supporting documents will enable us to approve your payments smoothly! Ple…" at bounding box center [505, 135] width 282 height 21
drag, startPoint x: 572, startPoint y: 139, endPoint x: 460, endPoint y: 141, distance: 112.0
click at [460, 141] on p "Your supporting documents will enable us to approve your payments smoothly! Ple…" at bounding box center [505, 135] width 282 height 21
drag, startPoint x: 434, startPoint y: 142, endPoint x: 573, endPoint y: 141, distance: 139.3
click at [570, 142] on p "Your supporting documents will enable us to approve your payments smoothly! Ple…" at bounding box center [505, 135] width 282 height 21
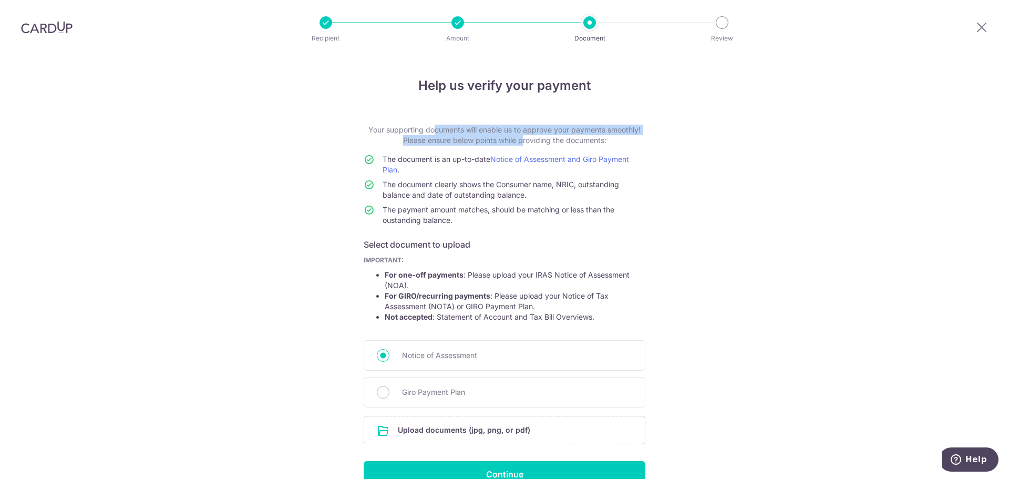
drag, startPoint x: 398, startPoint y: 127, endPoint x: 519, endPoint y: 145, distance: 122.2
click at [518, 145] on p "Your supporting documents will enable us to approve your payments smoothly! Ple…" at bounding box center [505, 135] width 282 height 21
click at [507, 136] on p "Your supporting documents will enable us to approve your payments smoothly! Ple…" at bounding box center [505, 135] width 282 height 21
drag, startPoint x: 489, startPoint y: 132, endPoint x: 509, endPoint y: 137, distance: 20.9
click at [509, 137] on p "Your supporting documents will enable us to approve your payments smoothly! Ple…" at bounding box center [505, 135] width 282 height 21
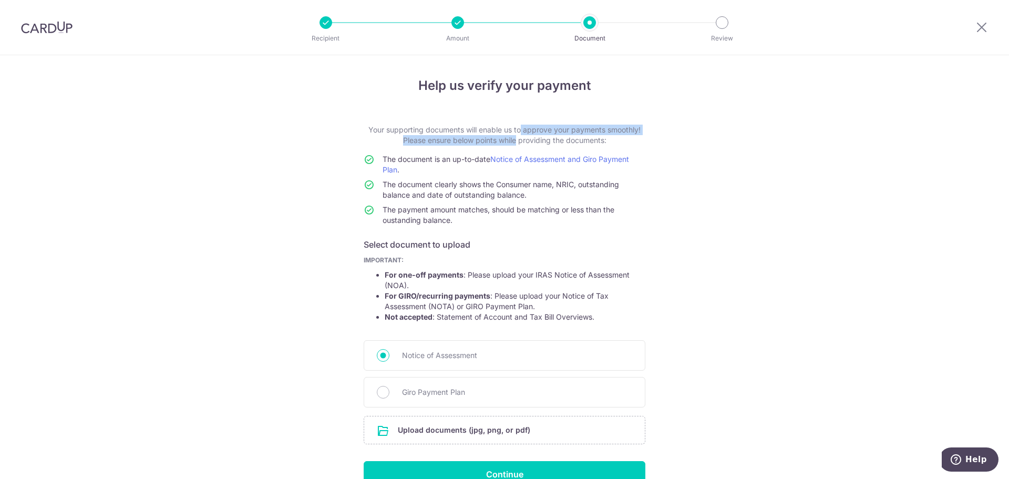
click at [509, 137] on p "Your supporting documents will enable us to approve your payments smoothly! Ple…" at bounding box center [505, 135] width 282 height 21
drag, startPoint x: 455, startPoint y: 140, endPoint x: 563, endPoint y: 139, distance: 107.7
click at [562, 139] on p "Your supporting documents will enable us to approve your payments smoothly! Ple…" at bounding box center [505, 135] width 282 height 21
click at [565, 138] on p "Your supporting documents will enable us to approve your payments smoothly! Ple…" at bounding box center [505, 135] width 282 height 21
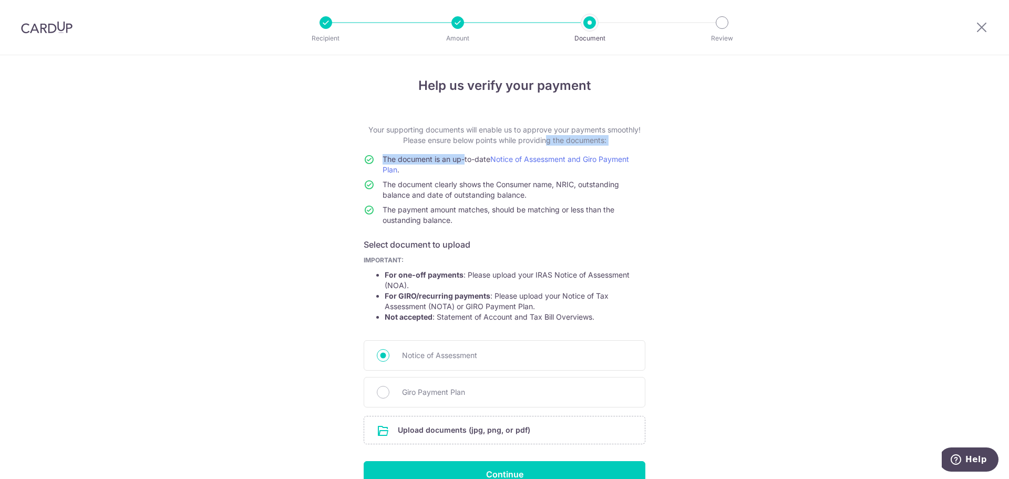
drag, startPoint x: 539, startPoint y: 139, endPoint x: 458, endPoint y: 162, distance: 84.0
click at [458, 162] on form "Your supporting documents will enable us to approve your payments smoothly! Ple…" at bounding box center [505, 306] width 282 height 363
click at [461, 159] on span "The document is an up-to-date Notice of Assessment and Giro Payment Plan ." at bounding box center [506, 164] width 246 height 19
drag, startPoint x: 405, startPoint y: 184, endPoint x: 542, endPoint y: 184, distance: 137.2
click at [540, 185] on span "The document clearly shows the Consumer name, NRIC, outstanding balance and dat…" at bounding box center [501, 189] width 237 height 19
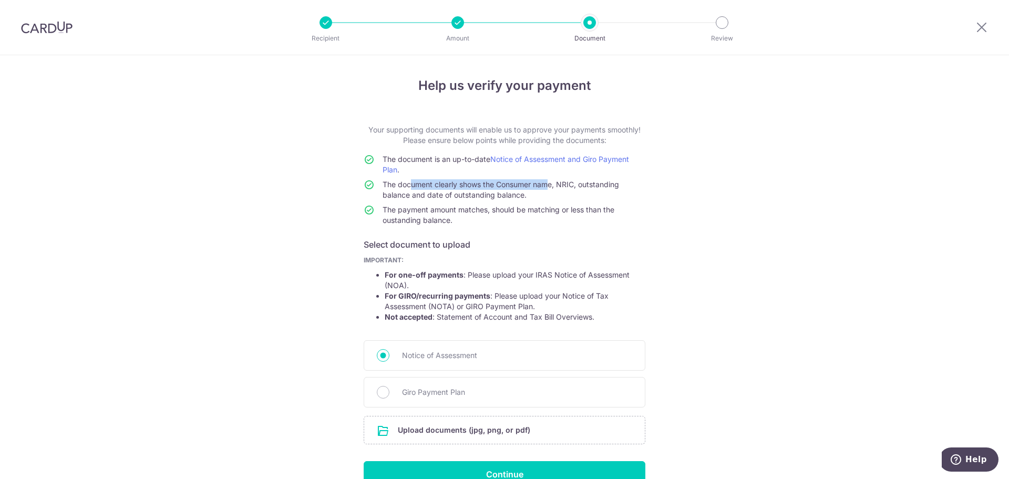
click at [444, 189] on td "The document clearly shows the Consumer name, NRIC, outstanding balance and dat…" at bounding box center [514, 191] width 263 height 25
drag, startPoint x: 567, startPoint y: 184, endPoint x: 500, endPoint y: 193, distance: 67.3
click at [498, 193] on span "The document clearly shows the Consumer name, NRIC, outstanding balance and dat…" at bounding box center [501, 189] width 237 height 19
click at [500, 193] on span "The document clearly shows the Consumer name, NRIC, outstanding balance and dat…" at bounding box center [501, 189] width 237 height 19
drag, startPoint x: 510, startPoint y: 194, endPoint x: 439, endPoint y: 184, distance: 71.7
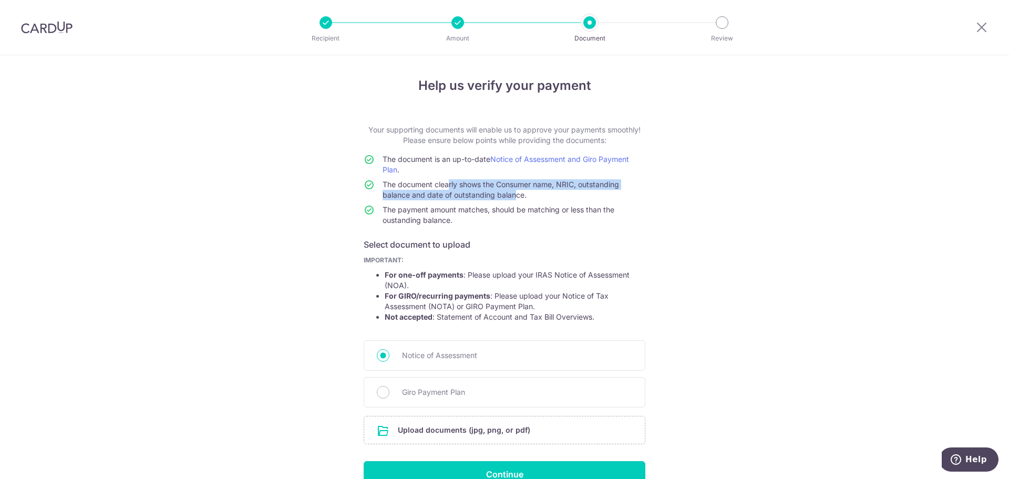
click at [439, 184] on span "The document clearly shows the Consumer name, NRIC, outstanding balance and dat…" at bounding box center [501, 189] width 237 height 19
drag, startPoint x: 439, startPoint y: 184, endPoint x: 422, endPoint y: 186, distance: 16.9
click at [438, 184] on span "The document clearly shows the Consumer name, NRIC, outstanding balance and dat…" at bounding box center [501, 189] width 237 height 19
drag, startPoint x: 417, startPoint y: 186, endPoint x: 487, endPoint y: 205, distance: 72.0
click at [486, 205] on tbody "The document is an up-to-date Notice of Assessment and Giro Payment Plan . The …" at bounding box center [505, 192] width 282 height 76
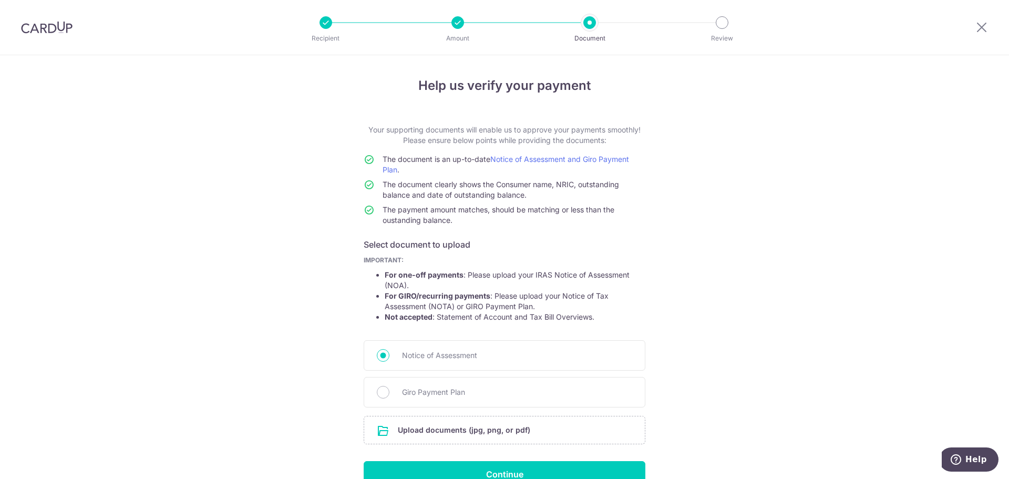
click at [491, 207] on span "The payment amount matches, should be matching or less than the oustanding bala…" at bounding box center [499, 214] width 232 height 19
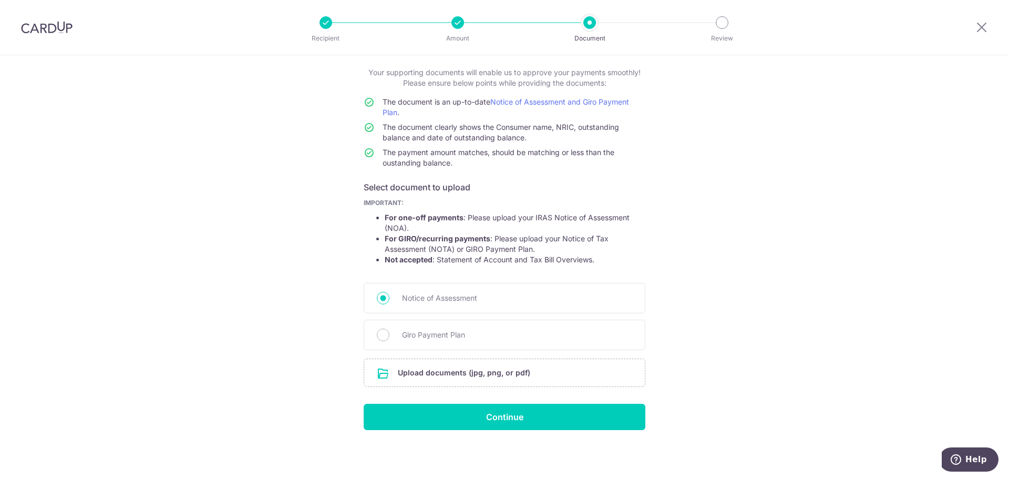
scroll to position [58, 0]
drag, startPoint x: 574, startPoint y: 237, endPoint x: 512, endPoint y: 246, distance: 62.2
click at [511, 246] on li "For GIRO/recurring payments : Please upload your Notice of Tax Assessment (NOTA…" at bounding box center [515, 243] width 261 height 21
click at [512, 245] on li "For GIRO/recurring payments : Please upload your Notice of Tax Assessment (NOTA…" at bounding box center [515, 243] width 261 height 21
drag, startPoint x: 518, startPoint y: 245, endPoint x: 465, endPoint y: 244, distance: 52.6
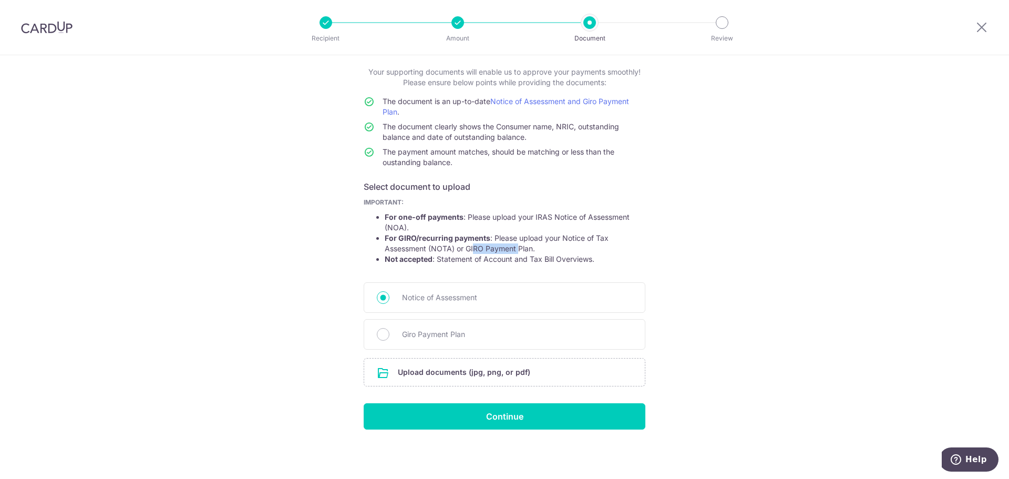
click at [465, 244] on li "For GIRO/recurring payments : Please upload your Notice of Tax Assessment (NOTA…" at bounding box center [515, 243] width 261 height 21
click at [447, 240] on strong "For GIRO/recurring payments" at bounding box center [438, 237] width 106 height 9
click at [383, 340] on input "Giro Payment Plan" at bounding box center [383, 334] width 13 height 13
radio input "true"
drag, startPoint x: 417, startPoint y: 241, endPoint x: 535, endPoint y: 246, distance: 117.8
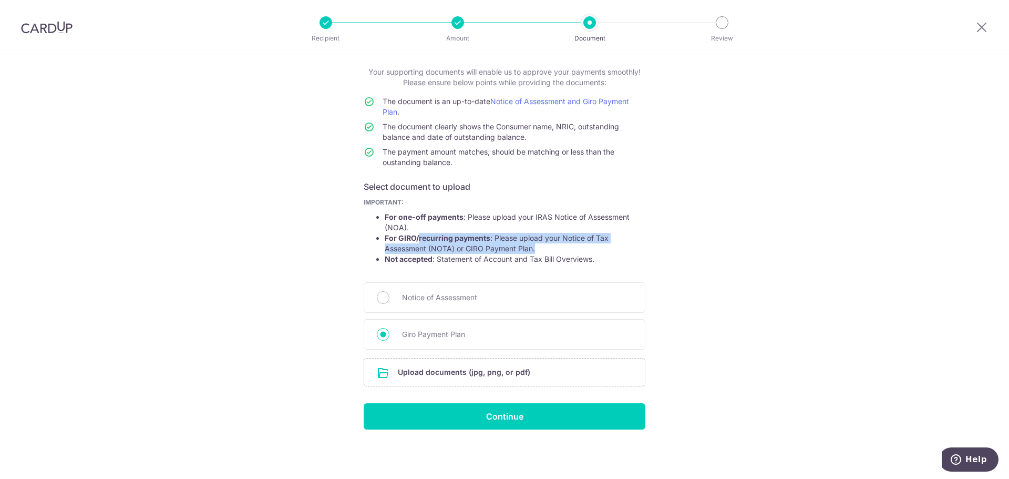
click at [535, 246] on li "For GIRO/recurring payments : Please upload your Notice of Tax Assessment (NOTA…" at bounding box center [515, 243] width 261 height 21
click at [520, 250] on li "For GIRO/recurring payments : Please upload your Notice of Tax Assessment (NOTA…" at bounding box center [515, 243] width 261 height 21
click at [93, 111] on div "Help us verify your payment Your supporting documents will enable us to approve…" at bounding box center [504, 237] width 1009 height 481
click at [450, 373] on input "file" at bounding box center [504, 371] width 281 height 27
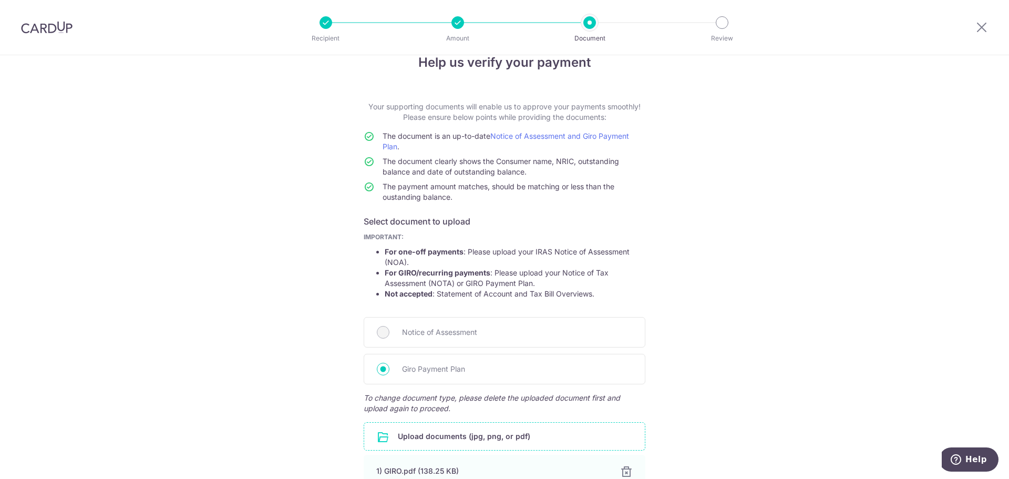
scroll to position [5, 0]
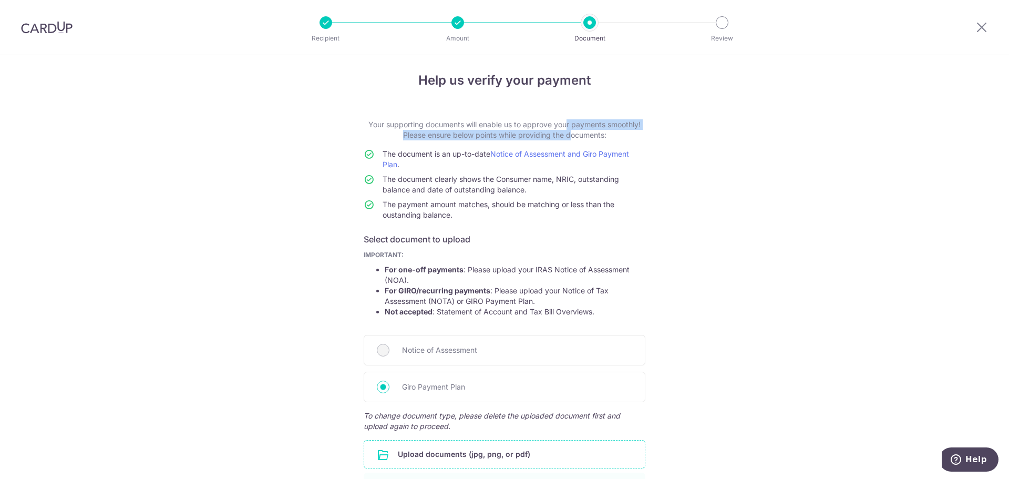
drag, startPoint x: 532, startPoint y: 125, endPoint x: 563, endPoint y: 132, distance: 32.4
click at [565, 132] on p "Your supporting documents will enable us to approve your payments smoothly! Ple…" at bounding box center [505, 129] width 282 height 21
click at [460, 135] on p "Your supporting documents will enable us to approve your payments smoothly! Ple…" at bounding box center [505, 129] width 282 height 21
drag, startPoint x: 423, startPoint y: 138, endPoint x: 464, endPoint y: 152, distance: 43.6
click at [464, 152] on form "Your supporting documents will enable us to approve your payments smoothly! Ple…" at bounding box center [505, 336] width 282 height 435
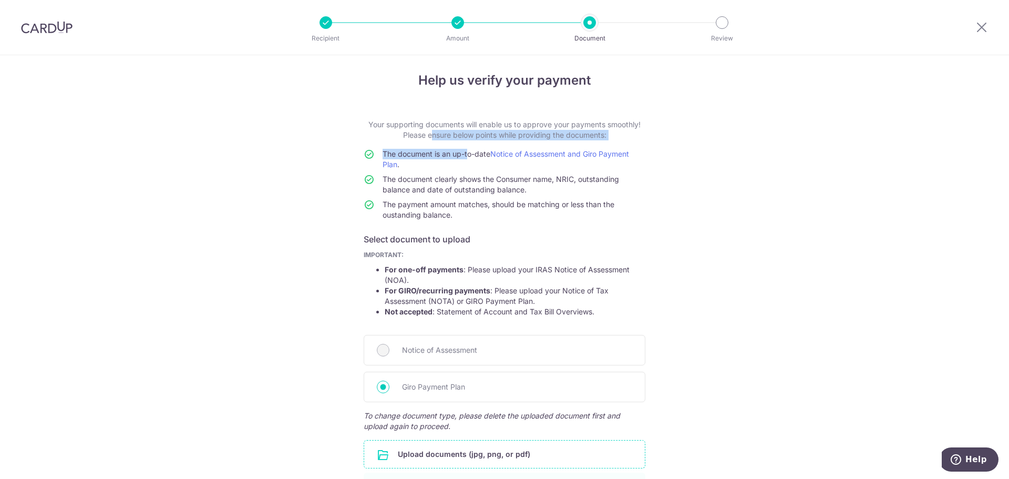
click at [434, 156] on span "The document is an up-to-date Notice of Assessment and Giro Payment Plan ." at bounding box center [506, 158] width 246 height 19
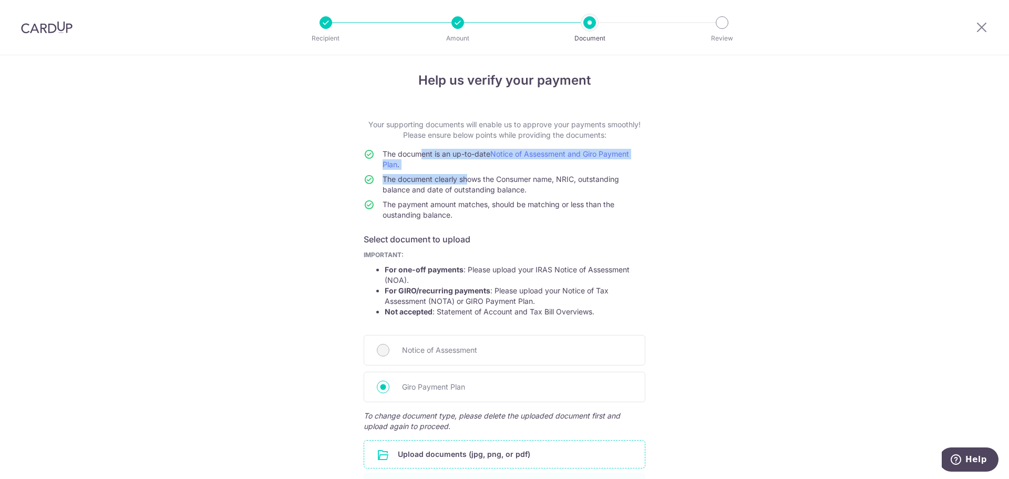
drag, startPoint x: 414, startPoint y: 156, endPoint x: 465, endPoint y: 177, distance: 55.3
click at [464, 176] on tbody "The document is an up-to-date Notice of Assessment and Giro Payment Plan . The …" at bounding box center [505, 187] width 282 height 76
click at [468, 178] on span "The document clearly shows the Consumer name, NRIC, outstanding balance and dat…" at bounding box center [501, 183] width 237 height 19
drag, startPoint x: 415, startPoint y: 152, endPoint x: 471, endPoint y: 152, distance: 56.2
click at [468, 153] on span "The document is an up-to-date Notice of Assessment and Giro Payment Plan ." at bounding box center [506, 158] width 246 height 19
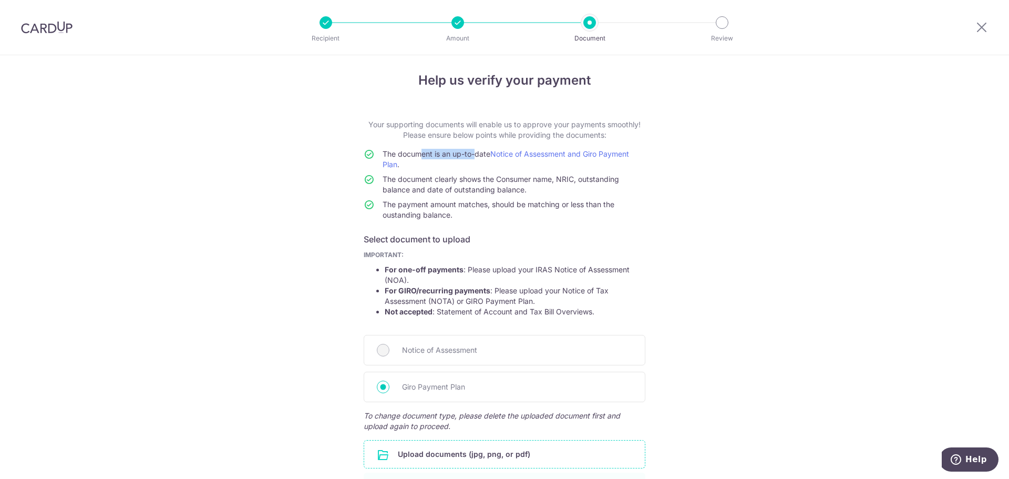
click at [471, 152] on span "The document is an up-to-date Notice of Assessment and Giro Payment Plan ." at bounding box center [506, 158] width 246 height 19
drag, startPoint x: 430, startPoint y: 154, endPoint x: 476, endPoint y: 153, distance: 46.3
click at [475, 154] on span "The document is an up-to-date Notice of Assessment and Giro Payment Plan ." at bounding box center [506, 158] width 246 height 19
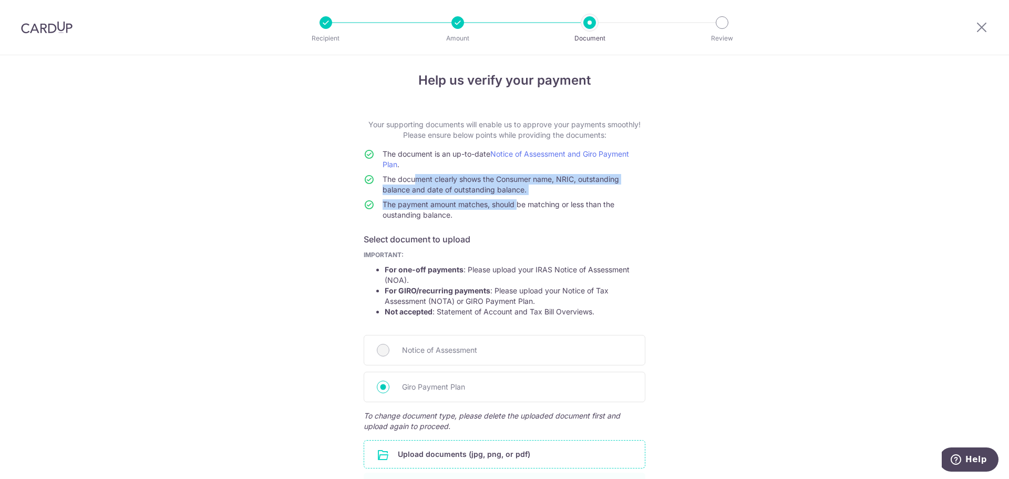
drag, startPoint x: 408, startPoint y: 181, endPoint x: 512, endPoint y: 207, distance: 107.3
click at [512, 207] on tbody "The document is an up-to-date Notice of Assessment and Giro Payment Plan . The …" at bounding box center [505, 187] width 282 height 76
click at [464, 207] on span "The payment amount matches, should be matching or less than the oustanding bala…" at bounding box center [499, 209] width 232 height 19
drag, startPoint x: 440, startPoint y: 192, endPoint x: 457, endPoint y: 209, distance: 23.4
click at [457, 209] on tbody "The document is an up-to-date Notice of Assessment and Giro Payment Plan . The …" at bounding box center [505, 187] width 282 height 76
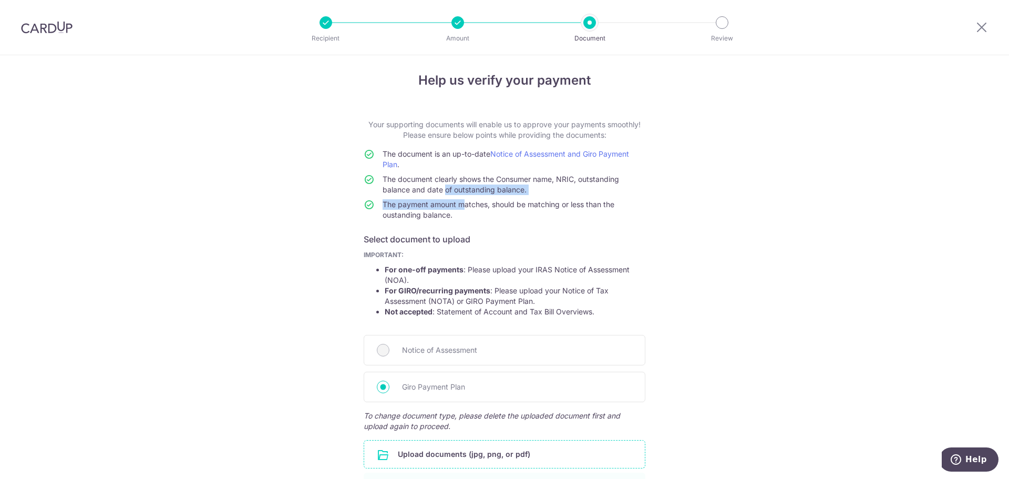
click at [457, 209] on td "The payment amount matches, should be matching or less than the oustanding bala…" at bounding box center [514, 211] width 263 height 25
drag, startPoint x: 445, startPoint y: 207, endPoint x: 466, endPoint y: 215, distance: 22.4
click at [464, 215] on td "The payment amount matches, should be matching or less than the oustanding bala…" at bounding box center [514, 211] width 263 height 25
click at [466, 215] on td "The payment amount matches, should be matching or less than the oustanding bala…" at bounding box center [514, 211] width 263 height 25
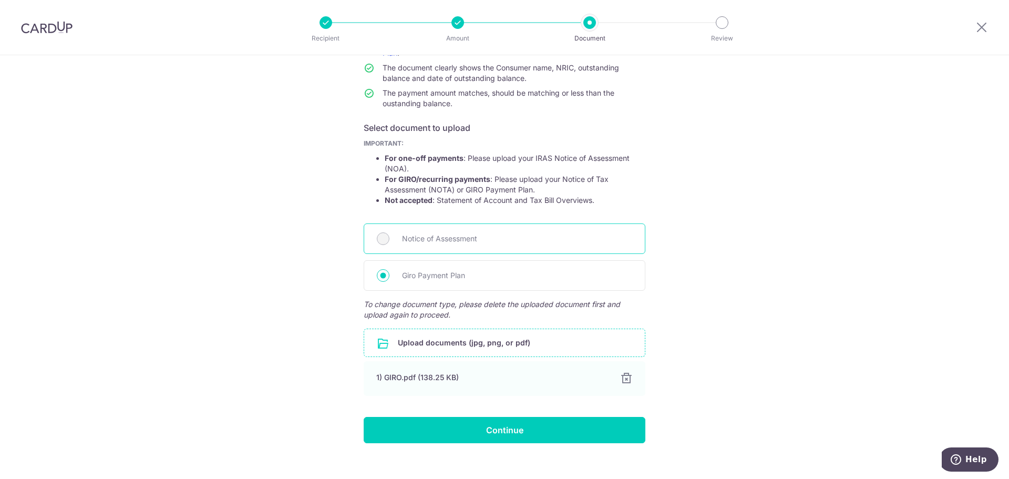
scroll to position [130, 0]
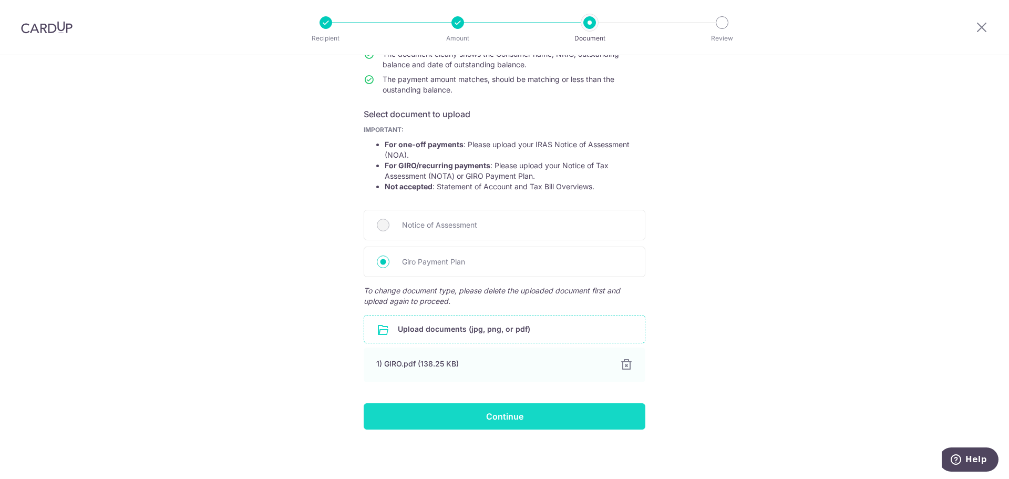
click at [464, 419] on input "Continue" at bounding box center [505, 416] width 282 height 26
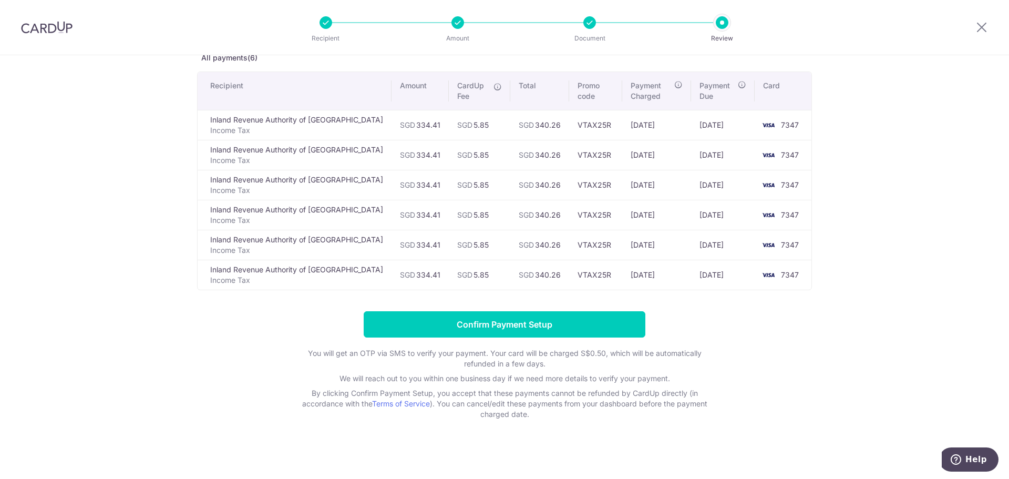
scroll to position [66, 0]
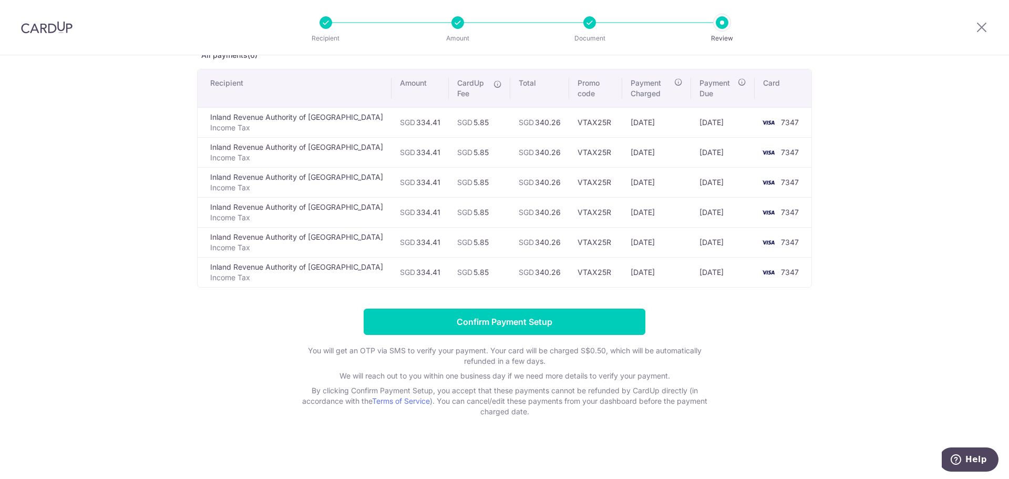
drag, startPoint x: 439, startPoint y: 122, endPoint x: 449, endPoint y: 253, distance: 131.2
click at [449, 252] on tbody "Inland Revenue Authority of Singapore Income Tax SGD 334.41 SGD 5.85 SGD 340.26…" at bounding box center [505, 197] width 614 height 180
click at [450, 254] on td "SGD 5.85" at bounding box center [479, 242] width 61 height 30
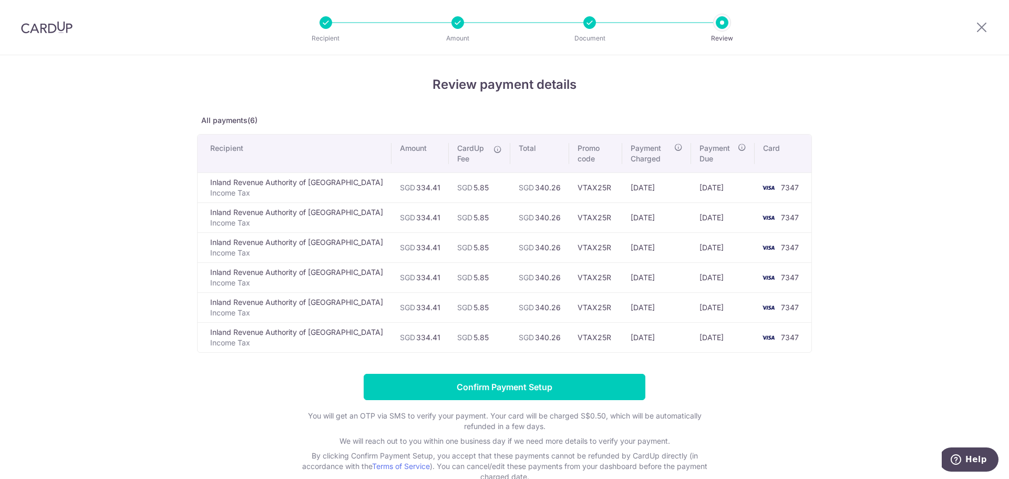
scroll to position [0, 0]
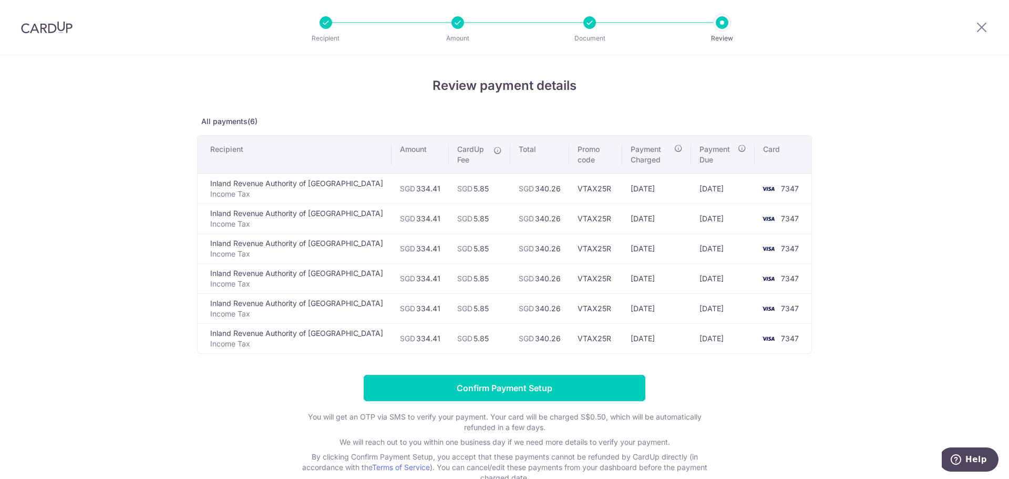
drag, startPoint x: 376, startPoint y: 187, endPoint x: 553, endPoint y: 270, distance: 195.8
click at [553, 280] on tbody "Inland Revenue Authority of Singapore Income Tax SGD 334.41 SGD 5.85 SGD 340.26…" at bounding box center [505, 263] width 614 height 180
click at [569, 247] on td "VTAX25R" at bounding box center [595, 248] width 53 height 30
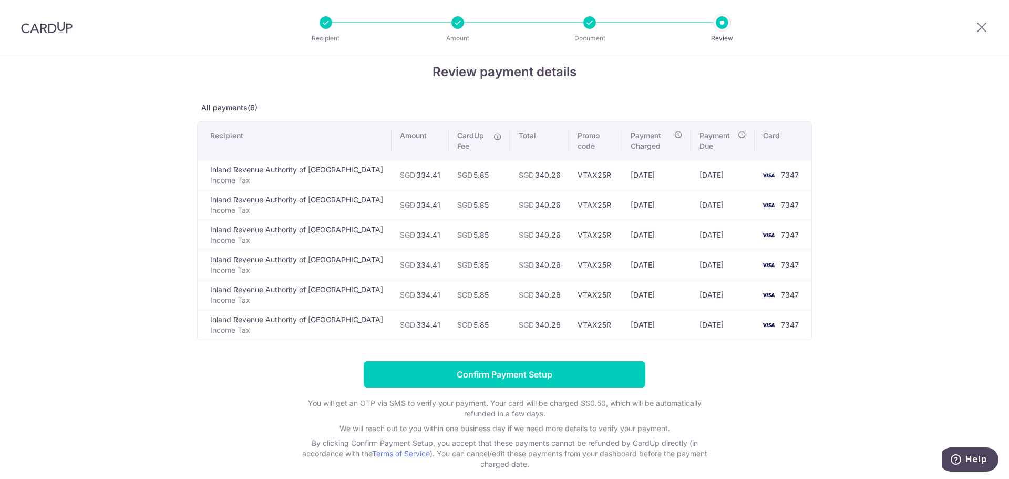
scroll to position [66, 0]
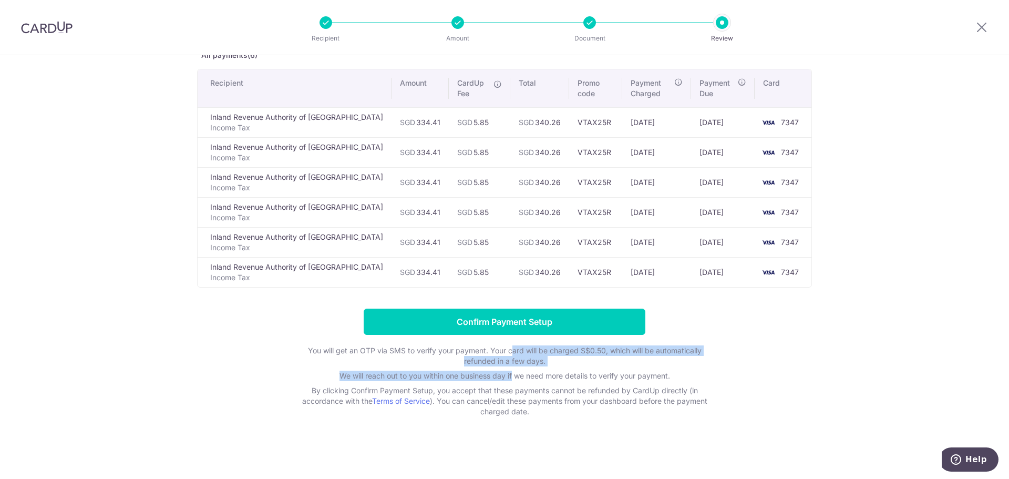
drag, startPoint x: 508, startPoint y: 349, endPoint x: 511, endPoint y: 374, distance: 24.5
click at [511, 374] on div "You will get an OTP via SMS to verify your payment. Your card will be charged S…" at bounding box center [504, 380] width 420 height 71
click at [511, 374] on p "We will reach out to you within one business day if we need more details to ver…" at bounding box center [504, 376] width 420 height 11
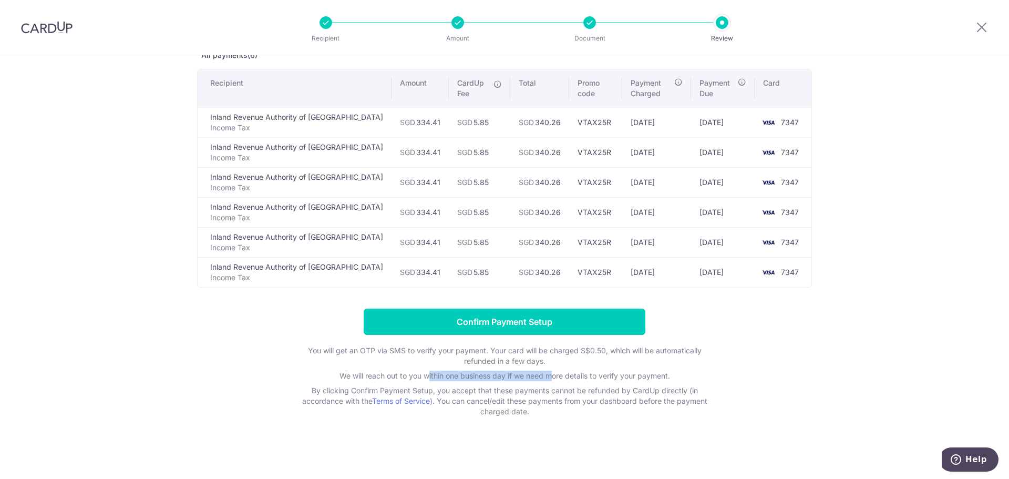
drag, startPoint x: 427, startPoint y: 379, endPoint x: 554, endPoint y: 378, distance: 127.7
click at [553, 378] on p "We will reach out to you within one business day if we need more details to ver…" at bounding box center [504, 376] width 420 height 11
click at [559, 376] on p "We will reach out to you within one business day if we need more details to ver…" at bounding box center [504, 376] width 420 height 11
drag, startPoint x: 375, startPoint y: 378, endPoint x: 498, endPoint y: 375, distance: 123.0
click at [496, 375] on p "We will reach out to you within one business day if we need more details to ver…" at bounding box center [504, 376] width 420 height 11
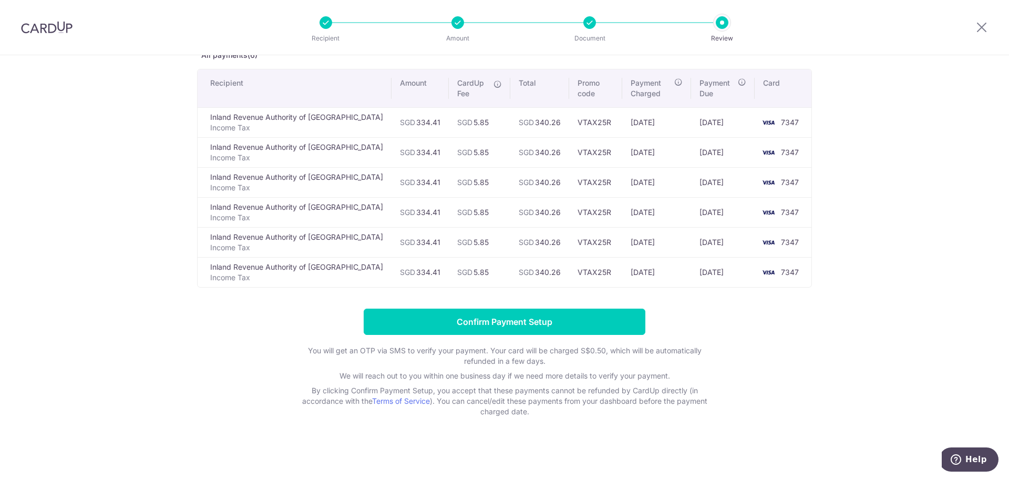
drag, startPoint x: 502, startPoint y: 374, endPoint x: 515, endPoint y: 374, distance: 12.6
click at [502, 374] on p "We will reach out to you within one business day if we need more details to ver…" at bounding box center [504, 376] width 420 height 11
drag, startPoint x: 523, startPoint y: 375, endPoint x: 623, endPoint y: 374, distance: 99.9
click at [613, 375] on p "We will reach out to you within one business day if we need more details to ver…" at bounding box center [504, 376] width 420 height 11
click at [626, 374] on p "We will reach out to you within one business day if we need more details to ver…" at bounding box center [504, 376] width 420 height 11
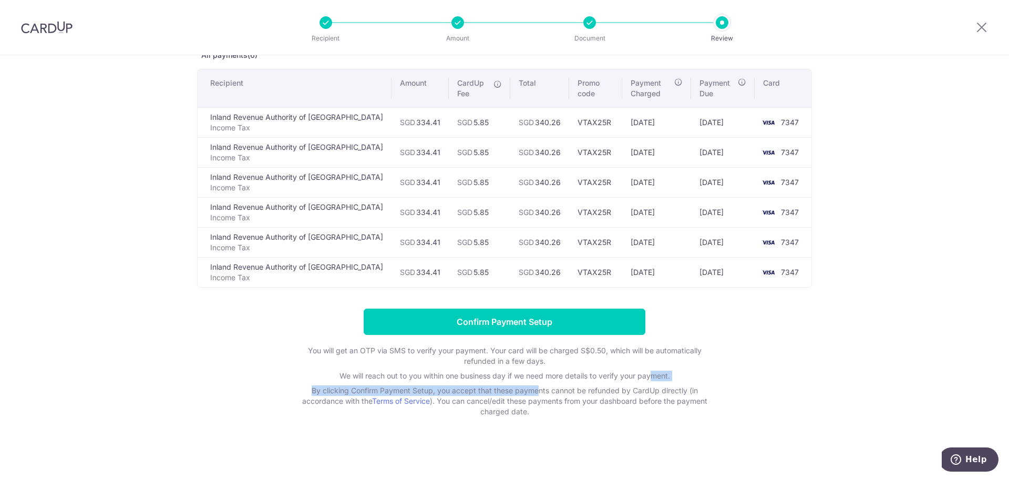
drag, startPoint x: 652, startPoint y: 375, endPoint x: 485, endPoint y: 387, distance: 168.1
click at [482, 388] on div "You will get an OTP via SMS to verify your payment. Your card will be charged S…" at bounding box center [504, 380] width 420 height 71
click at [498, 386] on p "By clicking Confirm Payment Setup, you accept that these payments cannot be ref…" at bounding box center [504, 401] width 420 height 32
drag, startPoint x: 505, startPoint y: 393, endPoint x: 640, endPoint y: 393, distance: 134.5
click at [635, 393] on p "By clicking Confirm Payment Setup, you accept that these payments cannot be ref…" at bounding box center [504, 401] width 420 height 32
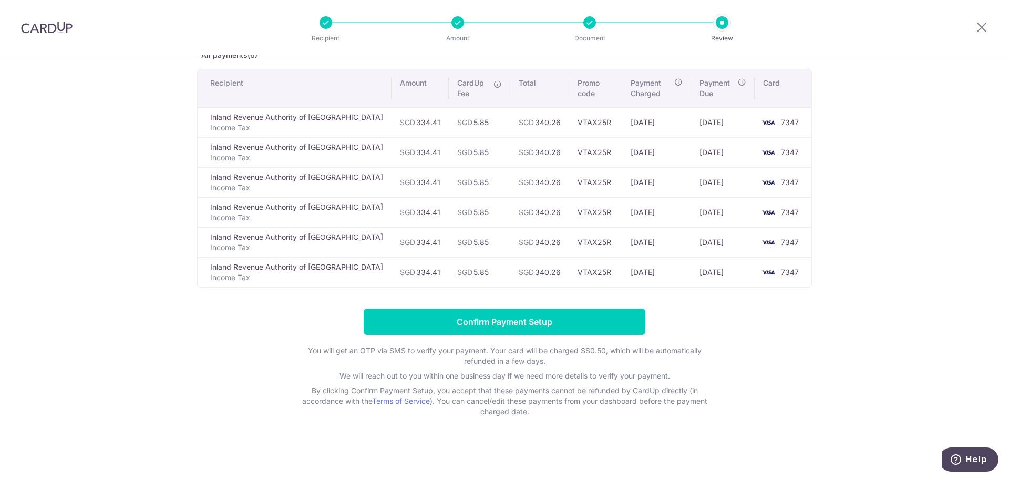
click at [646, 392] on p "By clicking Confirm Payment Setup, you accept that these payments cannot be ref…" at bounding box center [504, 401] width 420 height 32
drag, startPoint x: 676, startPoint y: 391, endPoint x: 550, endPoint y: 391, distance: 126.1
click at [557, 391] on p "By clicking Confirm Payment Setup, you accept that these payments cannot be ref…" at bounding box center [504, 401] width 420 height 32
drag, startPoint x: 550, startPoint y: 391, endPoint x: 529, endPoint y: 392, distance: 21.6
click at [548, 391] on p "By clicking Confirm Payment Setup, you accept that these payments cannot be ref…" at bounding box center [504, 401] width 420 height 32
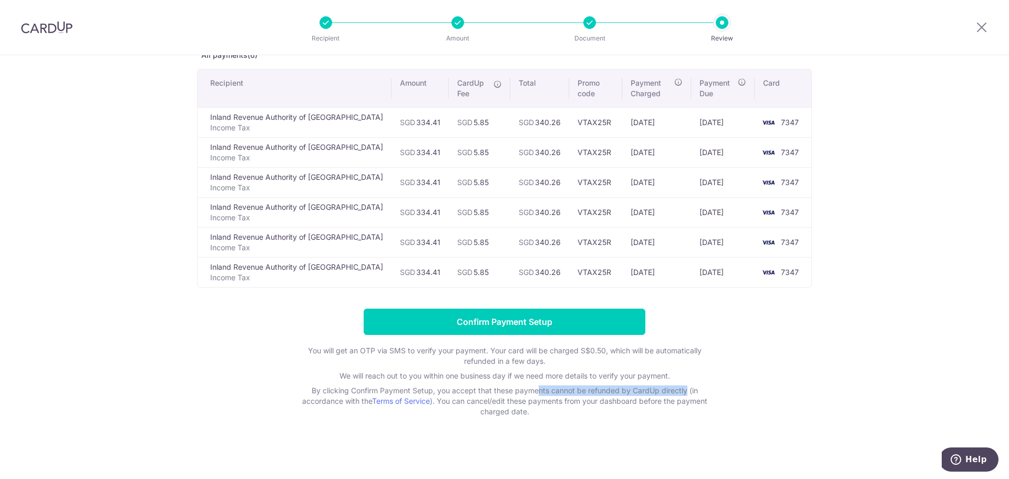
drag, startPoint x: 478, startPoint y: 393, endPoint x: 633, endPoint y: 392, distance: 154.5
click at [633, 392] on p "By clicking Confirm Payment Setup, you accept that these payments cannot be ref…" at bounding box center [504, 401] width 420 height 32
drag, startPoint x: 369, startPoint y: 390, endPoint x: 538, endPoint y: 390, distance: 169.2
click at [538, 390] on p "By clicking Confirm Payment Setup, you accept that these payments cannot be ref…" at bounding box center [504, 401] width 420 height 32
click at [516, 389] on p "By clicking Confirm Payment Setup, you accept that these payments cannot be ref…" at bounding box center [504, 401] width 420 height 32
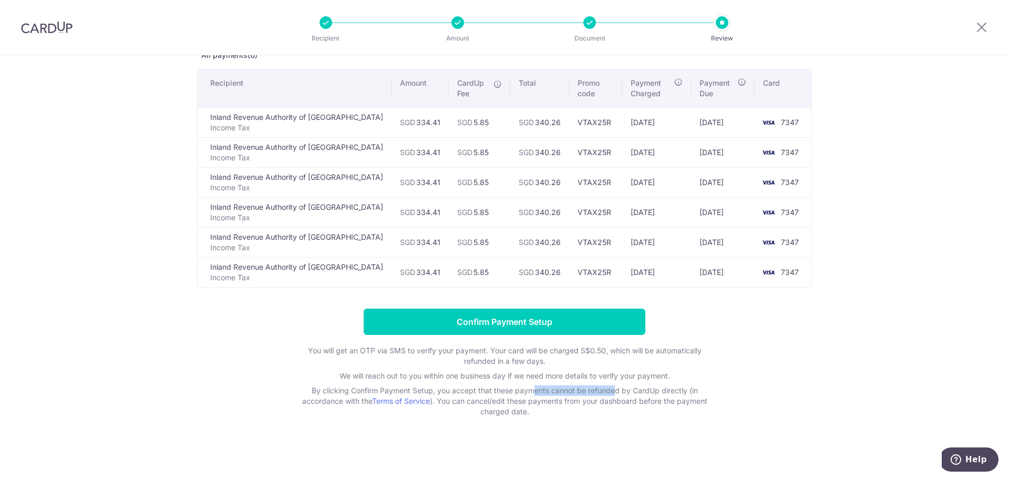
drag, startPoint x: 477, startPoint y: 391, endPoint x: 579, endPoint y: 392, distance: 102.5
click at [574, 392] on p "By clicking Confirm Payment Setup, you accept that these payments cannot be ref…" at bounding box center [504, 401] width 420 height 32
click at [581, 392] on p "By clicking Confirm Payment Setup, you accept that these payments cannot be ref…" at bounding box center [504, 401] width 420 height 32
drag, startPoint x: 565, startPoint y: 390, endPoint x: 656, endPoint y: 390, distance: 91.4
click at [655, 390] on p "By clicking Confirm Payment Setup, you accept that these payments cannot be ref…" at bounding box center [504, 401] width 420 height 32
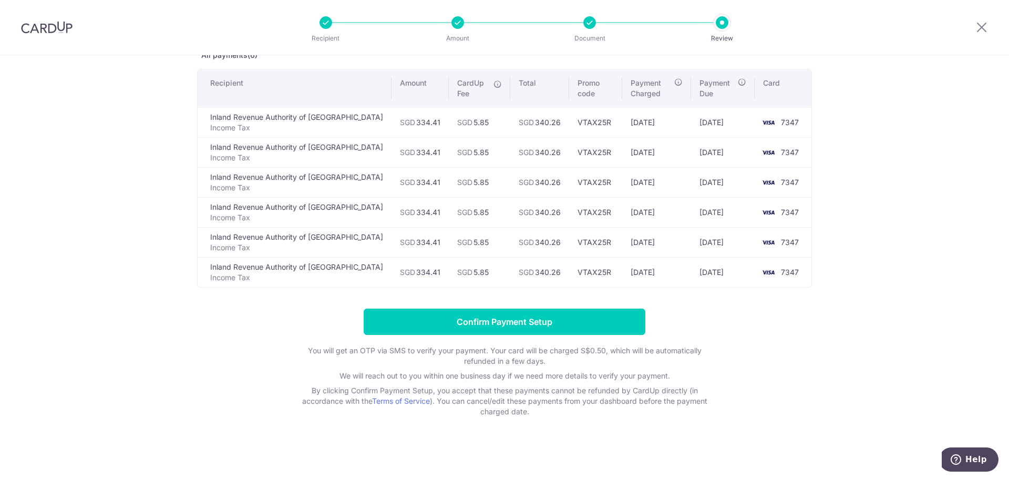
click at [661, 389] on p "By clicking Confirm Payment Setup, you accept that these payments cannot be ref…" at bounding box center [504, 401] width 420 height 32
drag, startPoint x: 679, startPoint y: 392, endPoint x: 553, endPoint y: 392, distance: 125.1
click at [557, 392] on p "By clicking Confirm Payment Setup, you accept that these payments cannot be ref…" at bounding box center [504, 401] width 420 height 32
click at [525, 399] on p "By clicking Confirm Payment Setup, you accept that these payments cannot be ref…" at bounding box center [504, 401] width 420 height 32
click at [979, 457] on span "Help" at bounding box center [976, 459] width 22 height 9
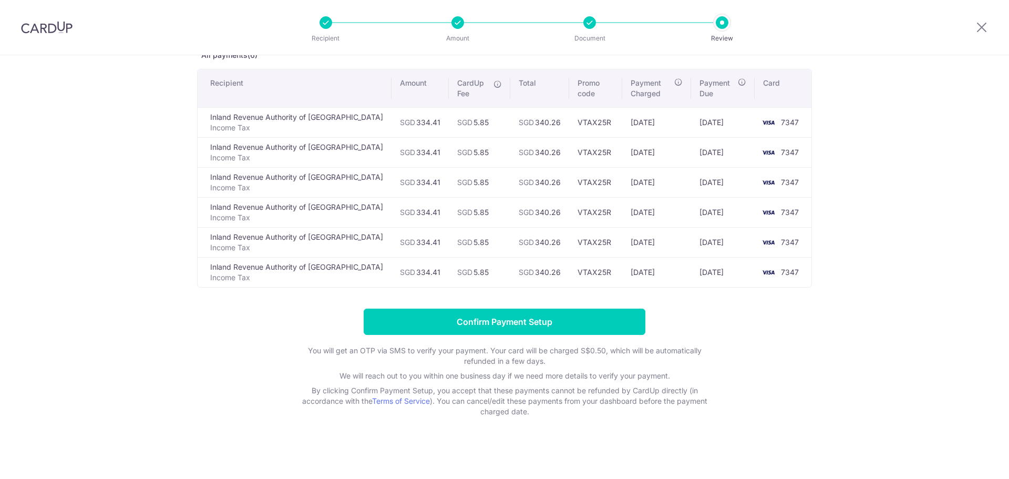
scroll to position [0, 0]
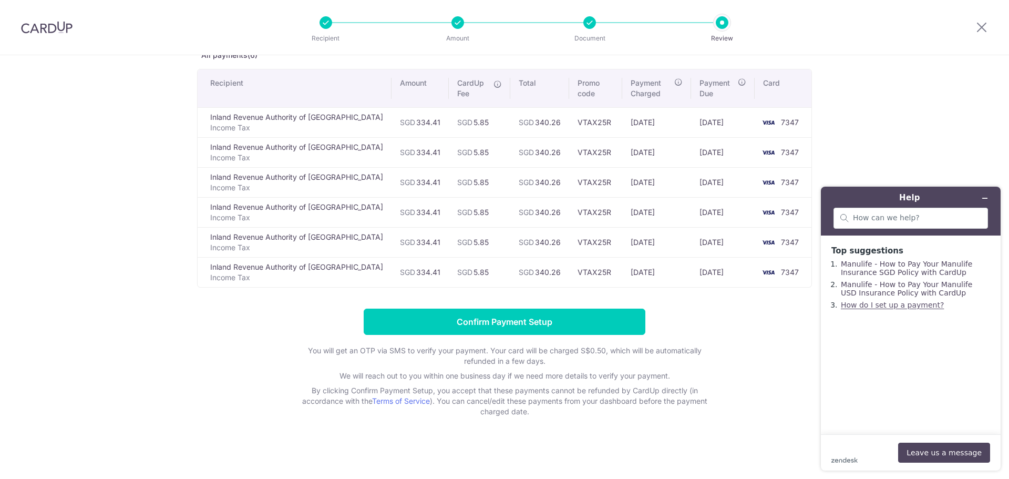
click at [885, 309] on link "How do I set up a payment?" at bounding box center [892, 305] width 103 height 8
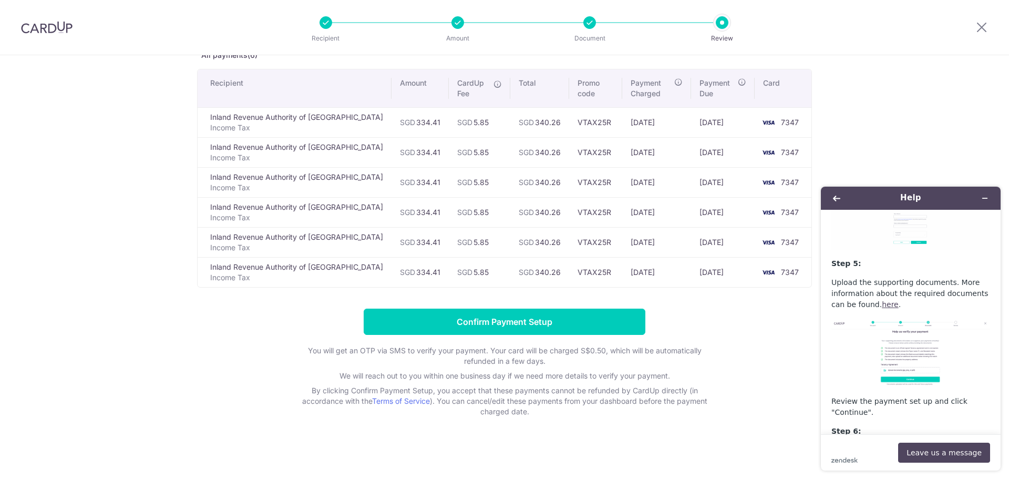
scroll to position [683, 0]
drag, startPoint x: 862, startPoint y: 265, endPoint x: 905, endPoint y: 279, distance: 45.2
click at [905, 279] on p "Upload the supporting documents. More information about the required documents …" at bounding box center [910, 291] width 159 height 33
click at [908, 282] on p "Upload the supporting documents. More information about the required documents …" at bounding box center [910, 291] width 159 height 33
drag, startPoint x: 892, startPoint y: 264, endPoint x: 914, endPoint y: 280, distance: 27.1
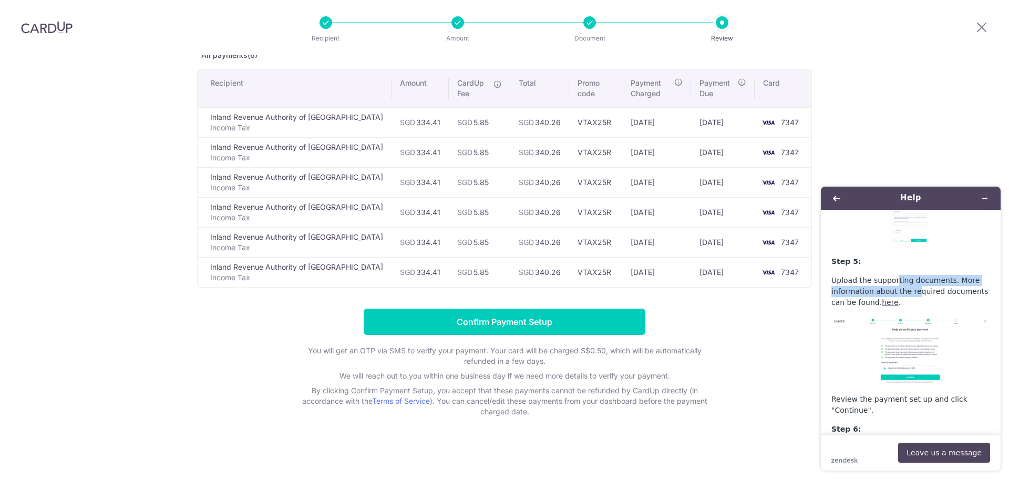
click at [914, 280] on p "Upload the supporting documents. More information about the required documents …" at bounding box center [910, 291] width 159 height 33
drag, startPoint x: 903, startPoint y: 272, endPoint x: 917, endPoint y: 283, distance: 17.6
click at [917, 283] on p "Upload the supporting documents. More information about the required documents …" at bounding box center [910, 291] width 159 height 33
click at [918, 283] on p "Upload the supporting documents. More information about the required documents …" at bounding box center [910, 291] width 159 height 33
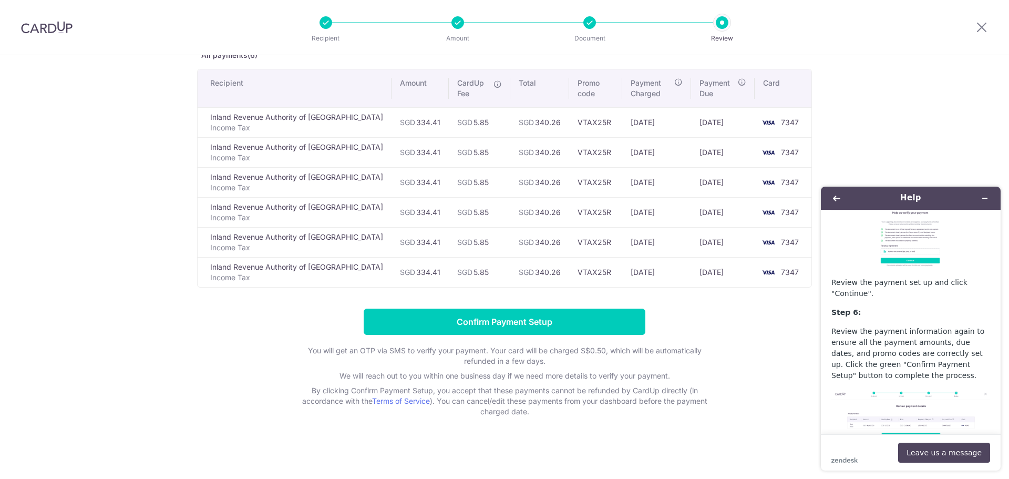
scroll to position [810, 0]
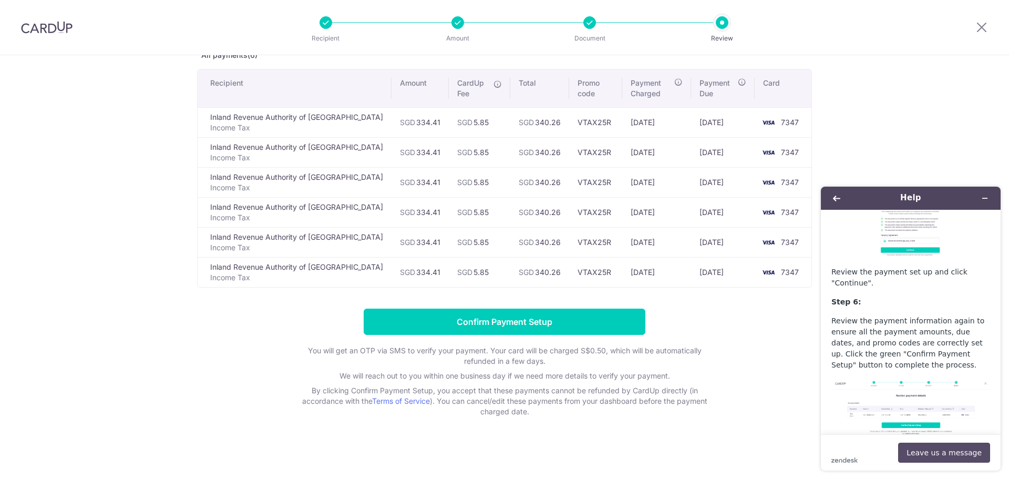
click at [954, 443] on button "Leave us a message" at bounding box center [944, 453] width 92 height 20
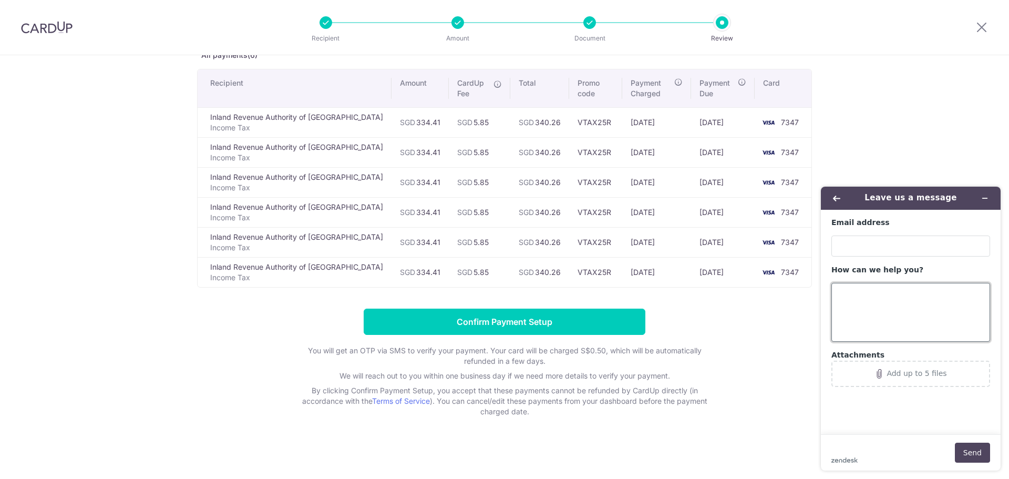
click at [854, 297] on textarea "How can we help you?" at bounding box center [910, 312] width 159 height 59
click at [861, 300] on textarea "How can we help you?" at bounding box center [910, 312] width 159 height 59
type textarea "h"
type textarea "Hi there, I'm Jianxing and I have to pay $2006.48 for income tax and"
click at [858, 257] on div "Email address How can we help you? Hi there, I'm Jianxing and I have to pay $20…" at bounding box center [910, 302] width 159 height 169
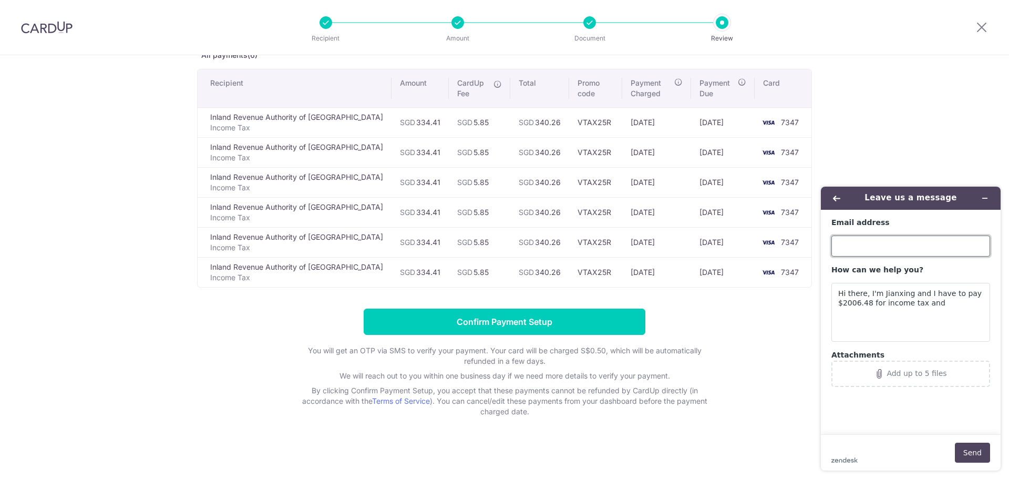
click at [862, 248] on input "Email address" at bounding box center [910, 245] width 159 height 21
type input "[EMAIL_ADDRESS][DOMAIN_NAME]"
click at [857, 295] on textarea "Hi there, I'm Jianxing and I have to pay $2006.48 for income tax and" at bounding box center [910, 312] width 159 height 59
click at [951, 294] on textarea "Hi there, I'm Jianxing and I have to pay $2006.48 for income tax and" at bounding box center [910, 312] width 159 height 59
drag, startPoint x: 933, startPoint y: 305, endPoint x: 944, endPoint y: 308, distance: 11.0
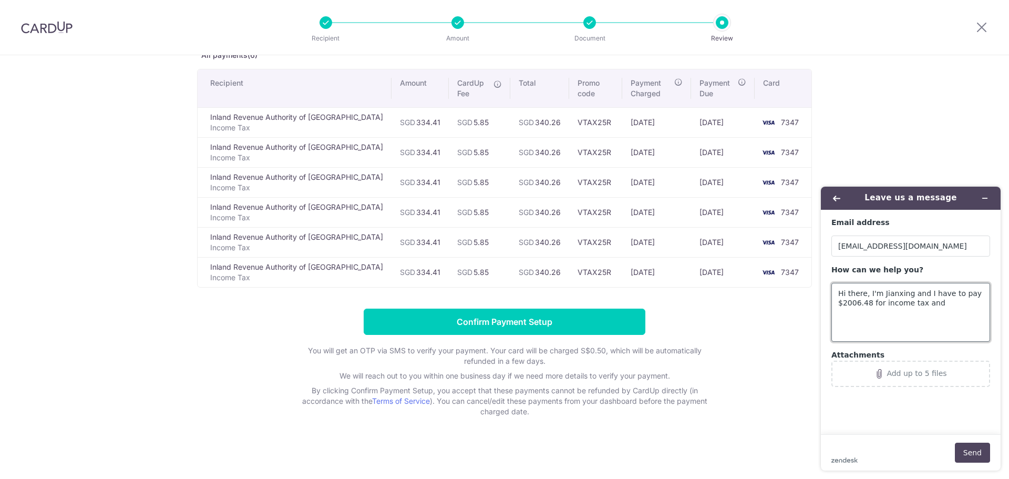
click at [934, 305] on textarea "Hi there, I'm Jianxing and I have to pay $2006.48 for income tax and" at bounding box center [910, 312] width 159 height 59
drag, startPoint x: 960, startPoint y: 325, endPoint x: 980, endPoint y: 320, distance: 20.7
click at [961, 325] on textarea "Hi there, I'm Jianxing and I have to pay $2006.48 for income tax and I wish to …" at bounding box center [910, 312] width 159 height 59
click at [986, 311] on textarea "Hi there, I'm Jianxing and I have to pay $2006.48 for income tax and I wish to …" at bounding box center [910, 312] width 159 height 59
paste textarea "up a monthly Income tax payment on CardUp?"
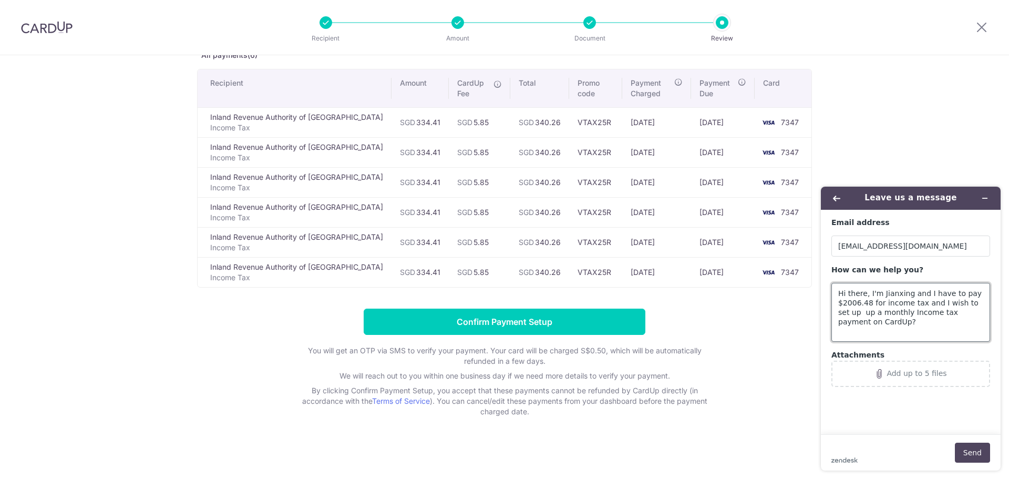
click at [846, 311] on textarea "Hi there, I'm Jianxing and I have to pay $2006.48 for income tax and I wish to …" at bounding box center [910, 312] width 159 height 59
click at [959, 294] on textarea "Hi there, I'm Jianxing and I have to pay $2006.48 for income tax and I wish to …" at bounding box center [910, 312] width 159 height 59
drag, startPoint x: 929, startPoint y: 293, endPoint x: 958, endPoint y: 293, distance: 28.4
click at [958, 293] on textarea "Hi there, I'm Jianxing and I have to pay $2006.48 for income tax and I wish to …" at bounding box center [910, 312] width 159 height 59
drag, startPoint x: 911, startPoint y: 296, endPoint x: 939, endPoint y: 303, distance: 28.0
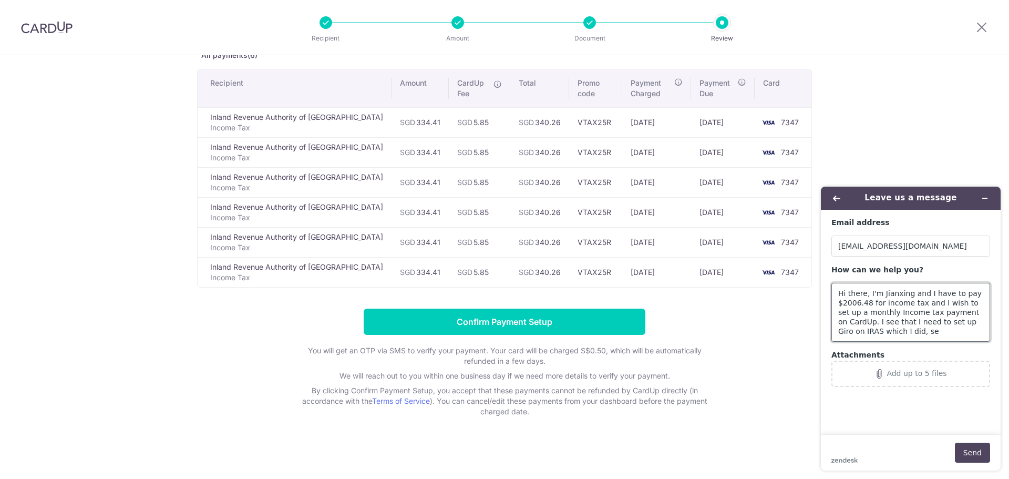
click at [930, 303] on textarea "Hi there, I'm Jianxing and I have to pay $2006.48 for income tax and I wish to …" at bounding box center [910, 312] width 159 height 59
click at [940, 302] on textarea "Hi there, I'm Jianxing and I have to pay $2006.48 for income tax and I wish to …" at bounding box center [910, 312] width 159 height 59
click at [875, 311] on textarea "Hi there, I'm Jianxing and I have to pay $2006.48 for income tax and I wish to …" at bounding box center [910, 312] width 159 height 59
click at [911, 332] on textarea "Hi there, I'm Jianxing and I have to pay $2006.48 for income tax and I wish to …" at bounding box center [910, 312] width 159 height 59
click at [907, 330] on textarea "Hi there, I'm Jianxing and I have to pay $2006.48 for income tax and I wish to …" at bounding box center [910, 312] width 159 height 59
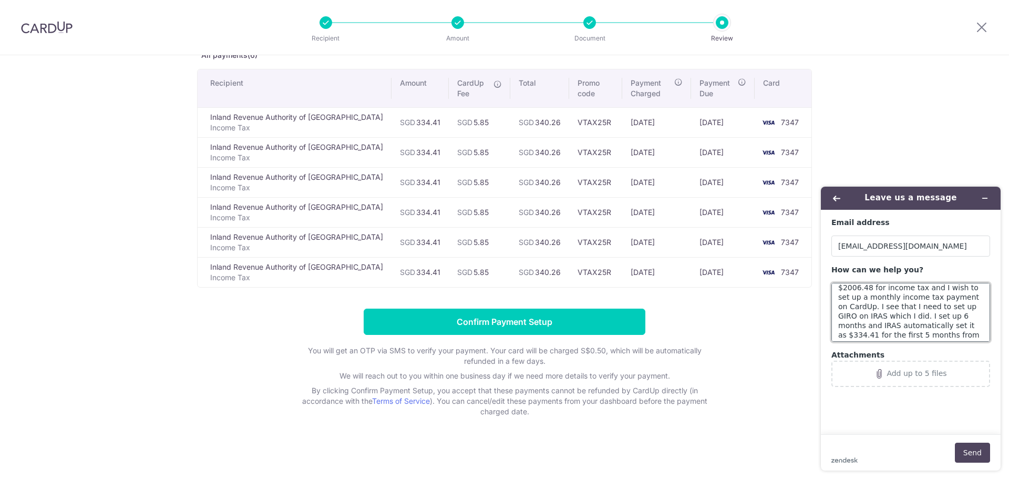
scroll to position [28, 0]
click at [899, 302] on textarea "Hi there, I'm Jianxing and I have to pay $2006.48 for income tax and I wish to …" at bounding box center [910, 312] width 159 height 59
click at [914, 303] on textarea "Hi there, I'm Jianxing and I have to pay $2006.48 for income tax and I wish to …" at bounding box center [910, 312] width 159 height 59
click at [950, 335] on textarea "Hi there, I'm Jianxing and I have to pay $2006.48 for income tax and I wish to …" at bounding box center [910, 312] width 159 height 59
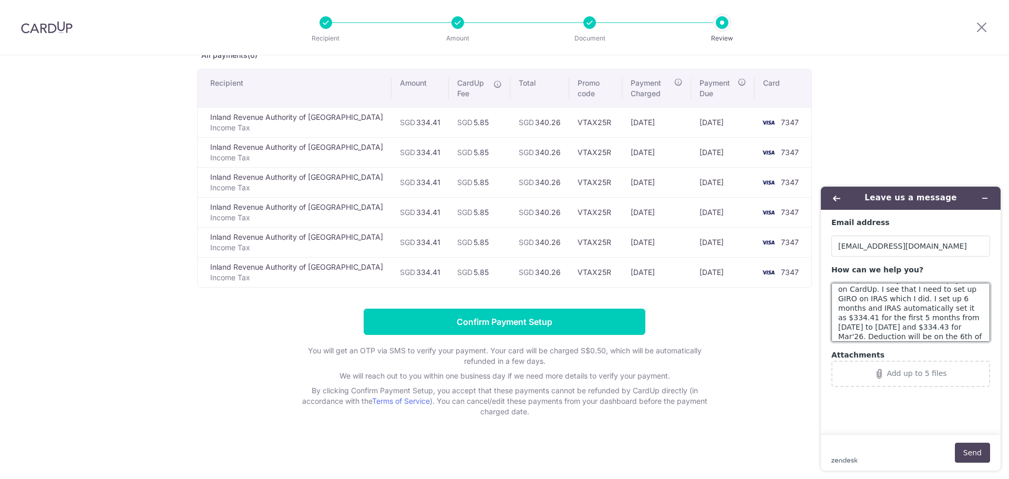
click at [865, 327] on textarea "Hi there, I'm Jianxing and I have to pay $2006.48 for income tax and I wish to …" at bounding box center [910, 312] width 159 height 59
click at [867, 321] on textarea "Hi there, I'm Jianxing and I have to pay $2006.48 for income tax and I wish to …" at bounding box center [910, 312] width 159 height 59
click at [953, 331] on textarea "Hi there, I'm Jianxing and I have to pay $2006.48 for income tax and I wish to …" at bounding box center [910, 312] width 159 height 59
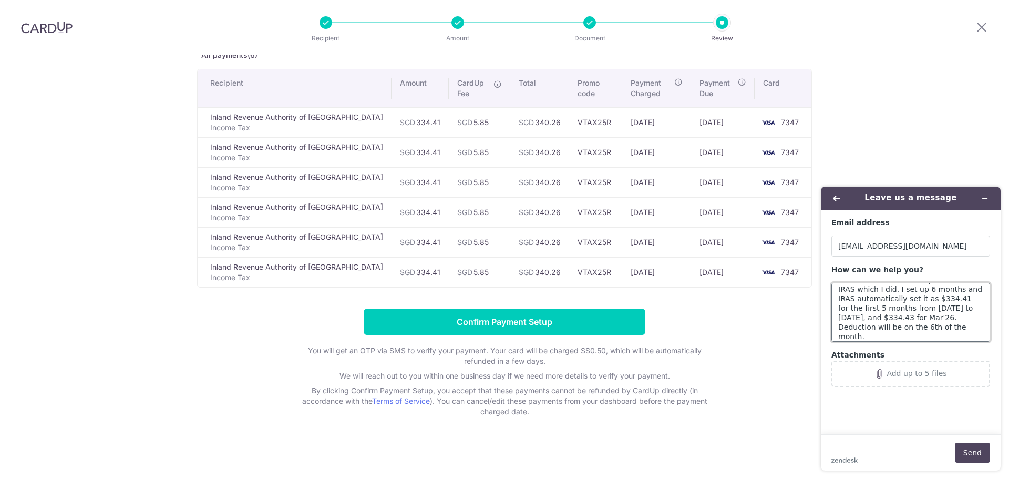
scroll to position [70, 0]
click at [899, 383] on button "Add up to 5 files" at bounding box center [910, 374] width 159 height 26
click at [858, 332] on textarea "Hi there, I'm Jianxing and I have to pay $2006.48 for income tax and I wish to …" at bounding box center [910, 312] width 159 height 59
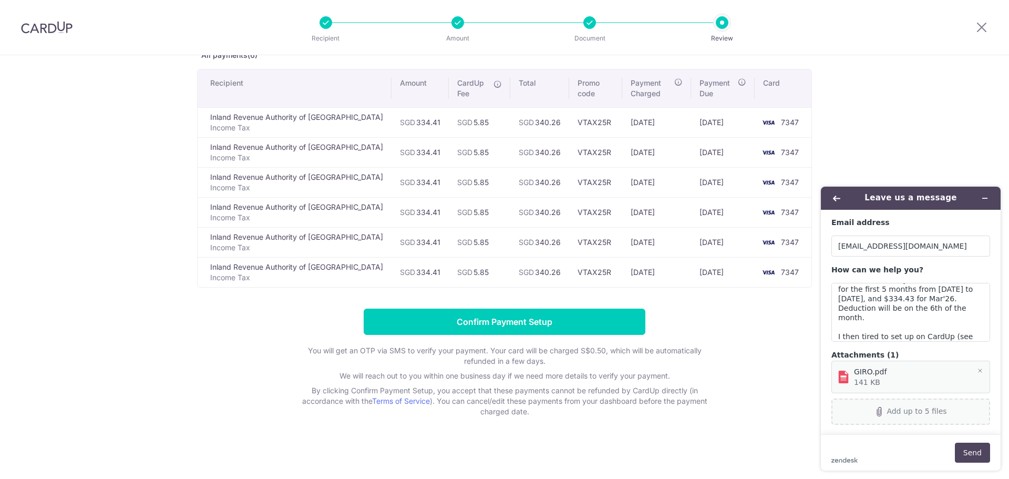
drag, startPoint x: 861, startPoint y: 417, endPoint x: 852, endPoint y: 414, distance: 9.3
click at [861, 417] on button "Add up to 5 files" at bounding box center [910, 411] width 159 height 26
click at [878, 334] on textarea "Hi there, I'm Jianxing and I have to pay $2006.48 for income tax and I wish to …" at bounding box center [910, 312] width 159 height 59
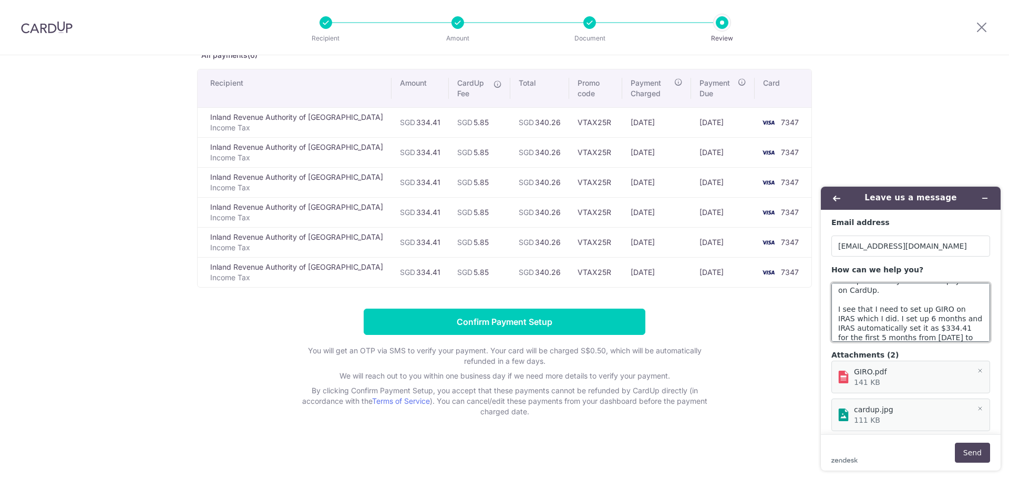
scroll to position [84, 0]
click at [871, 302] on textarea "Hi there, I'm Jianxing and I have to pay $2006.48 for income tax and I wish to …" at bounding box center [910, 312] width 159 height 59
drag, startPoint x: 860, startPoint y: 327, endPoint x: 869, endPoint y: 324, distance: 10.2
click at [861, 327] on textarea "Hi there, I'm Jianxing and I have to pay $2006.48 for income tax and I wish to …" at bounding box center [910, 312] width 159 height 59
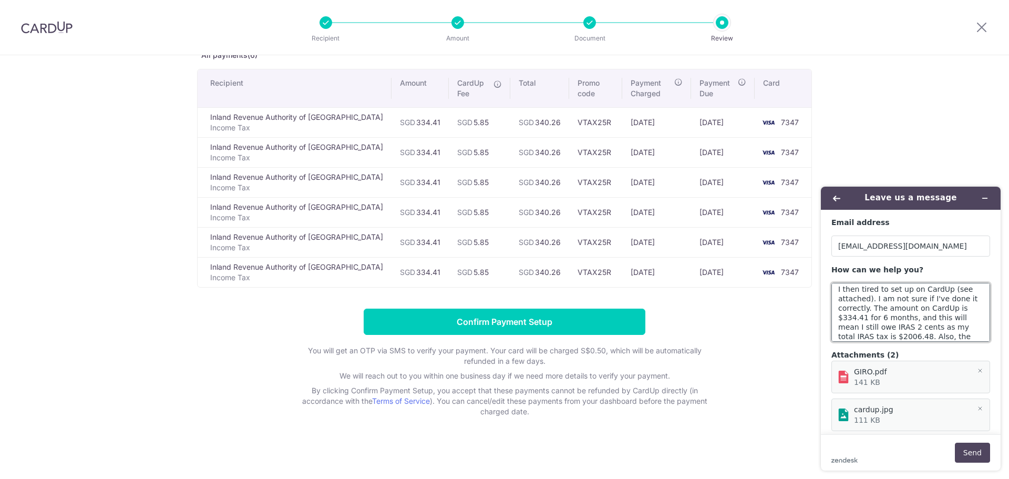
scroll to position [137, 0]
click at [943, 328] on textarea "Hi there, I'm Jianxing and I have to pay $2006.48 for income tax and I wish to …" at bounding box center [910, 312] width 159 height 59
click at [880, 332] on textarea "Hi there, I'm Jianxing and I have to pay $2006.48 for income tax and I wish to …" at bounding box center [910, 312] width 159 height 59
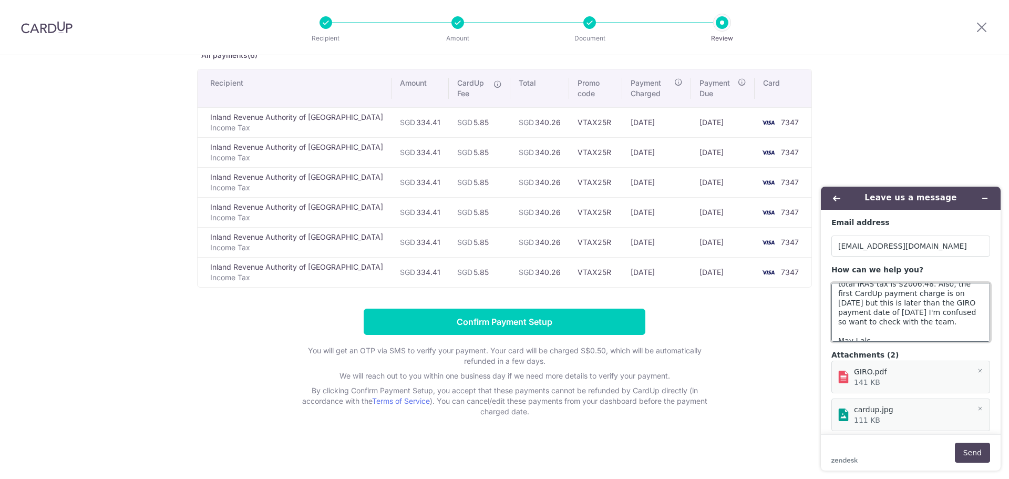
click at [877, 332] on textarea "Hi there, I'm Jianxing and I have to pay $2006.48 for income tax and I wish to …" at bounding box center [910, 312] width 159 height 59
click at [854, 313] on textarea "Hi there, I'm Jianxing and I have to pay $2006.48 for income tax and I wish to …" at bounding box center [910, 312] width 159 height 59
click at [878, 317] on textarea "Hi there, I'm Jianxing and I have to pay $2006.48 for income tax and I wish to …" at bounding box center [910, 312] width 159 height 59
click at [854, 313] on textarea "Hi there, I'm Jianxing and I have to pay $2006.48 for income tax and I wish to …" at bounding box center [910, 312] width 159 height 59
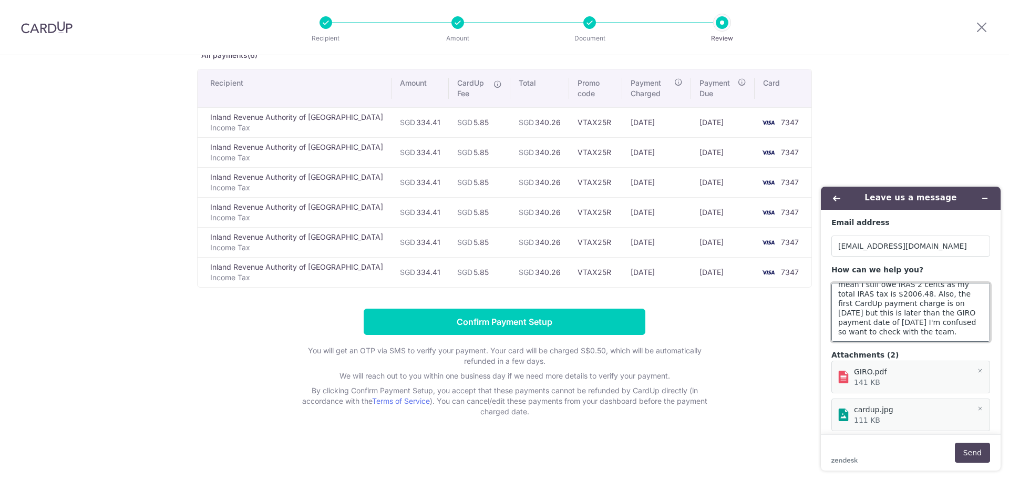
click at [890, 322] on textarea "Hi there, I'm Jianxing and I have to pay $2006.48 for income tax and I wish to …" at bounding box center [910, 312] width 159 height 59
click at [922, 313] on textarea "Hi there, I'm Jianxing and I have to pay $2006.48 for income tax and I wish to …" at bounding box center [910, 312] width 159 height 59
click at [931, 321] on textarea "Hi there, I'm Jianxing and I have to pay $2006.48 for income tax and I wish to …" at bounding box center [910, 312] width 159 height 59
type textarea "Hi there, I'm Jianxing and I have to pay $2006.48 for income tax and I wish to …"
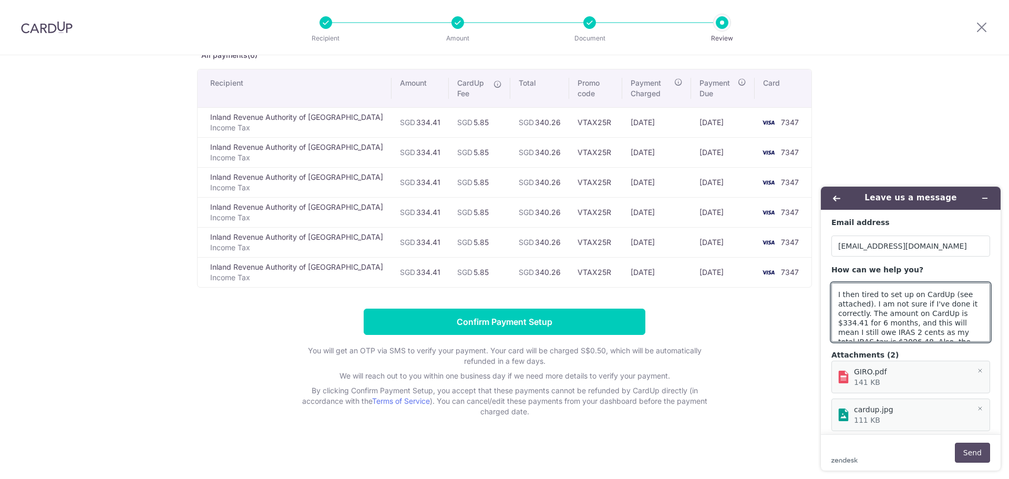
click at [974, 447] on button "Send" at bounding box center [972, 453] width 35 height 20
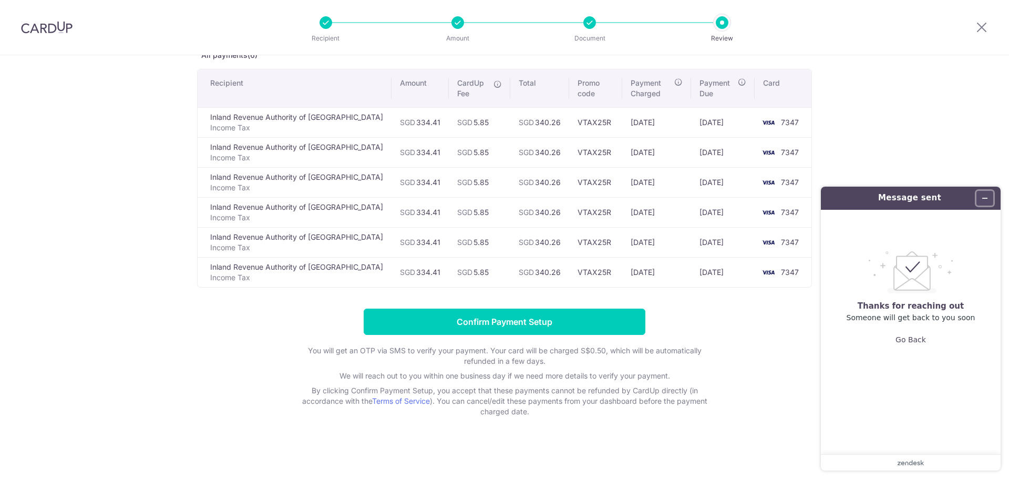
click at [986, 196] on icon "Minimize widget" at bounding box center [984, 197] width 7 height 7
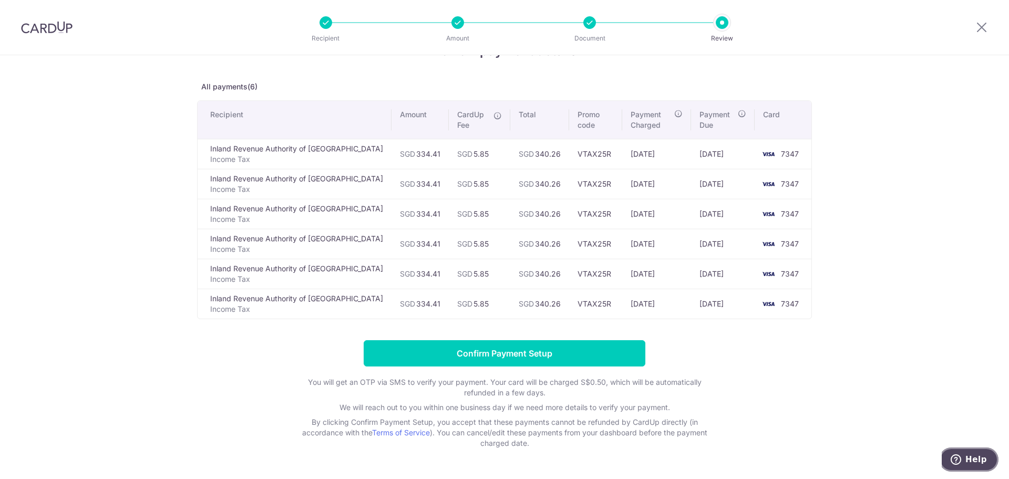
scroll to position [66, 0]
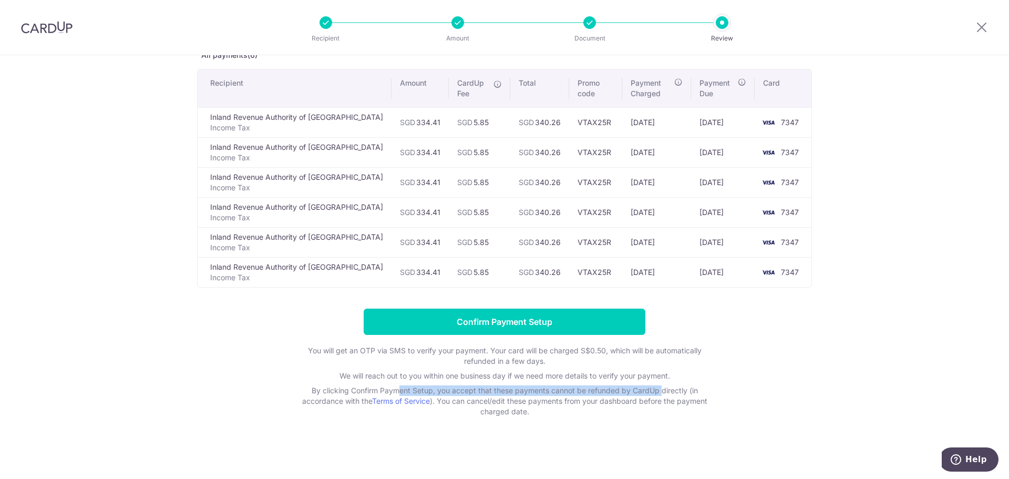
drag, startPoint x: 344, startPoint y: 393, endPoint x: 603, endPoint y: 387, distance: 259.2
click at [601, 387] on p "By clicking Confirm Payment Setup, you accept that these payments cannot be ref…" at bounding box center [504, 401] width 420 height 32
click at [591, 390] on p "By clicking Confirm Payment Setup, you accept that these payments cannot be ref…" at bounding box center [504, 401] width 420 height 32
click at [977, 25] on icon at bounding box center [981, 26] width 13 height 13
